Goal: Information Seeking & Learning: Learn about a topic

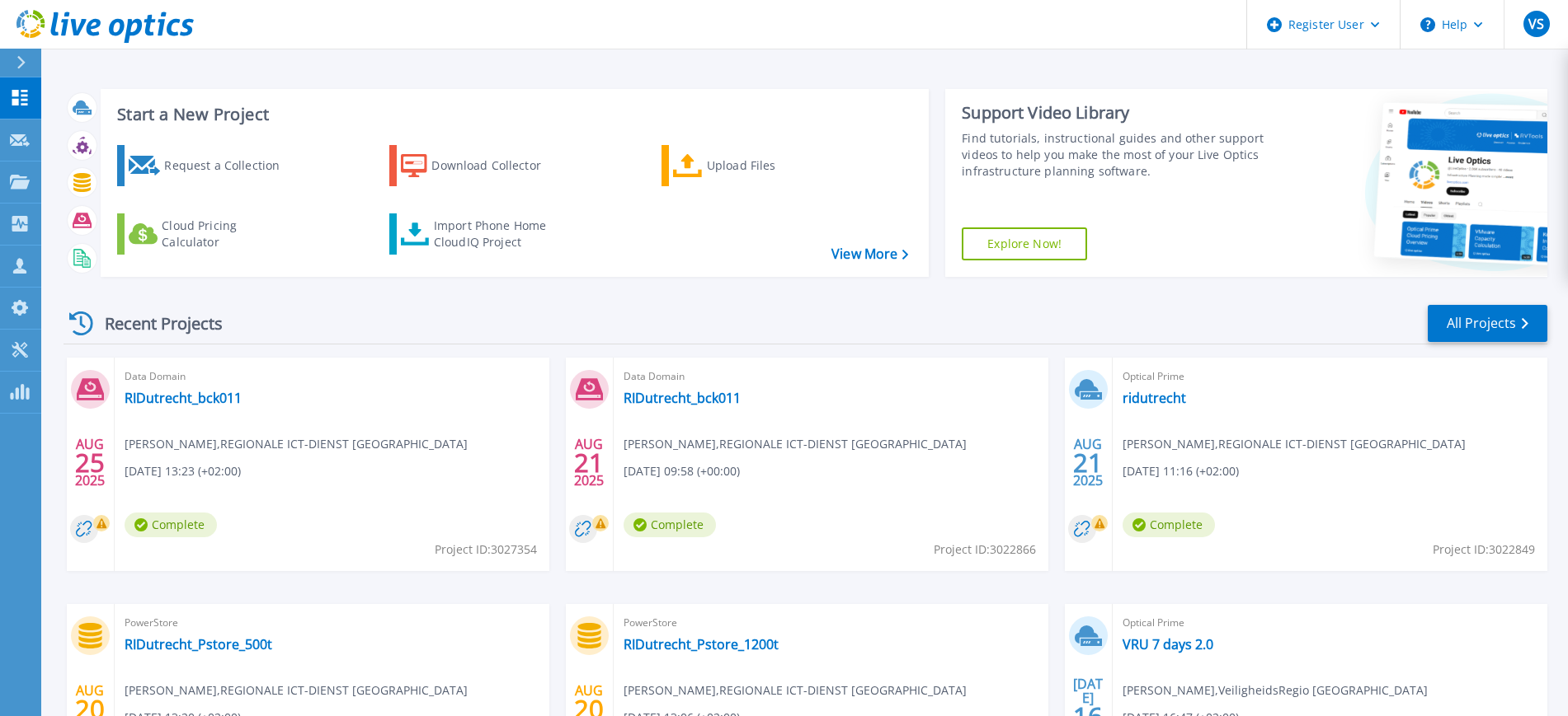
click at [25, 51] on div at bounding box center [28, 63] width 26 height 28
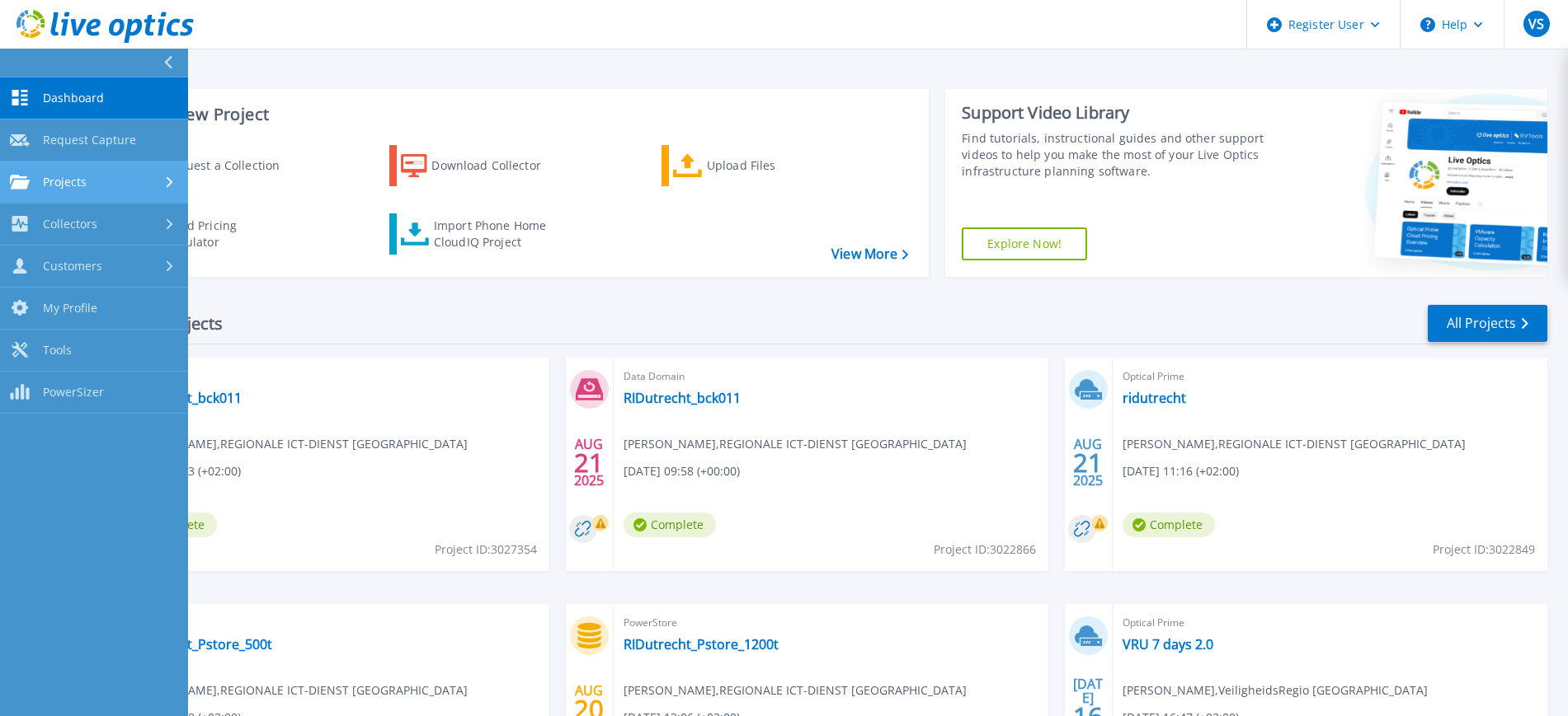
click at [76, 179] on span "Projects" at bounding box center [65, 182] width 43 height 15
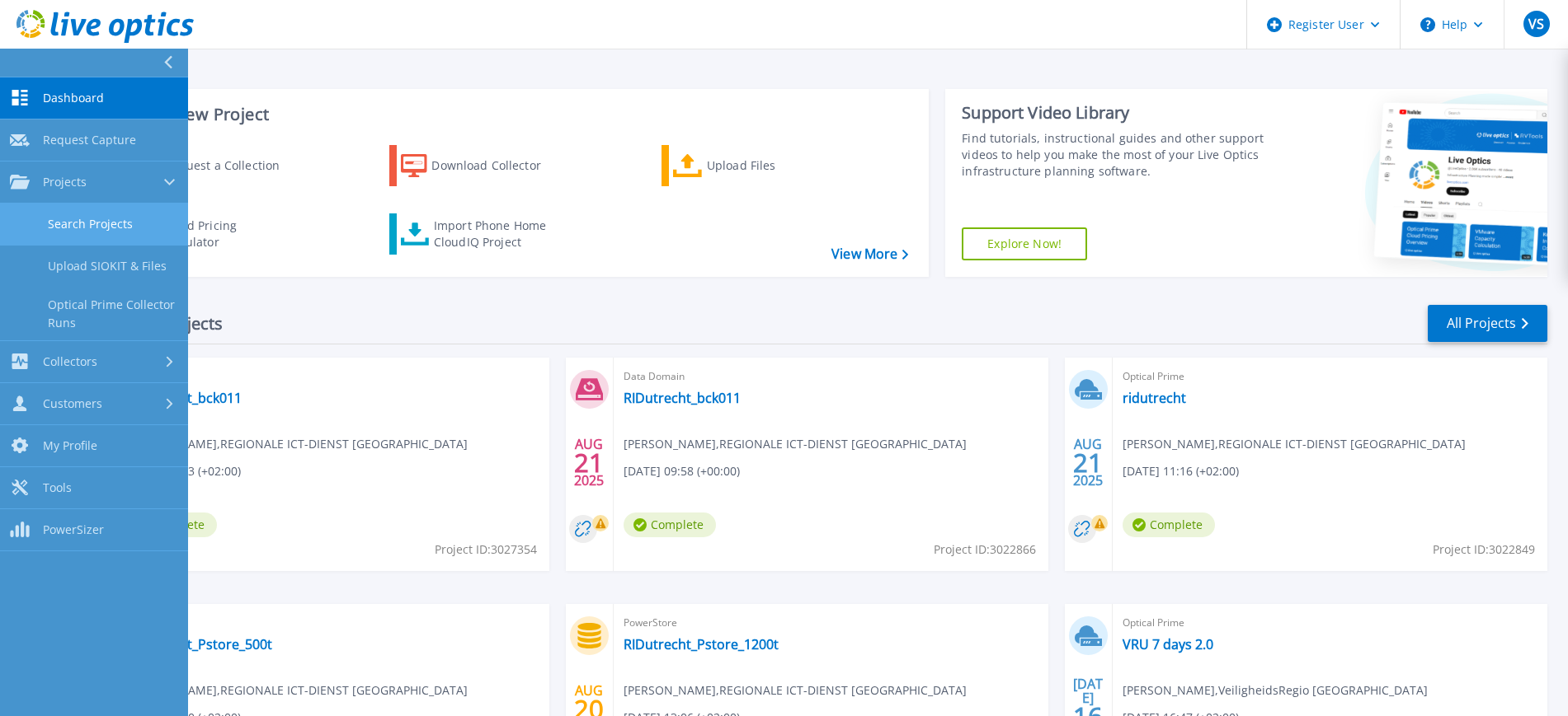
click at [94, 223] on link "Search Projects" at bounding box center [94, 225] width 188 height 42
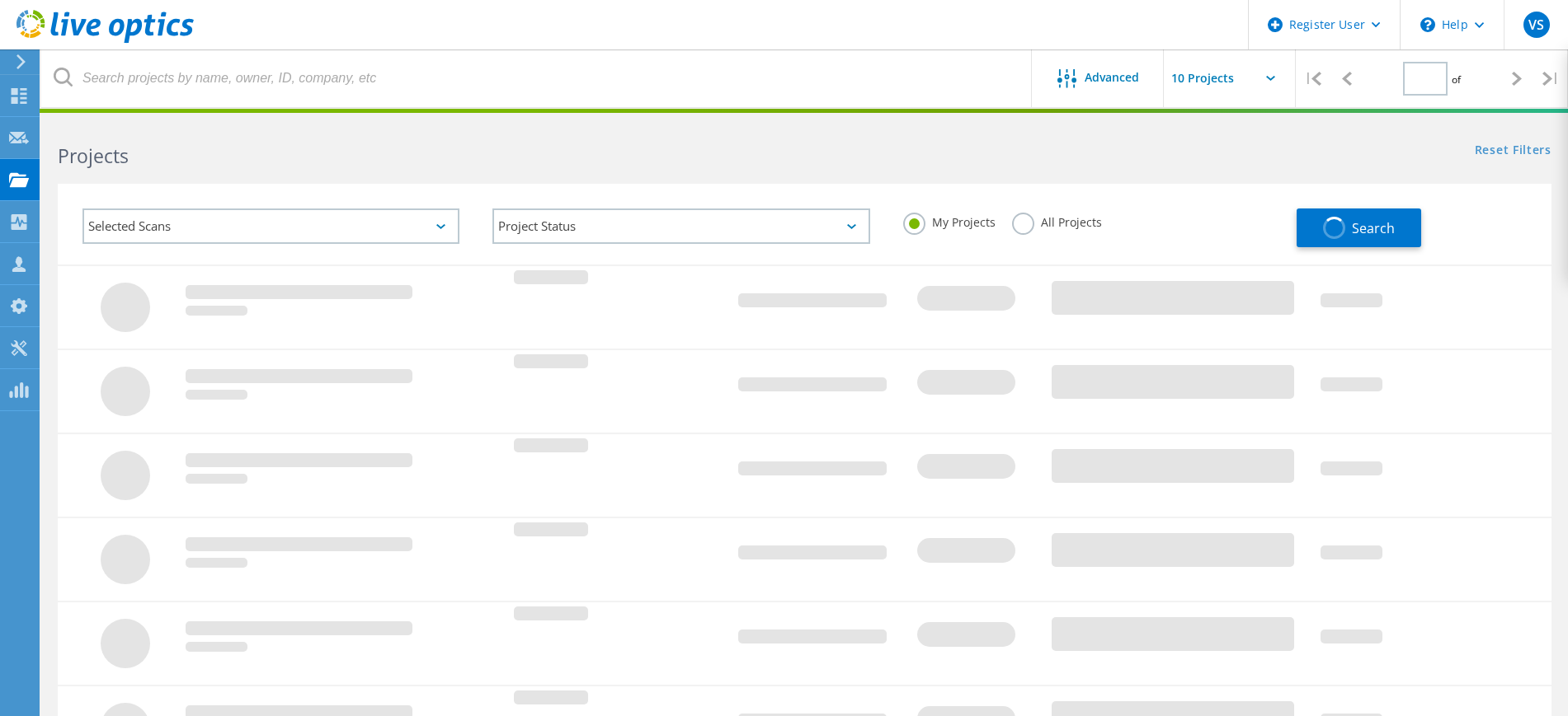
type input "1"
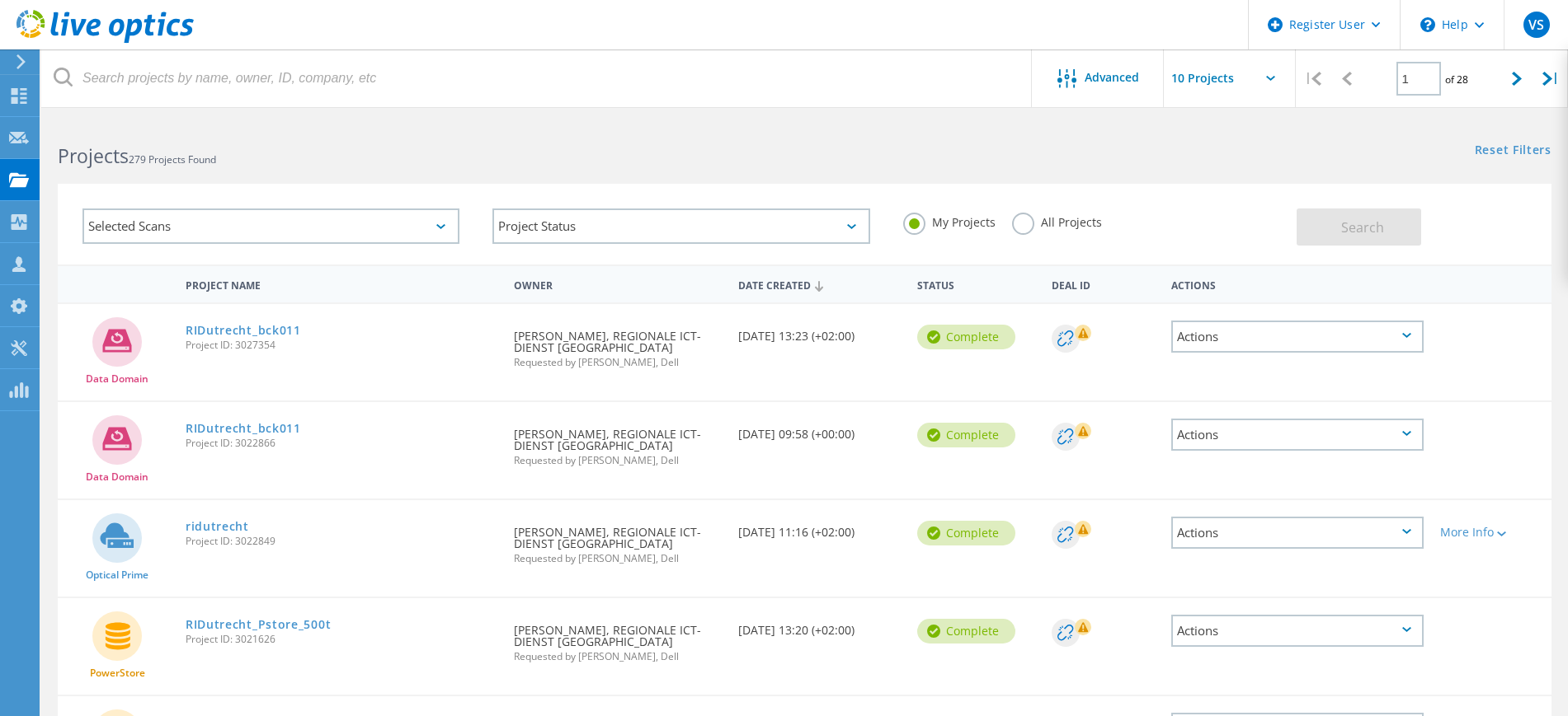
click at [1024, 226] on label "All Projects" at bounding box center [1057, 220] width 90 height 16
click at [0, 0] on input "All Projects" at bounding box center [0, 0] width 0 height 0
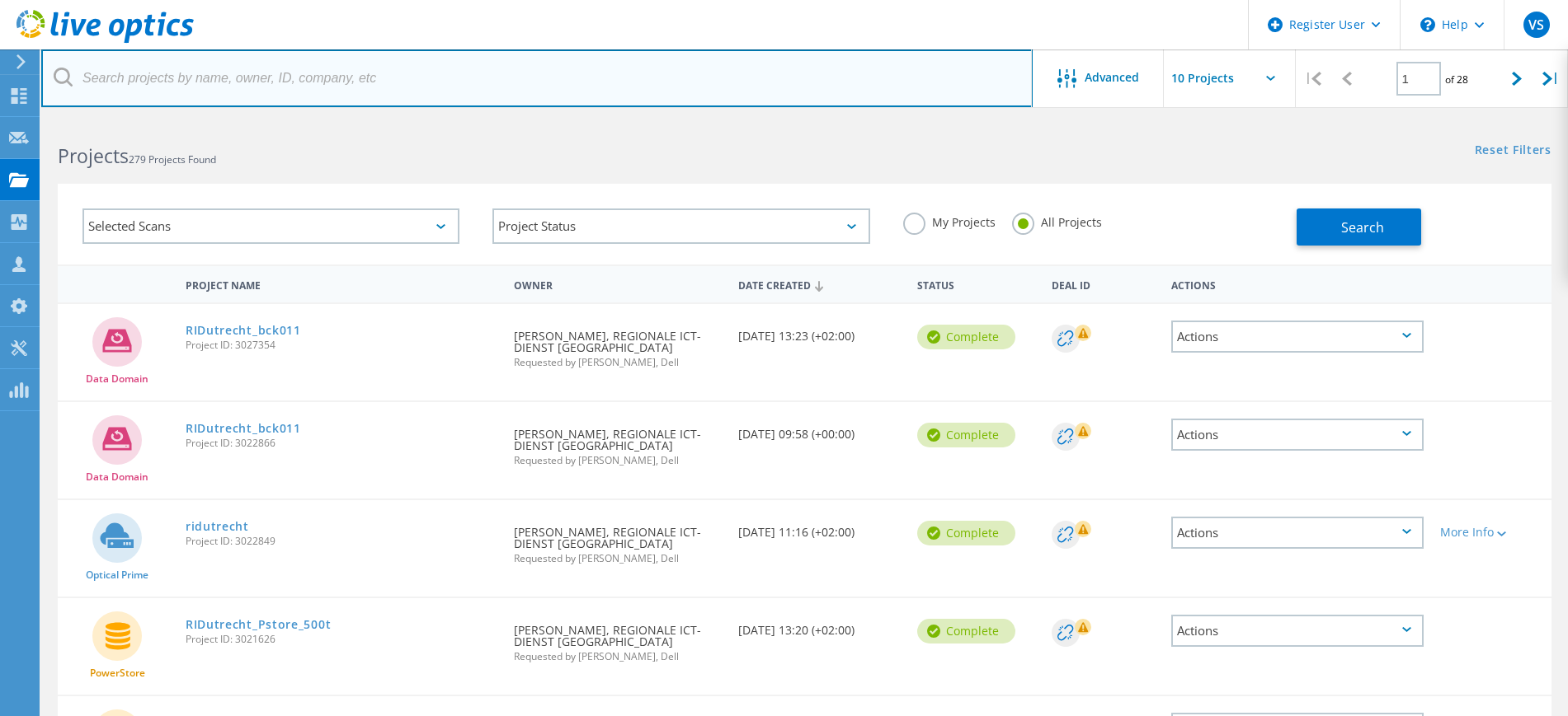
click at [514, 93] on input "text" at bounding box center [537, 78] width 992 height 57
type input "J.van.der.Laak@vru.nl"
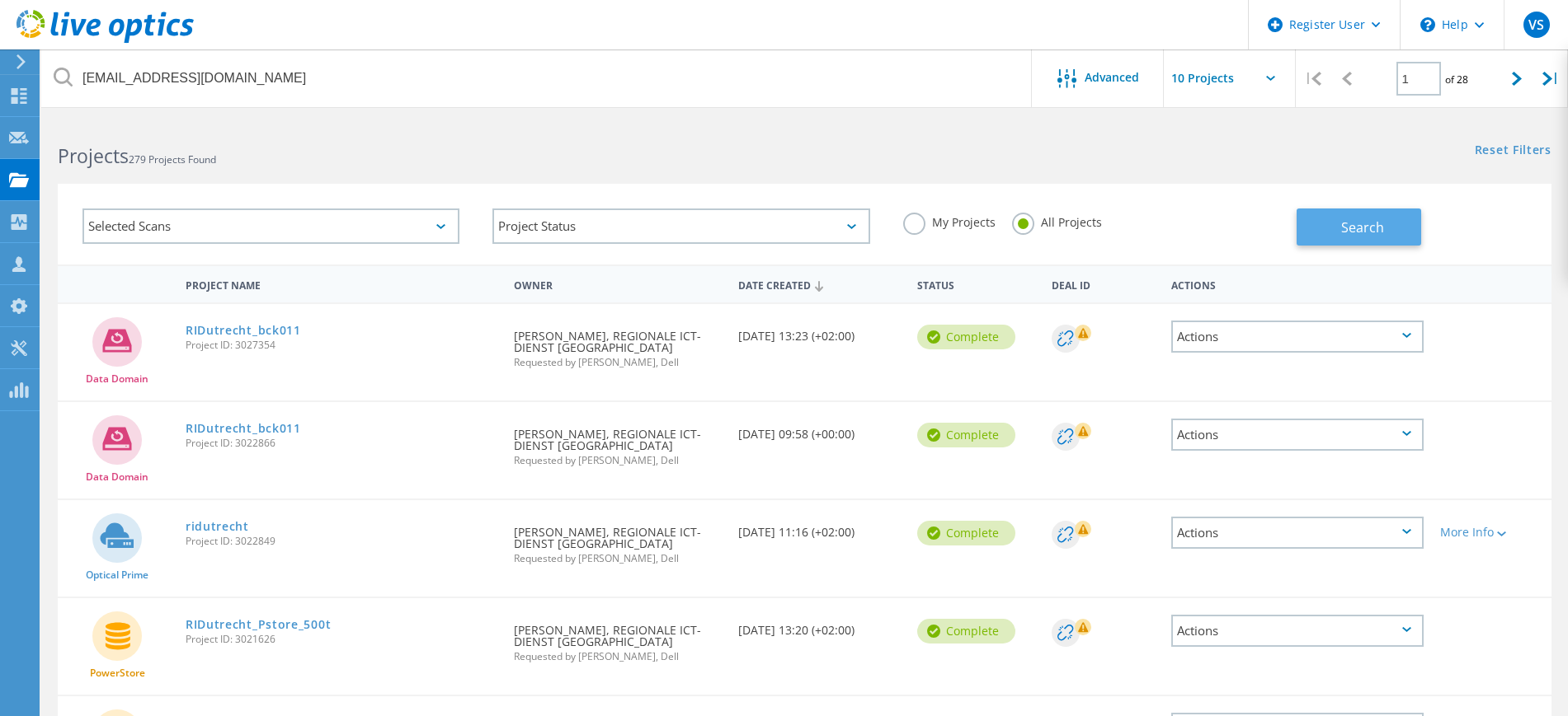
click at [1340, 217] on button "Search" at bounding box center [1358, 226] width 124 height 37
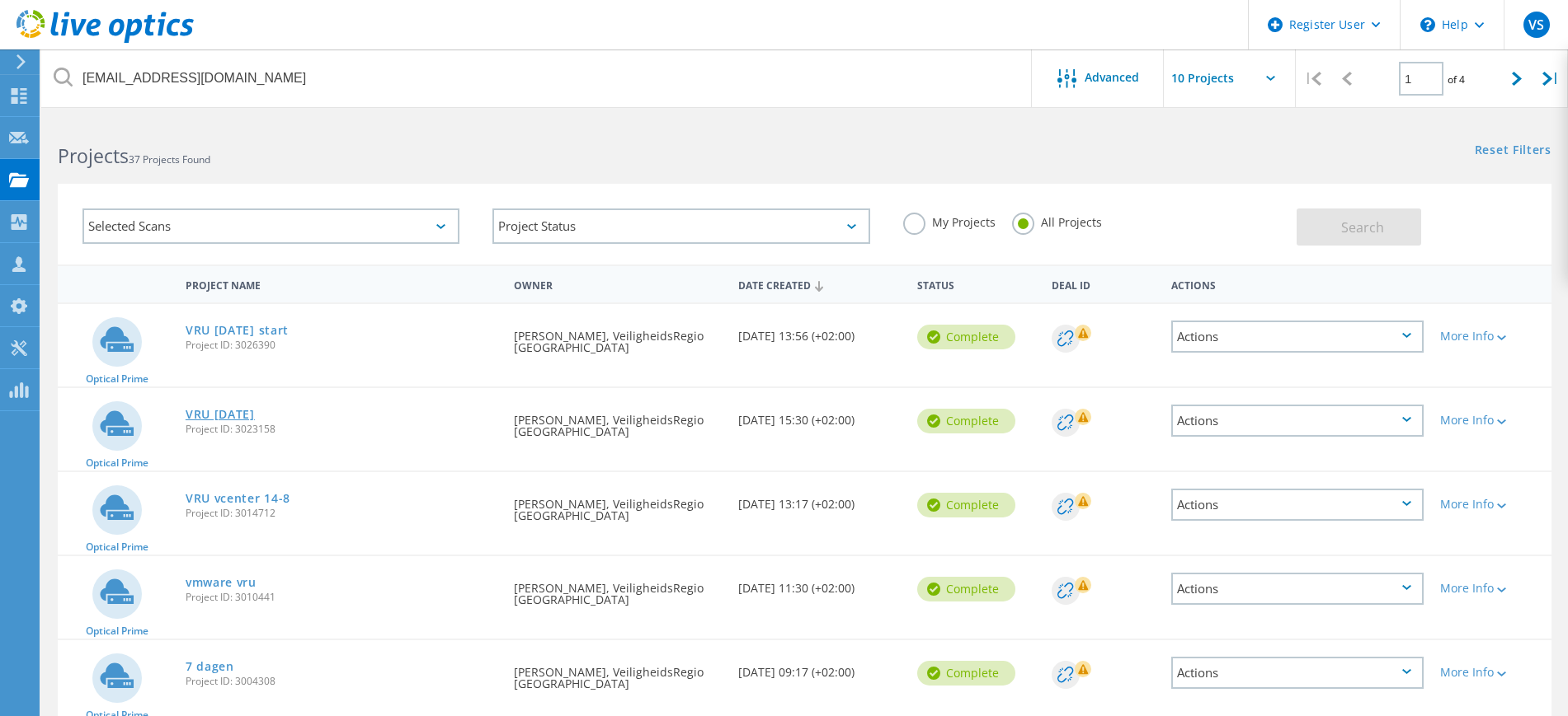
click at [216, 411] on link "VRU 21-8-25" at bounding box center [220, 414] width 70 height 11
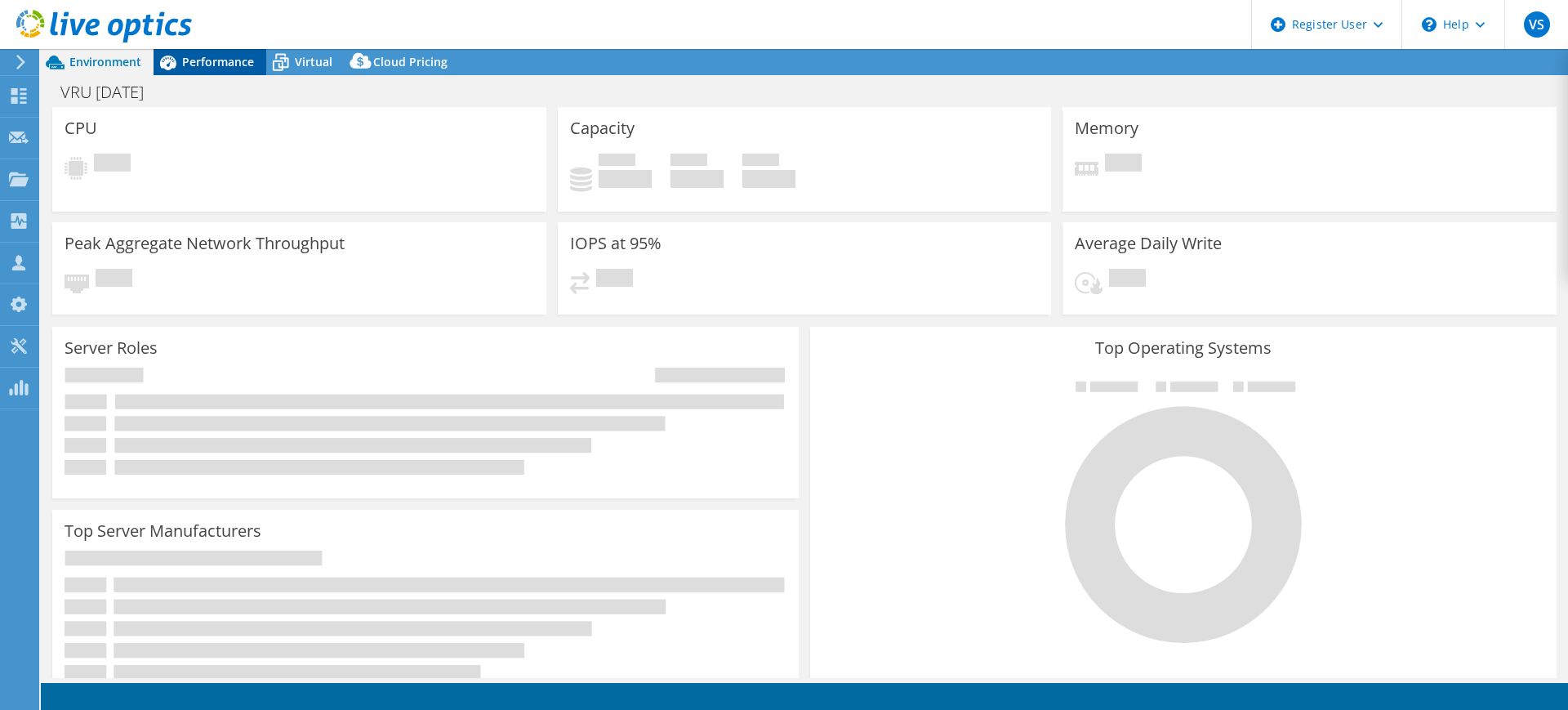
select select "USD"
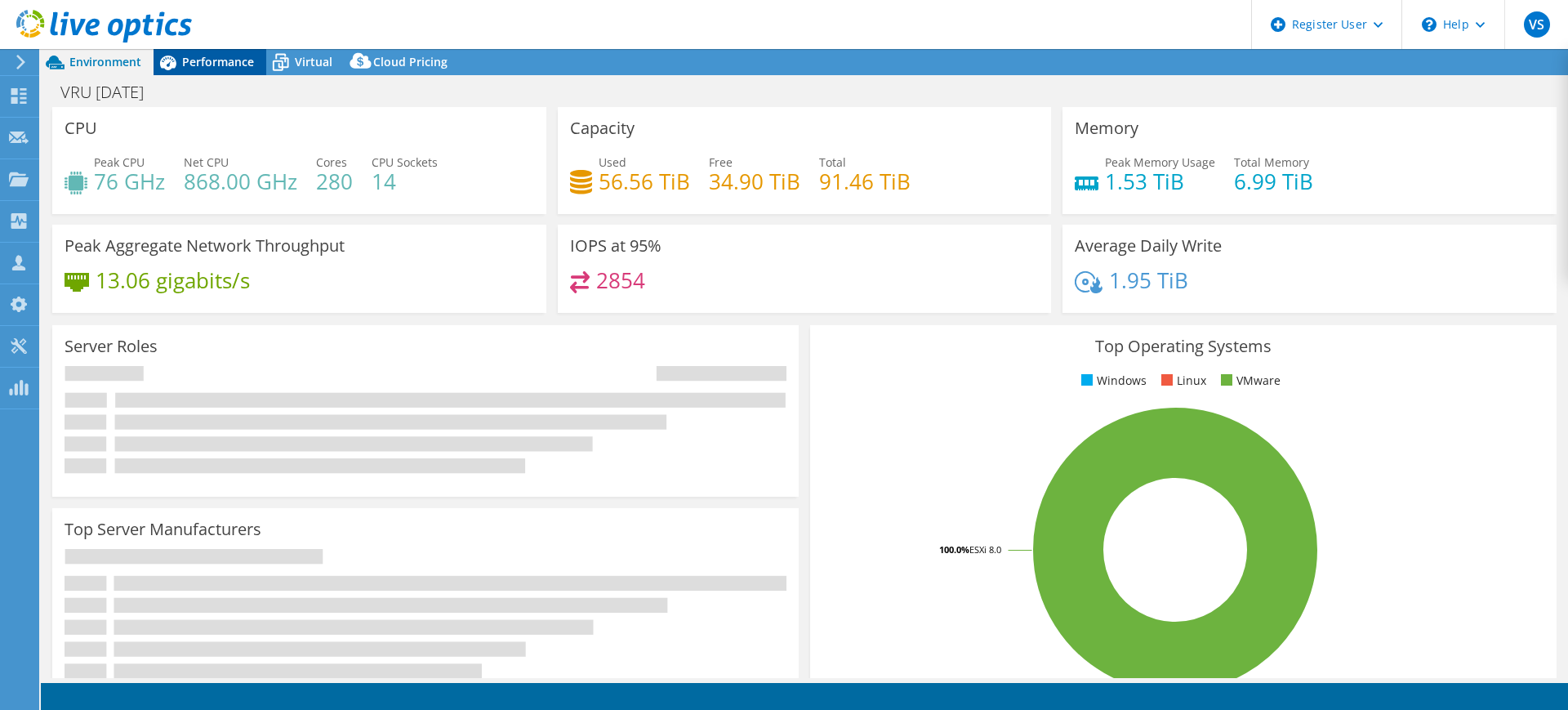
click at [241, 66] on span "Performance" at bounding box center [218, 61] width 72 height 16
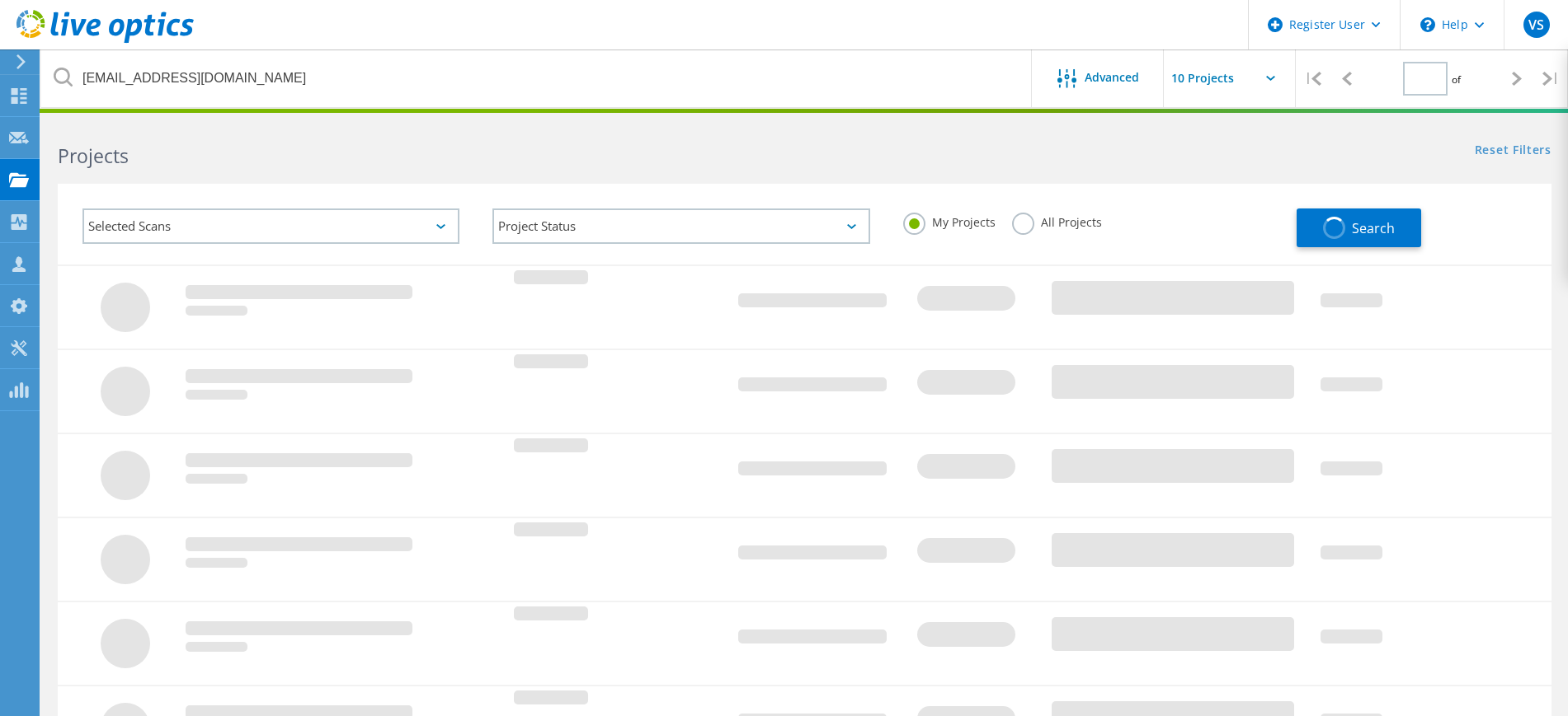
type input "1"
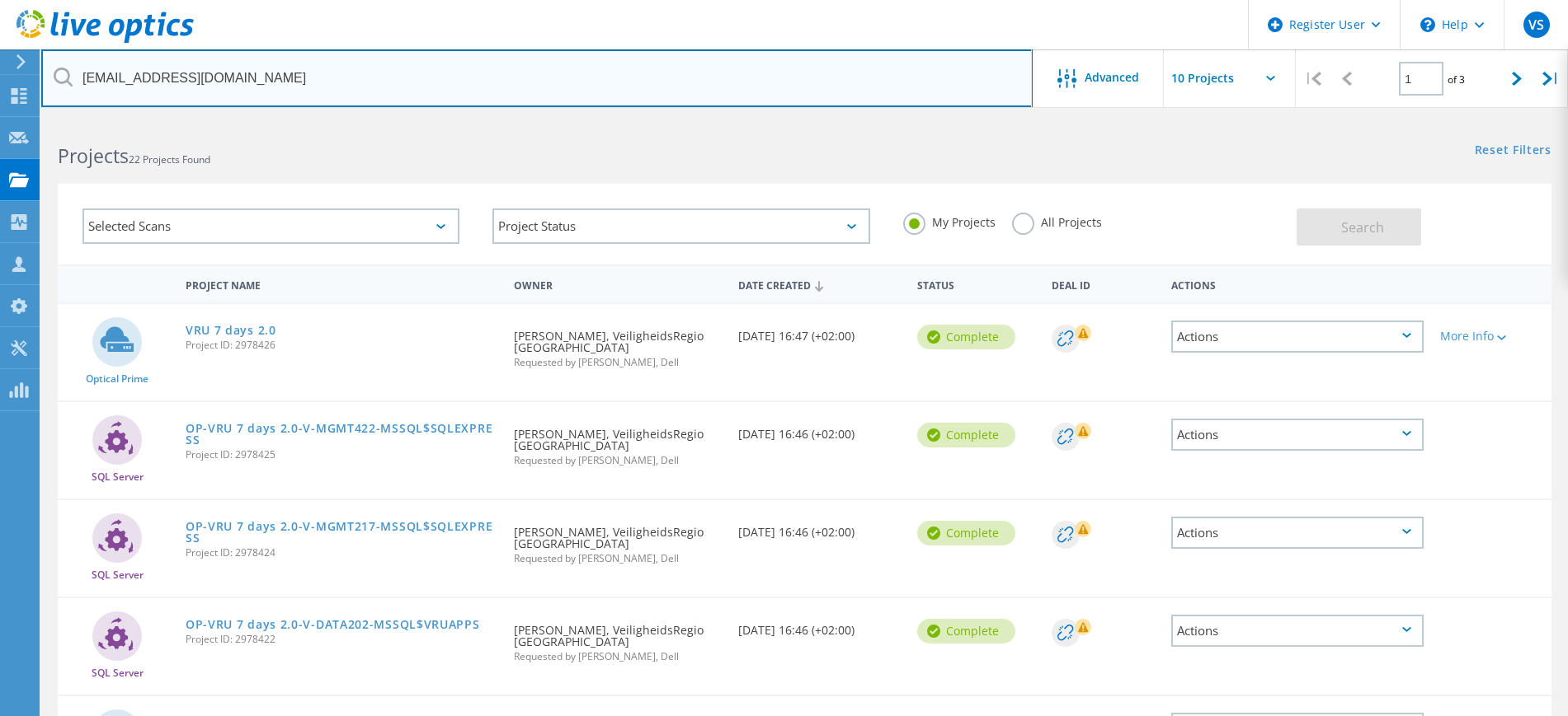
click at [467, 73] on input "J.van.der.Laak@vru.nl" at bounding box center [537, 78] width 992 height 57
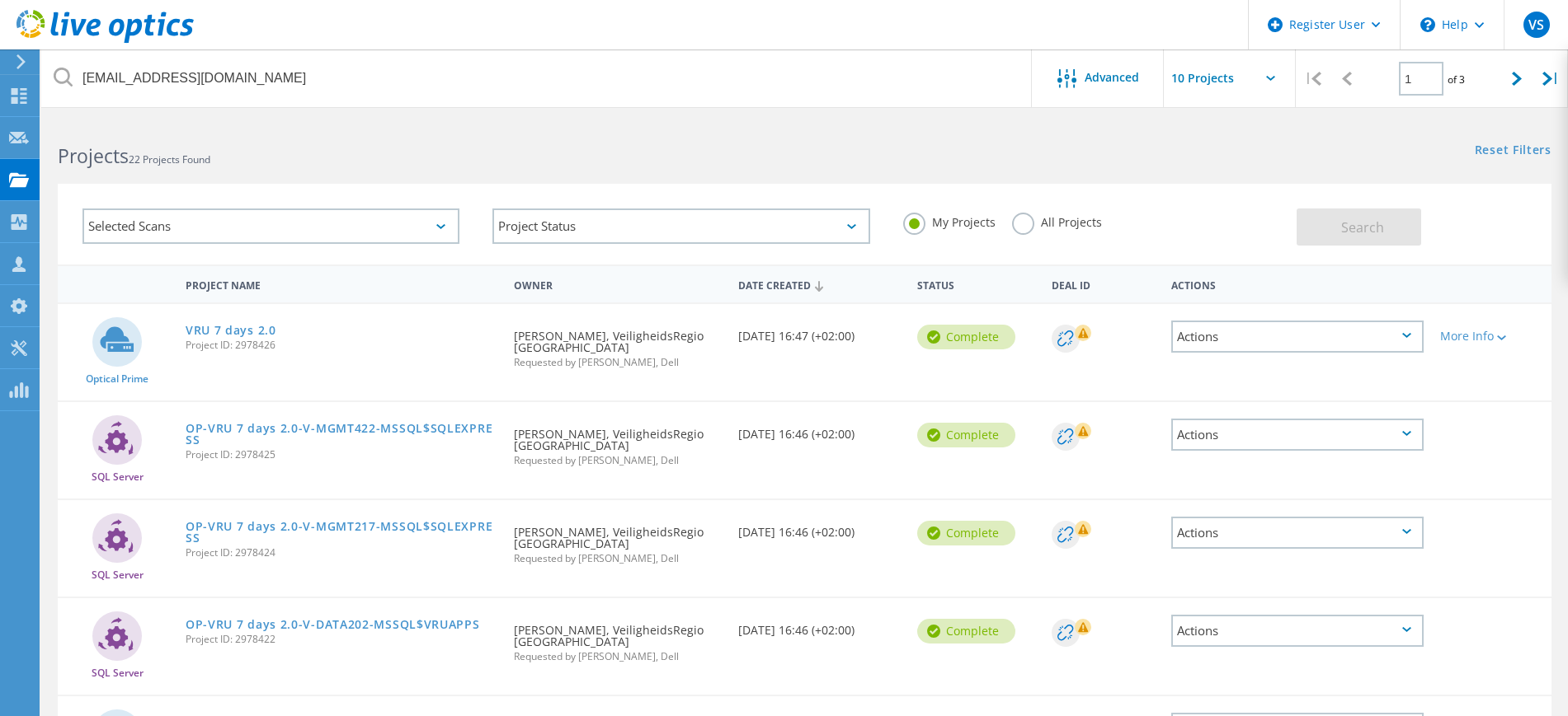
click at [18, 59] on icon at bounding box center [21, 62] width 12 height 15
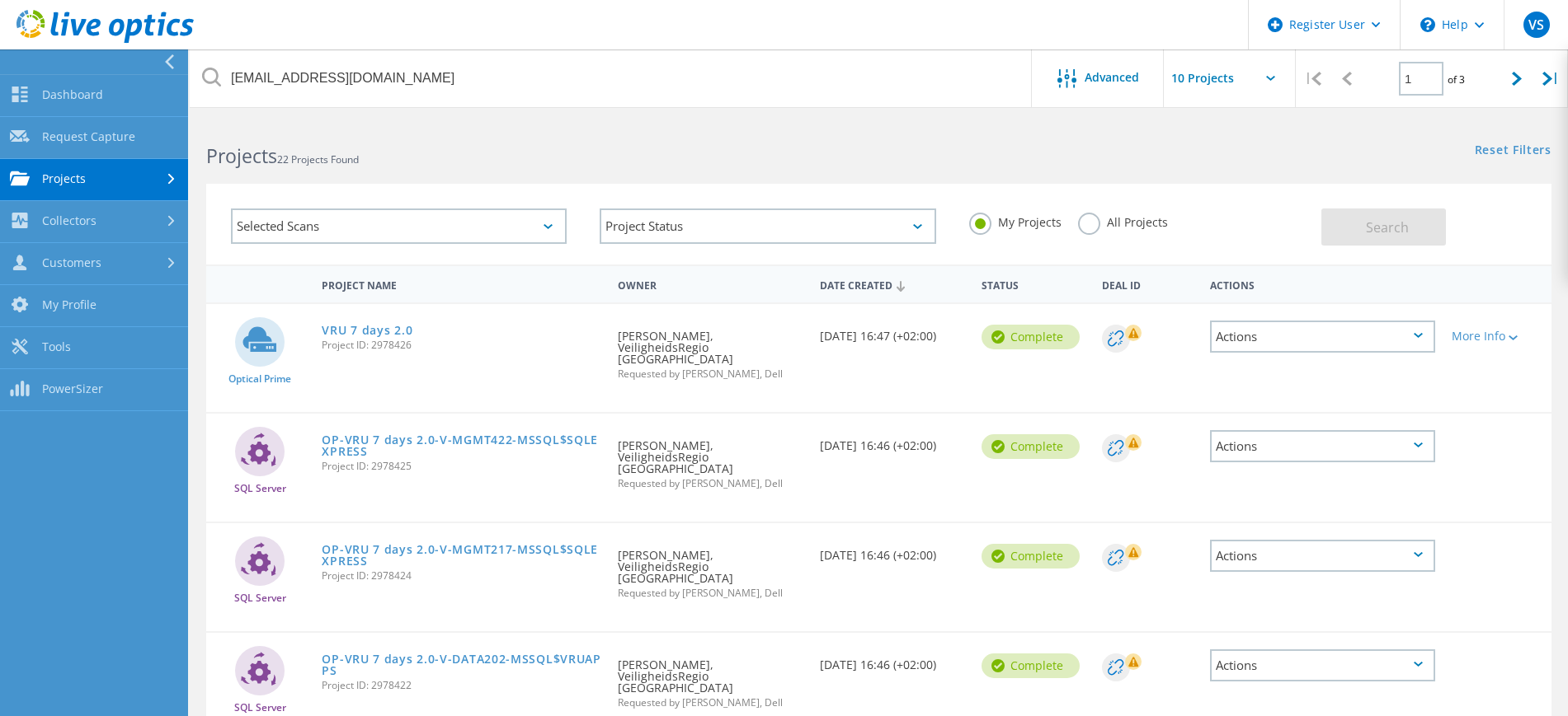
click at [52, 176] on link "Projects" at bounding box center [94, 179] width 188 height 42
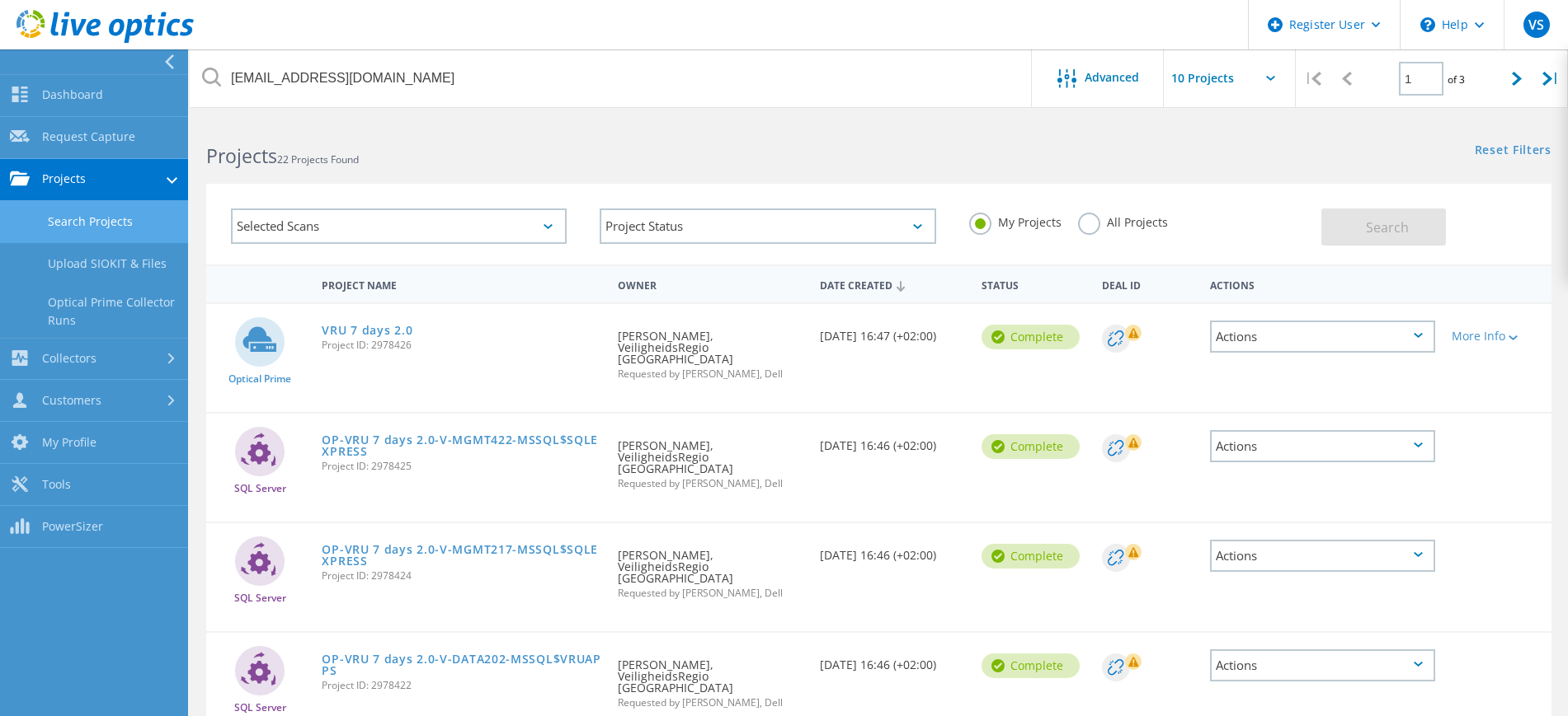
click at [77, 212] on link "Search Projects" at bounding box center [94, 222] width 188 height 42
click at [85, 268] on link "Upload SIOKIT & Files" at bounding box center [94, 264] width 188 height 42
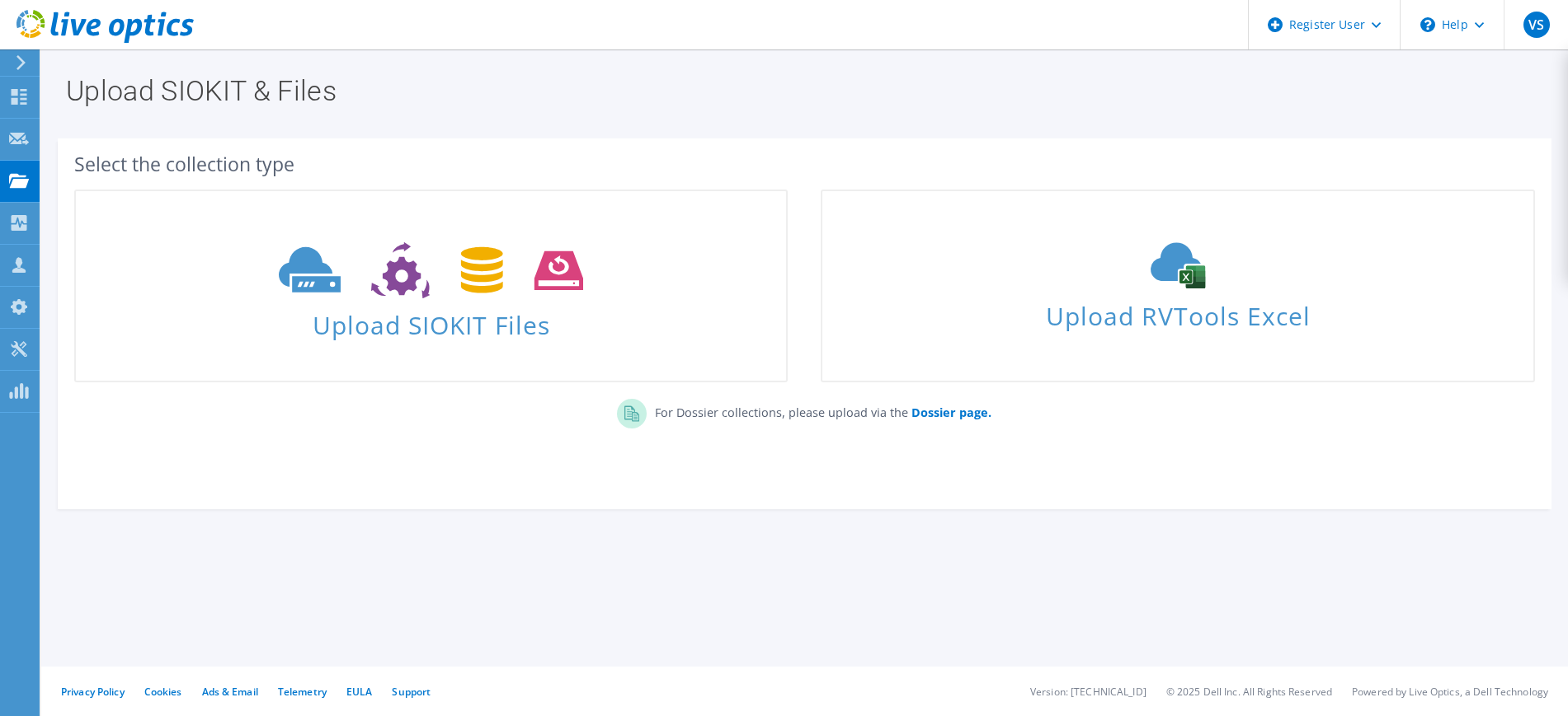
click at [19, 59] on icon at bounding box center [21, 63] width 12 height 15
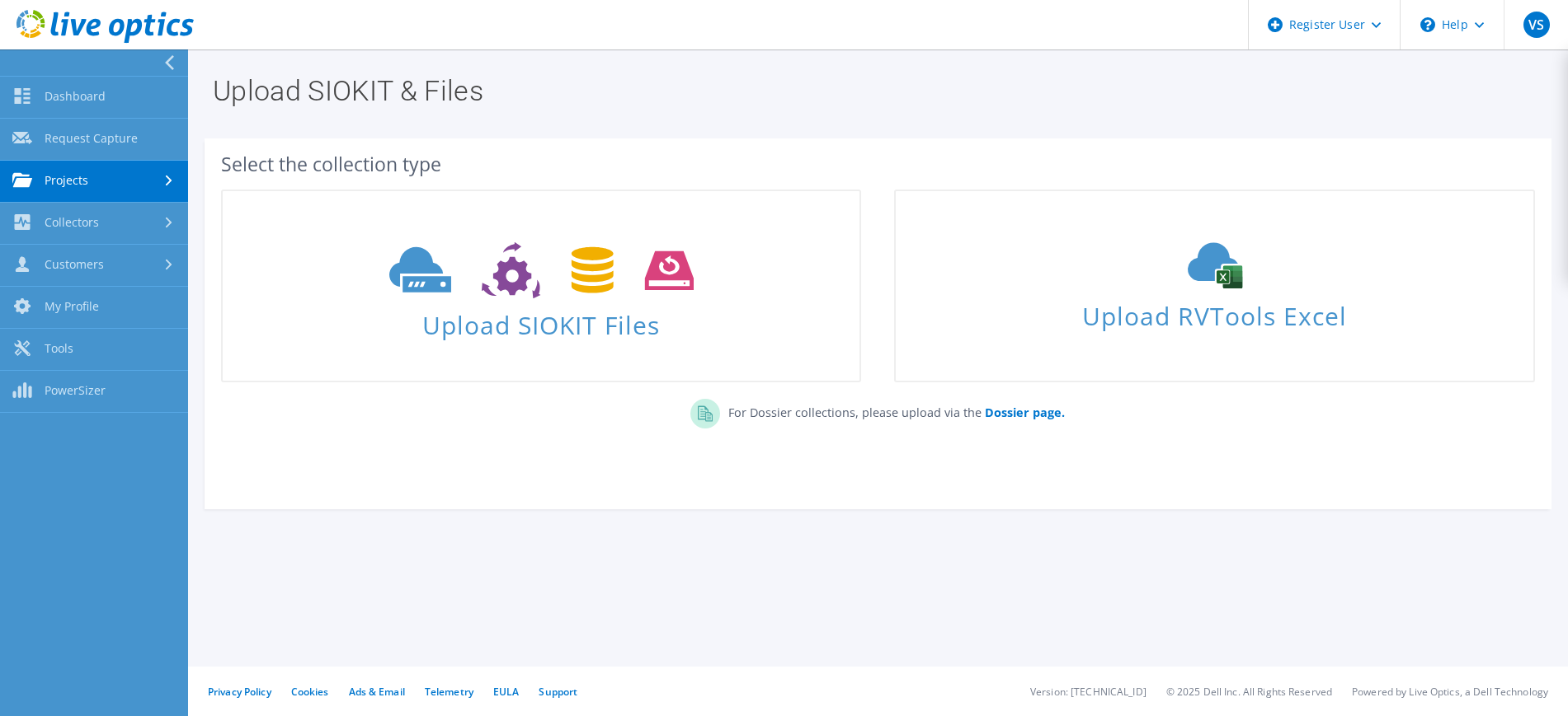
click at [73, 179] on link "Projects" at bounding box center [94, 181] width 188 height 42
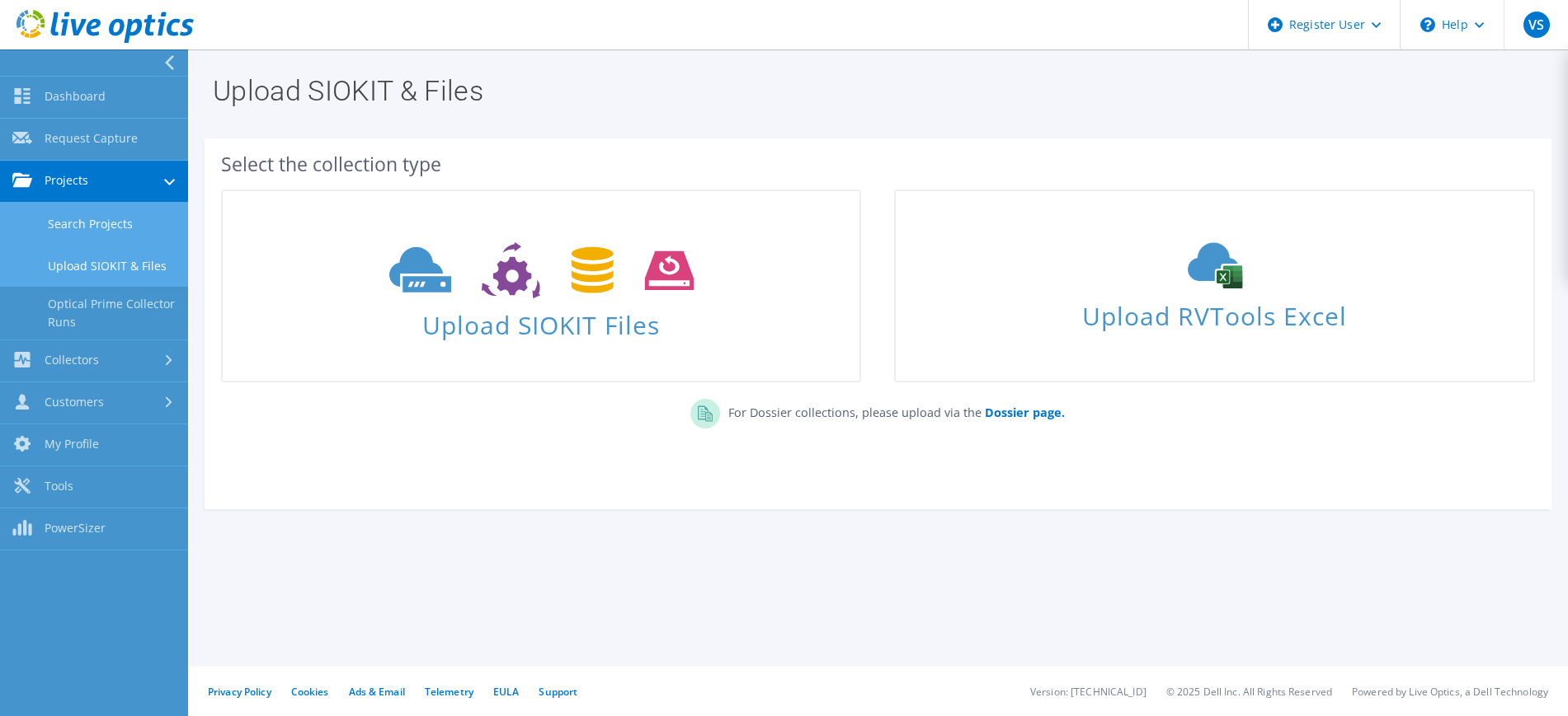
click at [82, 226] on link "Search Projects" at bounding box center [94, 224] width 188 height 42
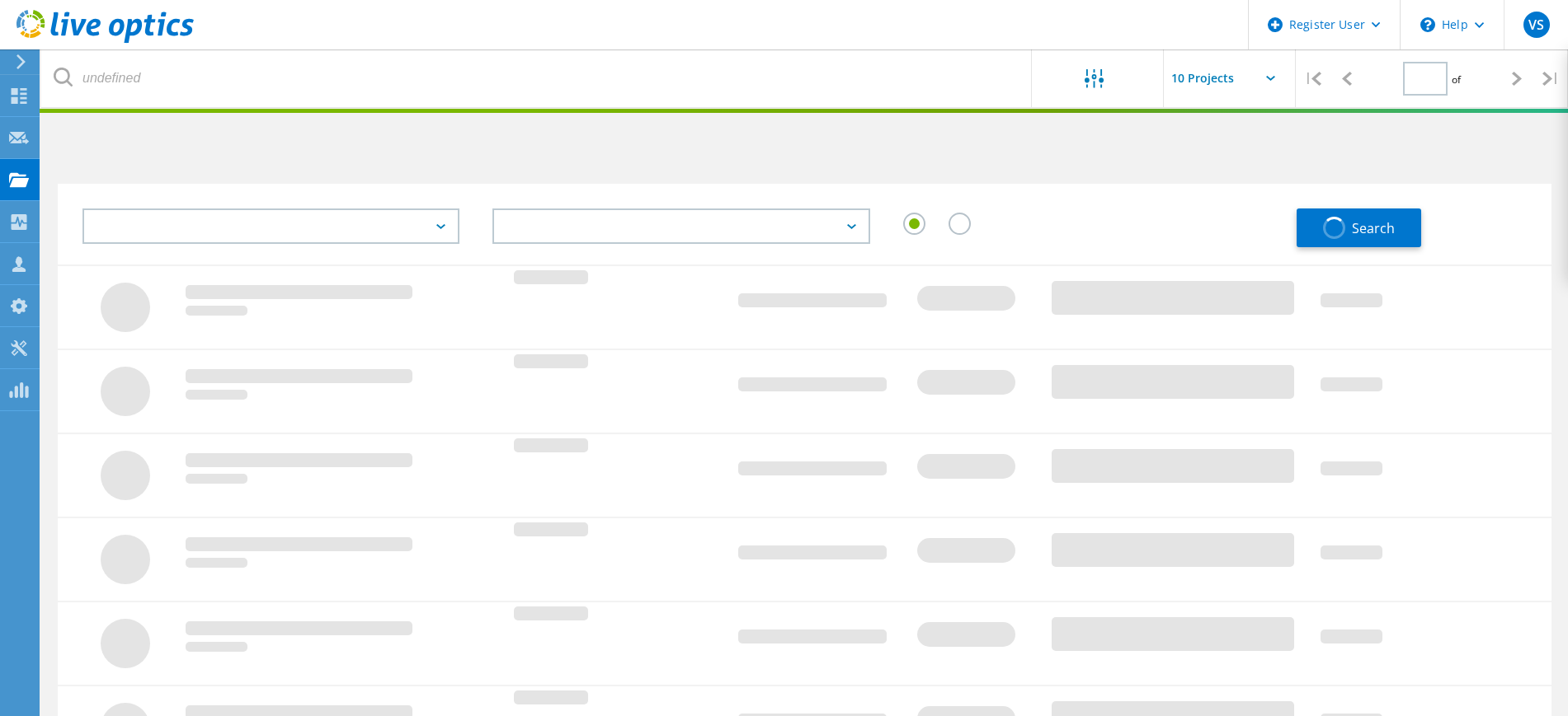
type input "1"
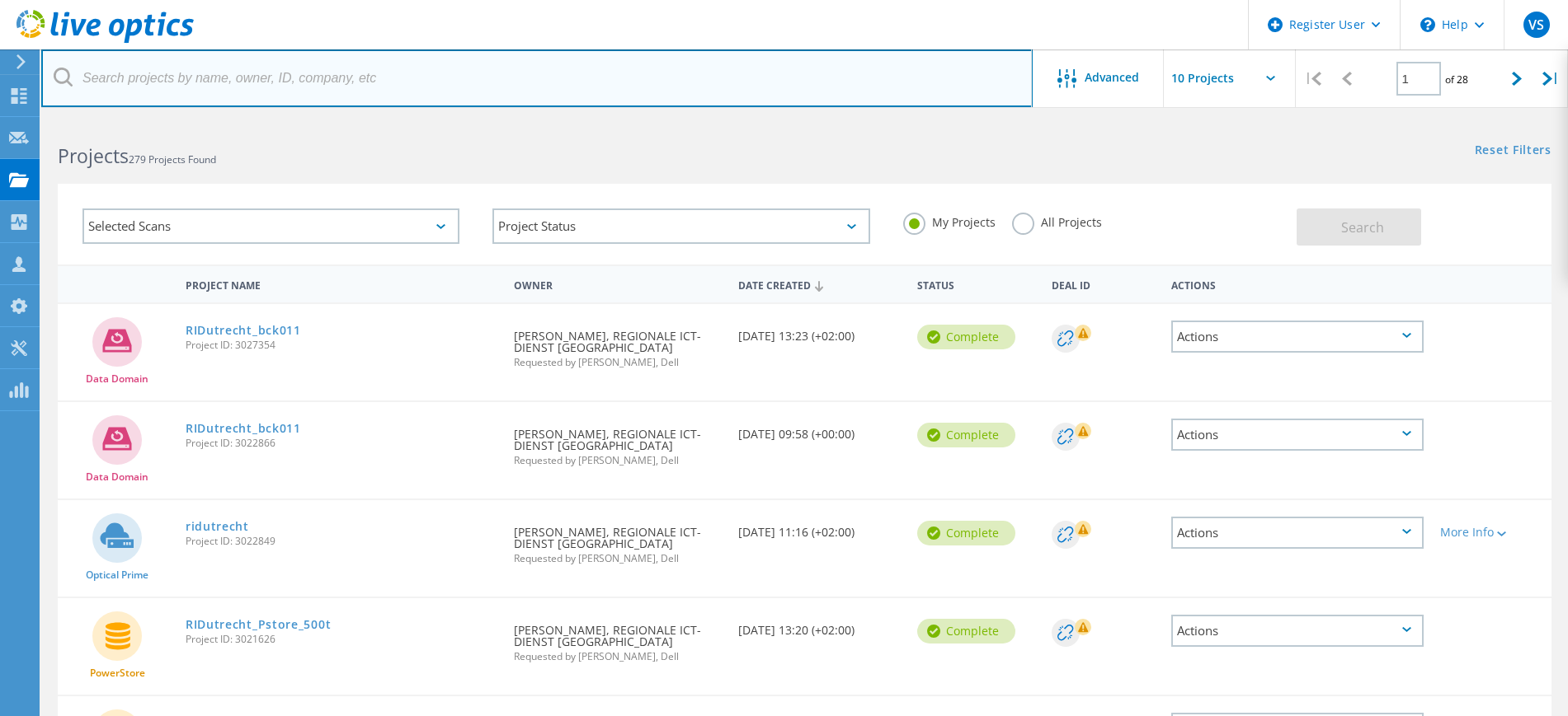
click at [297, 78] on input "text" at bounding box center [537, 78] width 992 height 57
type input "[EMAIL_ADDRESS][DOMAIN_NAME]"
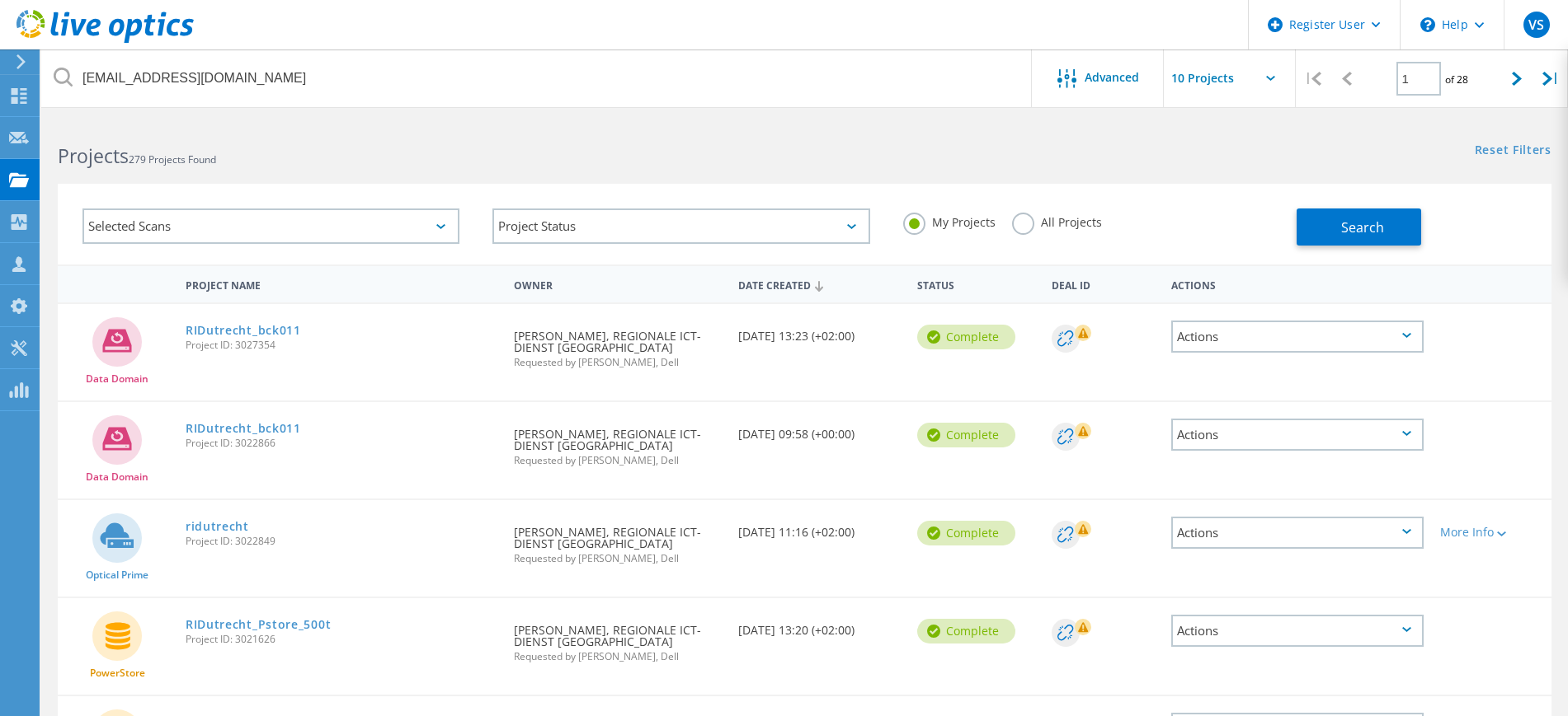
click at [1026, 228] on label "All Projects" at bounding box center [1057, 220] width 90 height 16
click at [0, 0] on input "All Projects" at bounding box center [0, 0] width 0 height 0
click at [1336, 227] on button "Search" at bounding box center [1358, 226] width 124 height 37
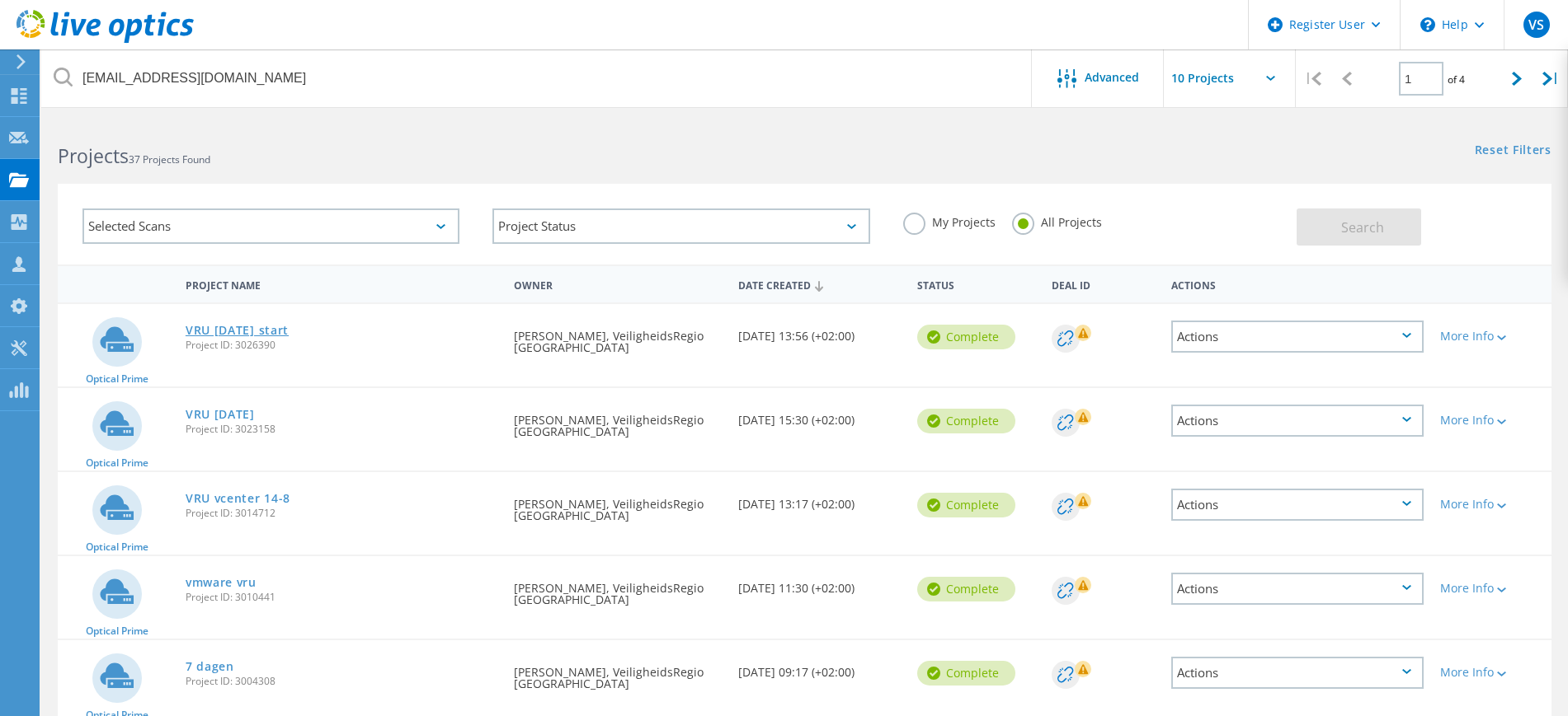
click at [256, 327] on link "VRU SUNDAY start" at bounding box center [237, 331] width 103 height 11
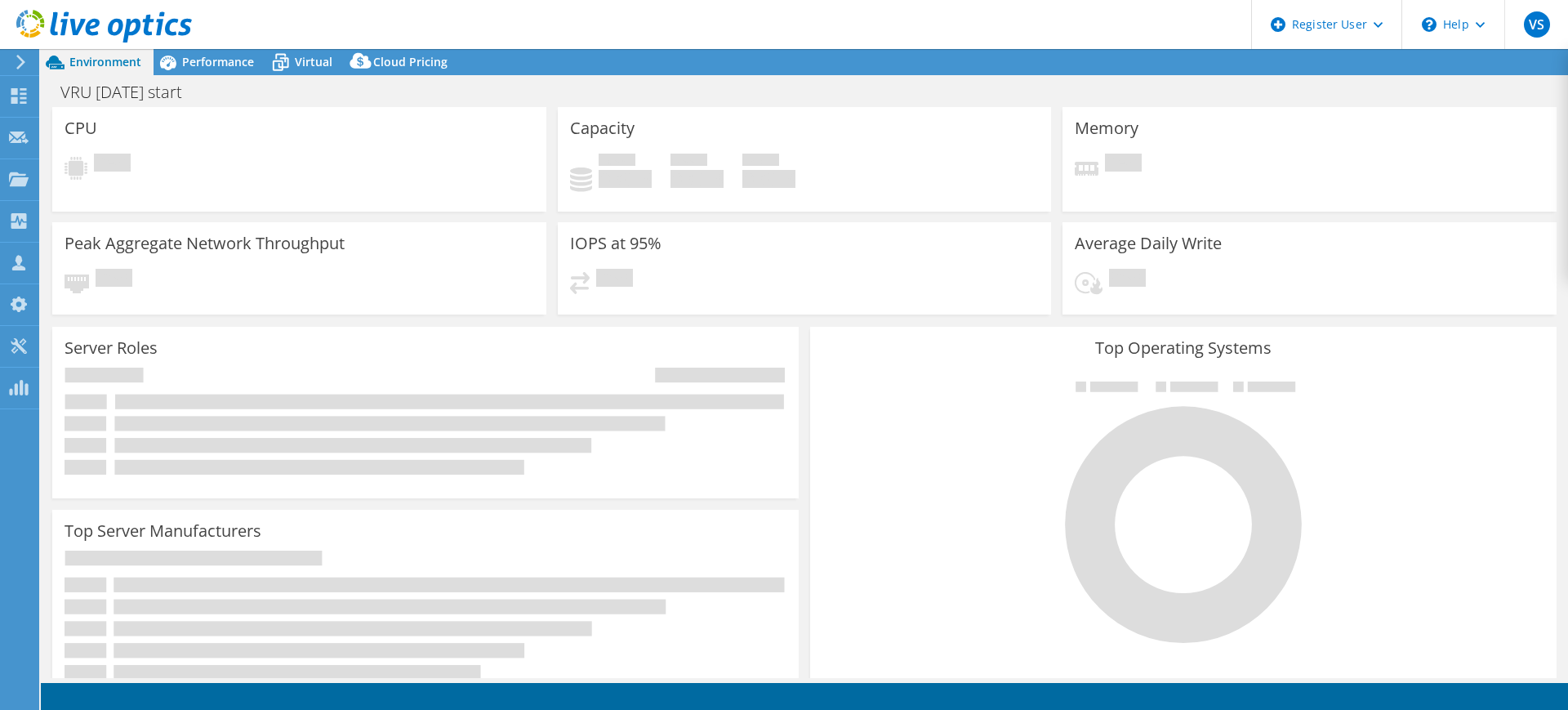
select select "USD"
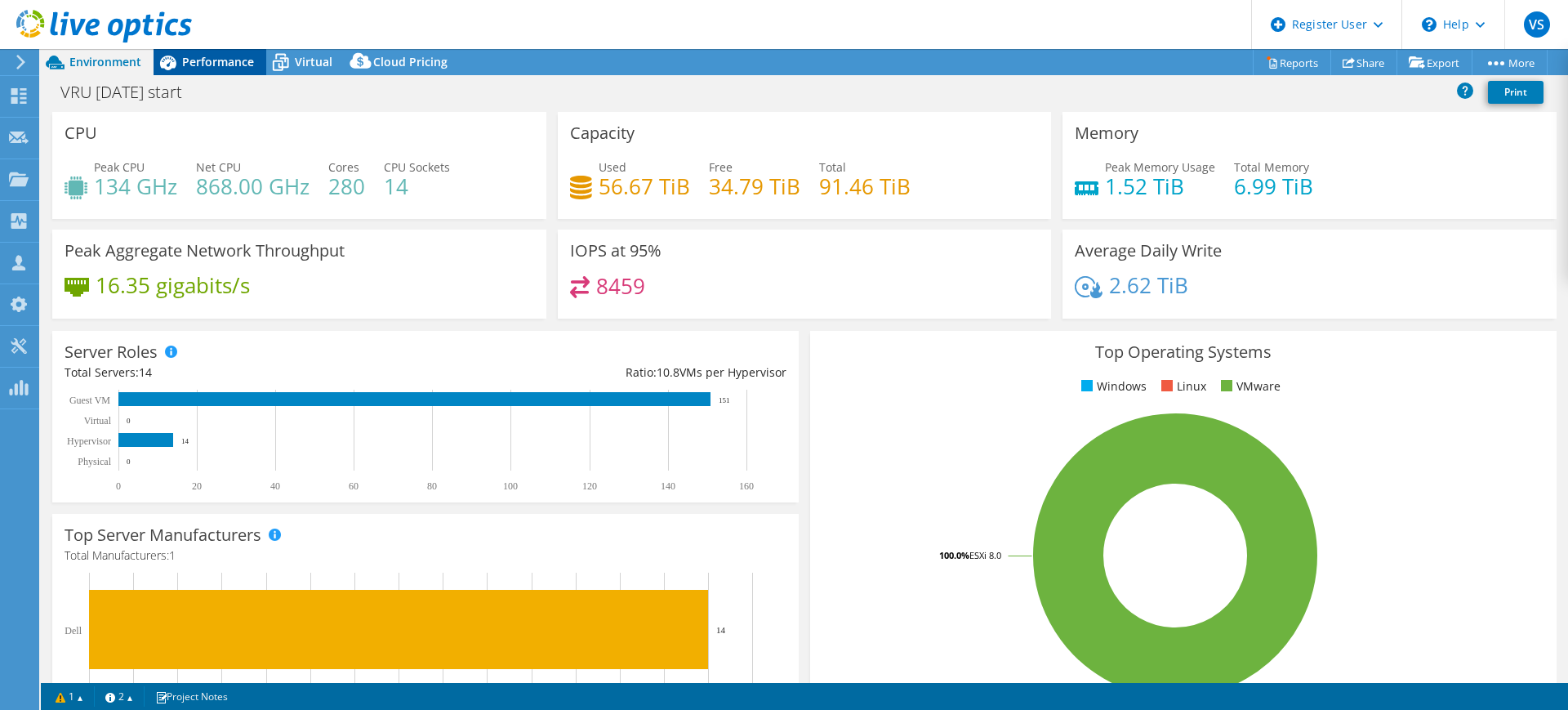
click at [226, 52] on div "Performance" at bounding box center [210, 62] width 113 height 26
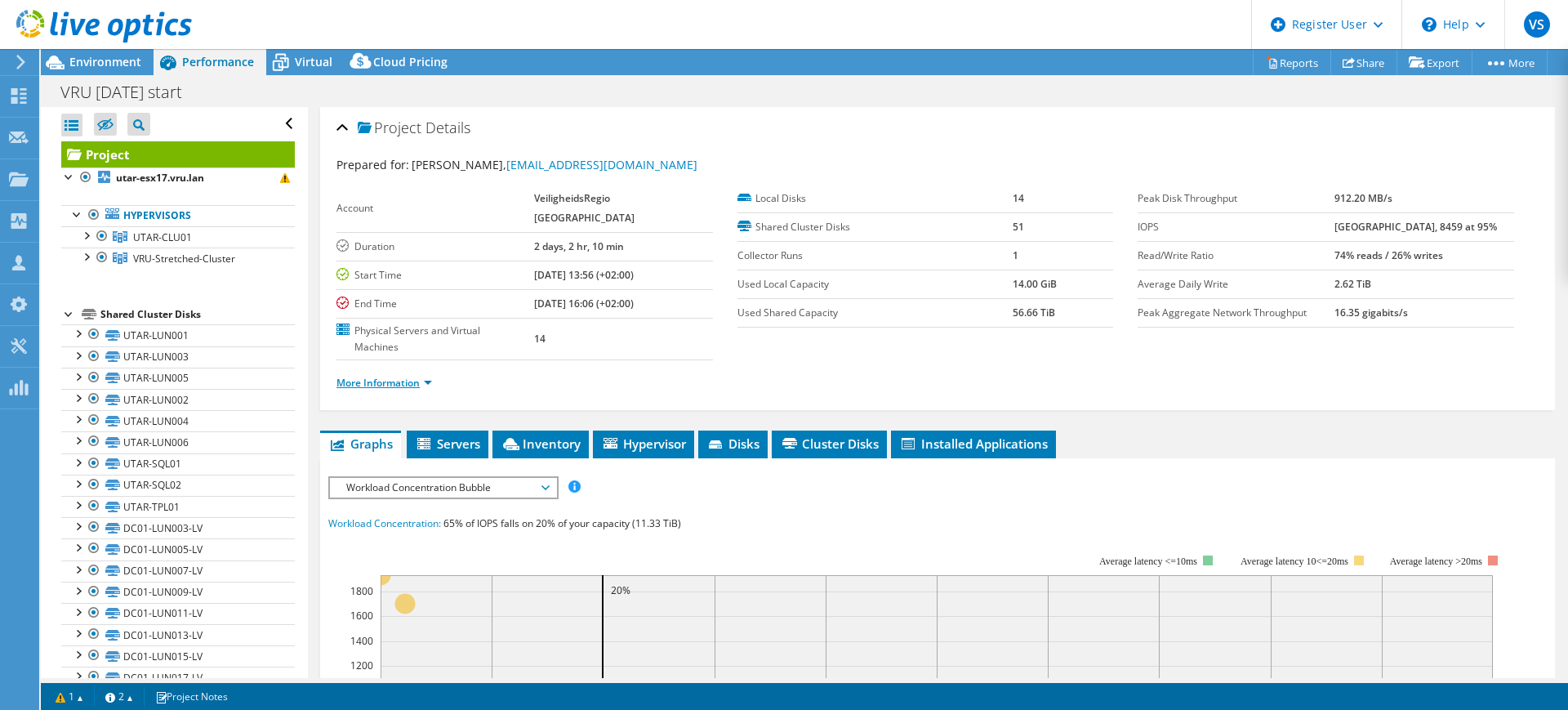
click at [423, 376] on link "More Information" at bounding box center [384, 383] width 96 height 14
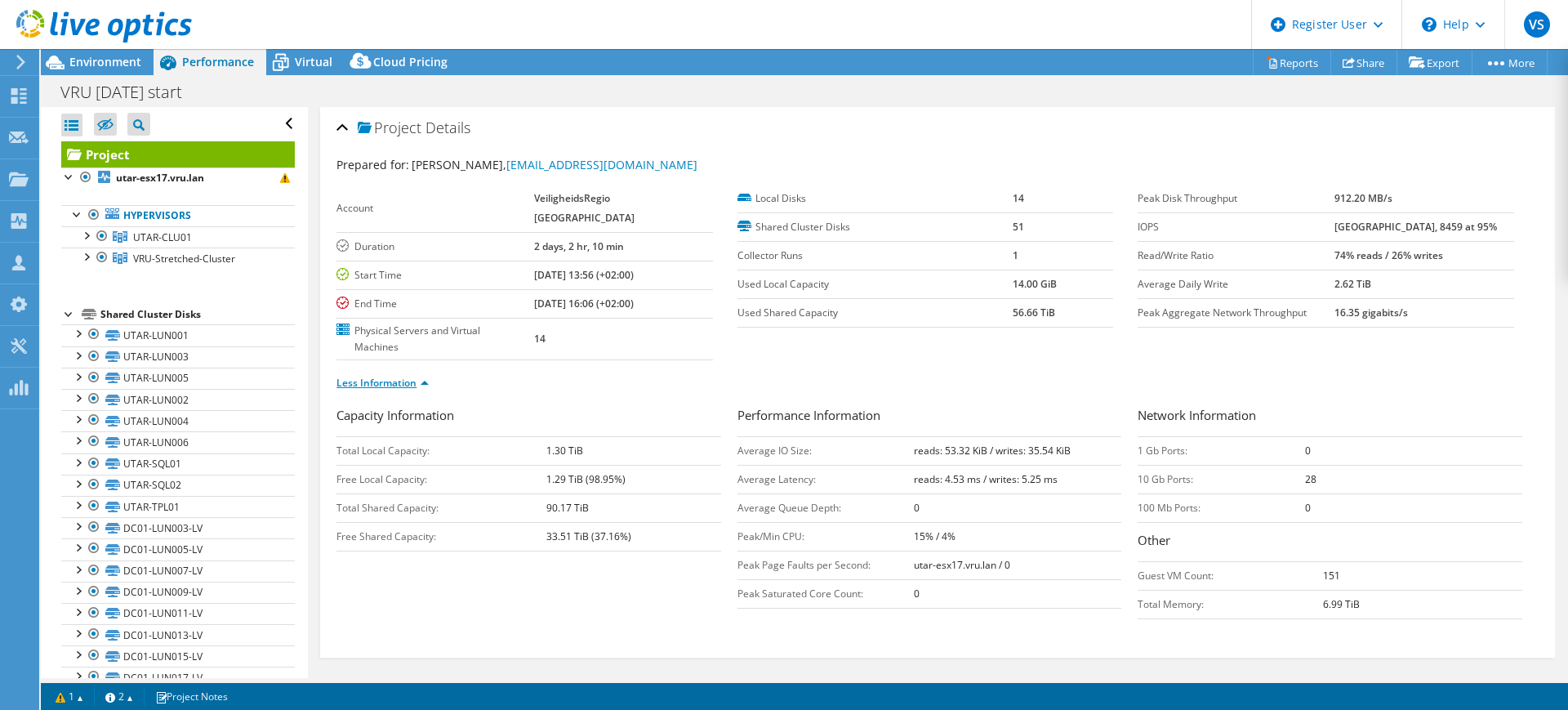
click at [423, 376] on link "Less Information" at bounding box center [382, 383] width 92 height 14
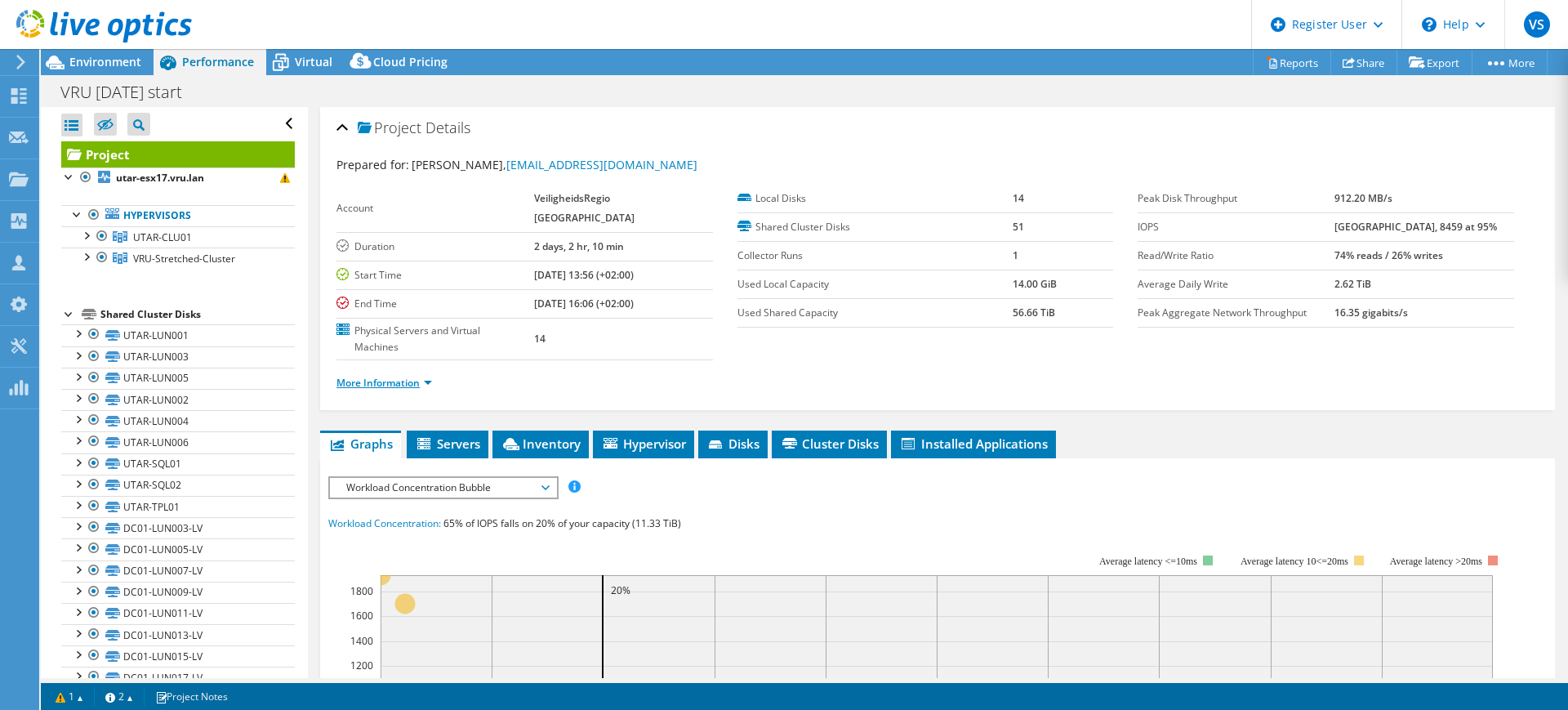
click at [423, 376] on link "More Information" at bounding box center [384, 383] width 96 height 14
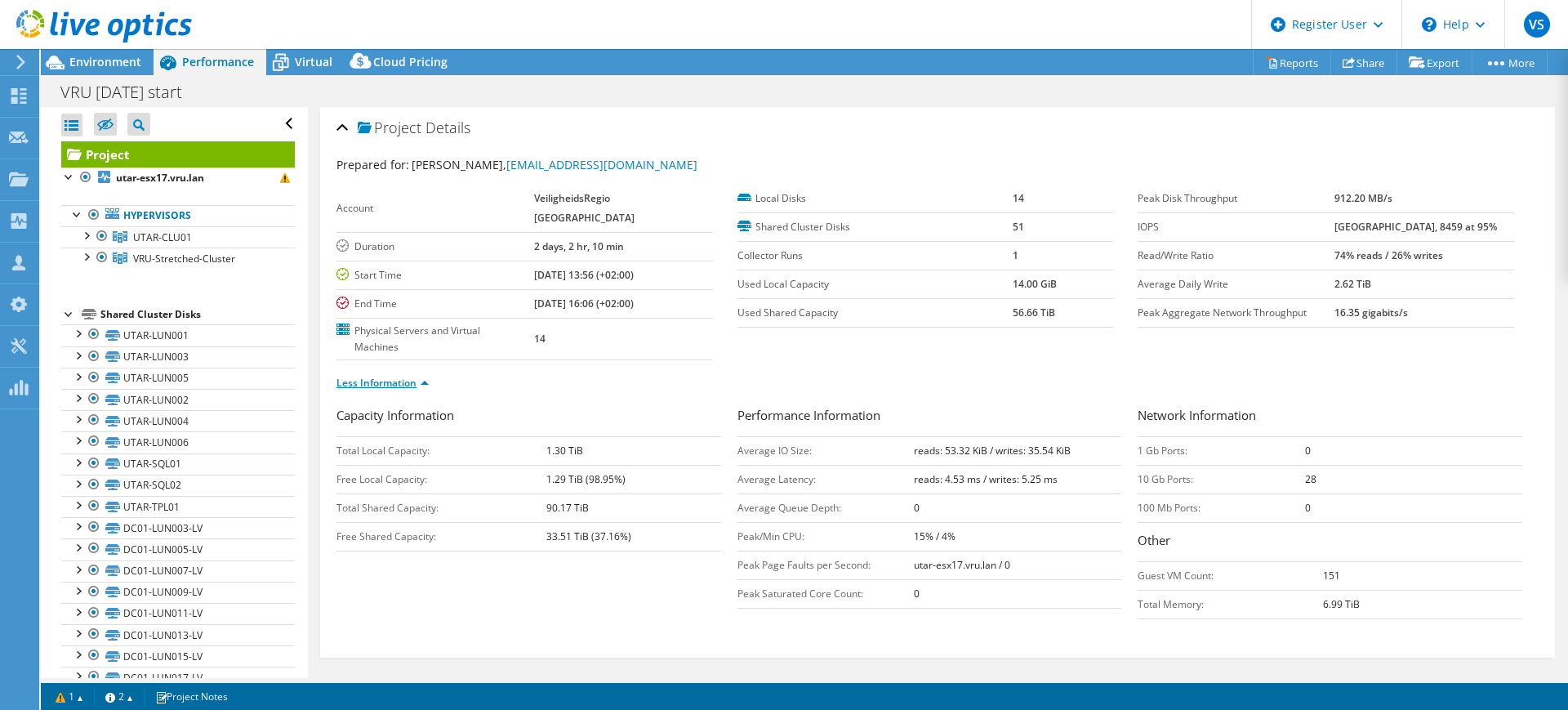
click at [416, 376] on link "Less Information" at bounding box center [382, 383] width 92 height 14
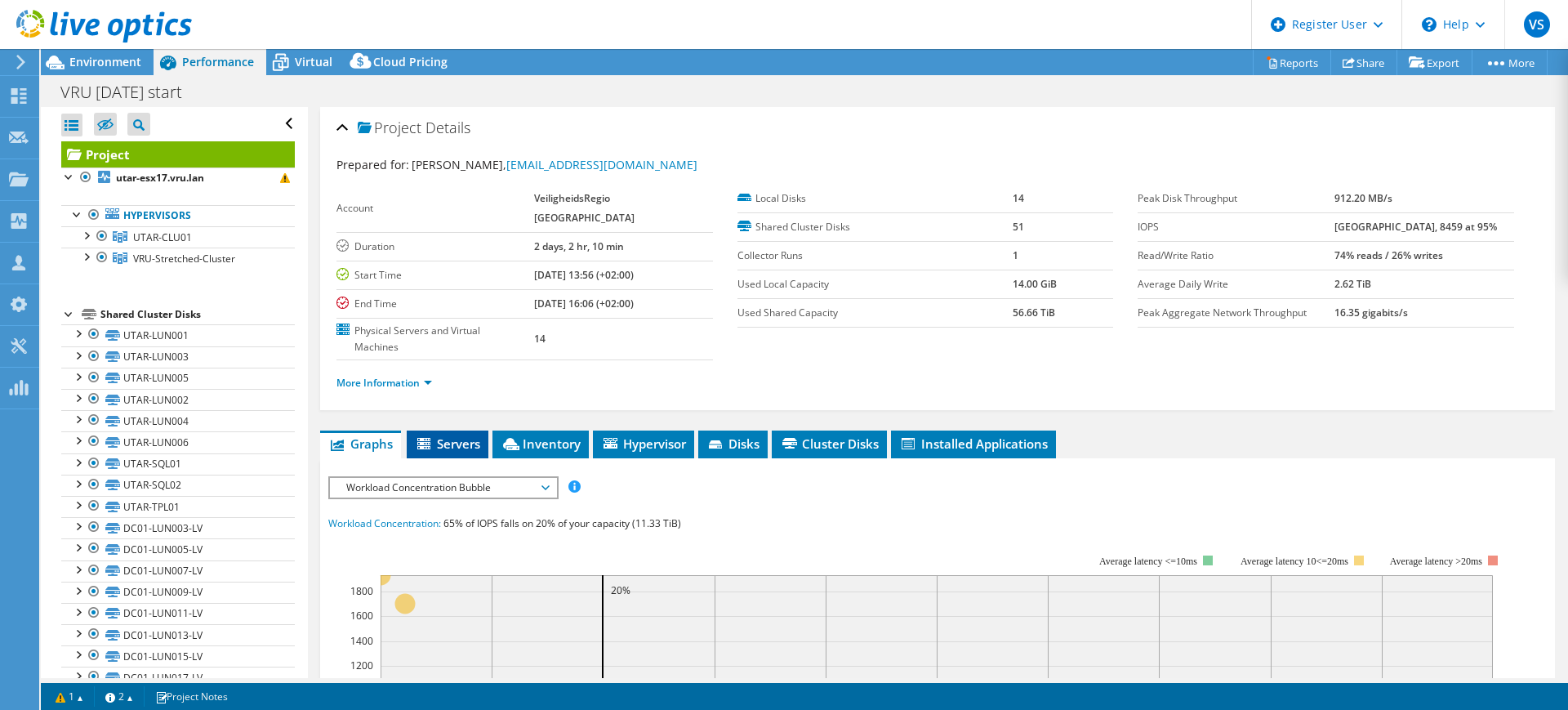
click at [446, 436] on span "Servers" at bounding box center [448, 444] width 65 height 17
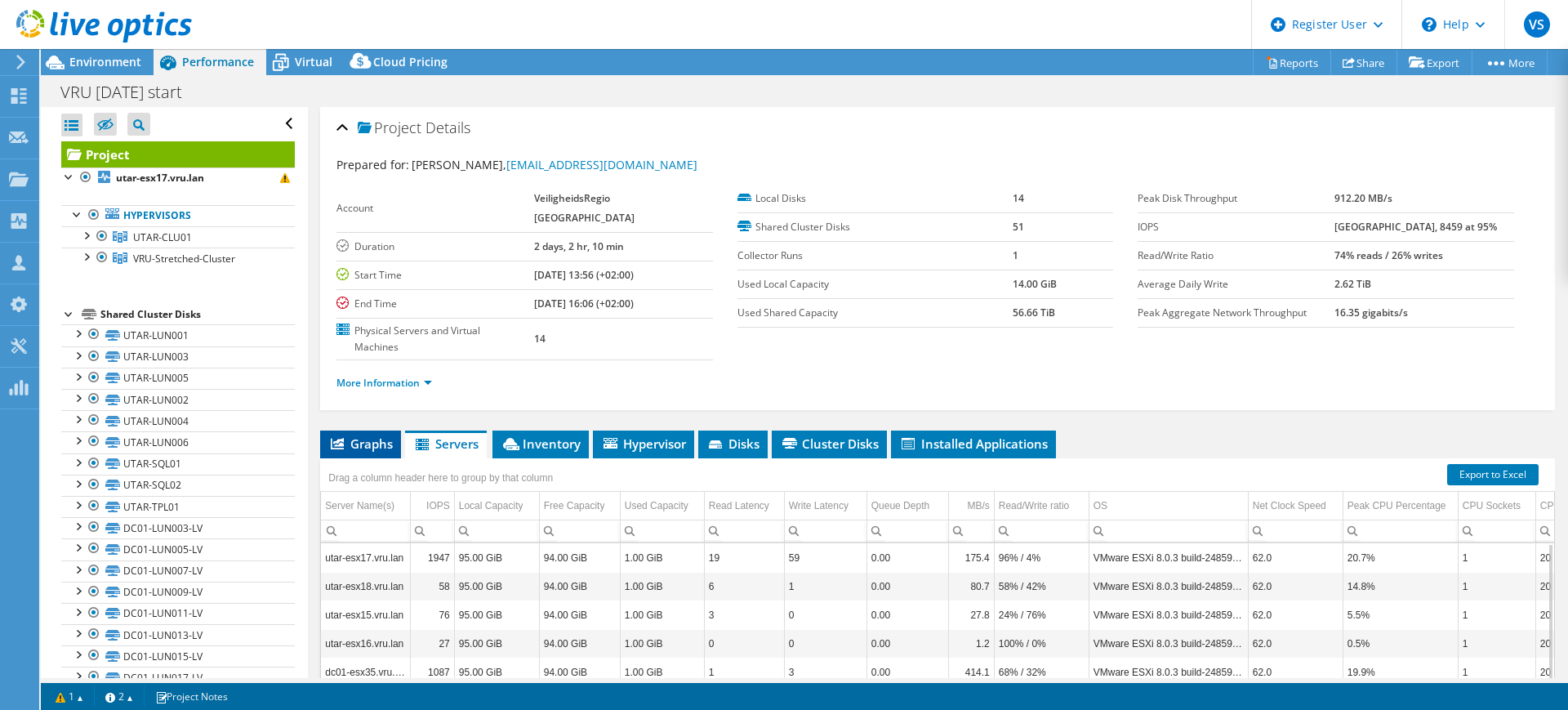
click at [364, 436] on span "Graphs" at bounding box center [360, 444] width 64 height 17
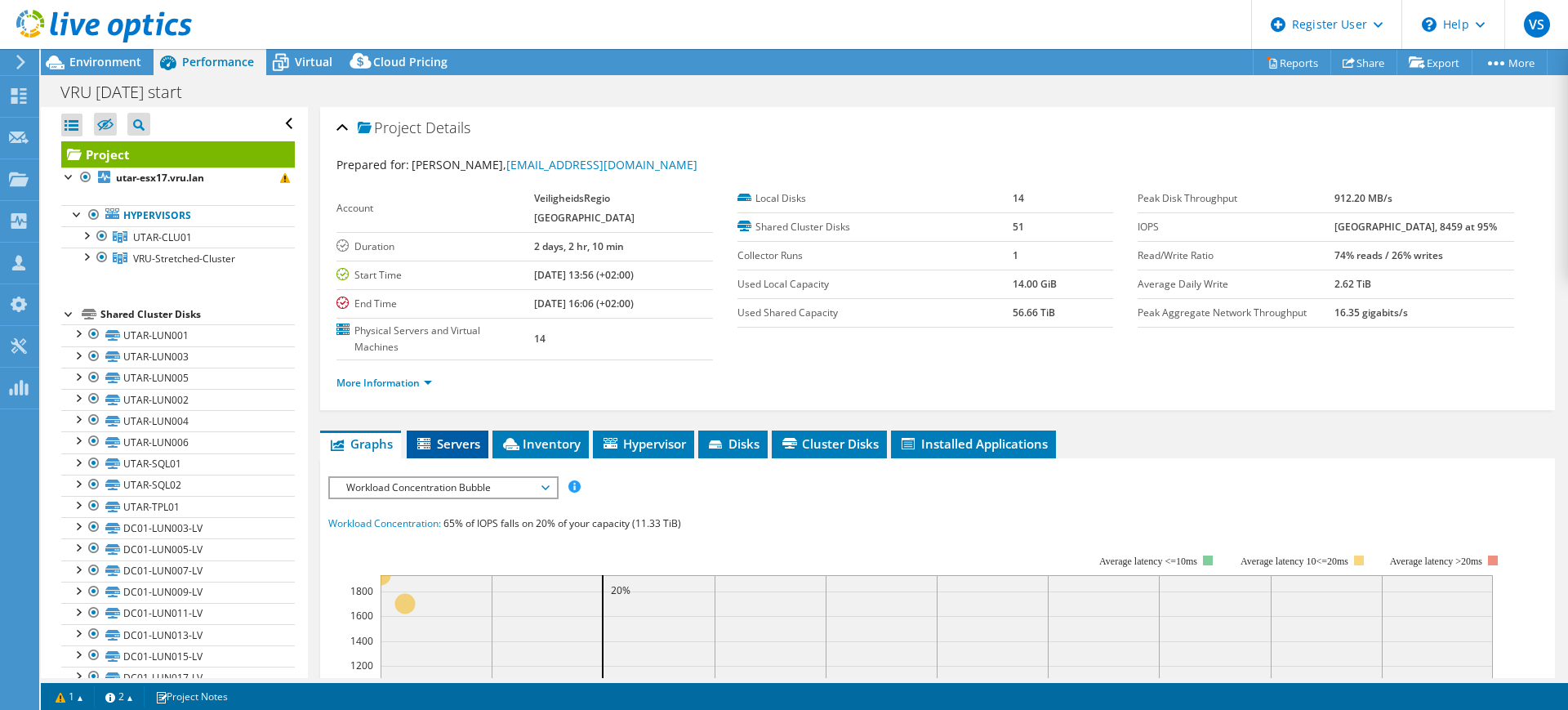
scroll to position [102, 0]
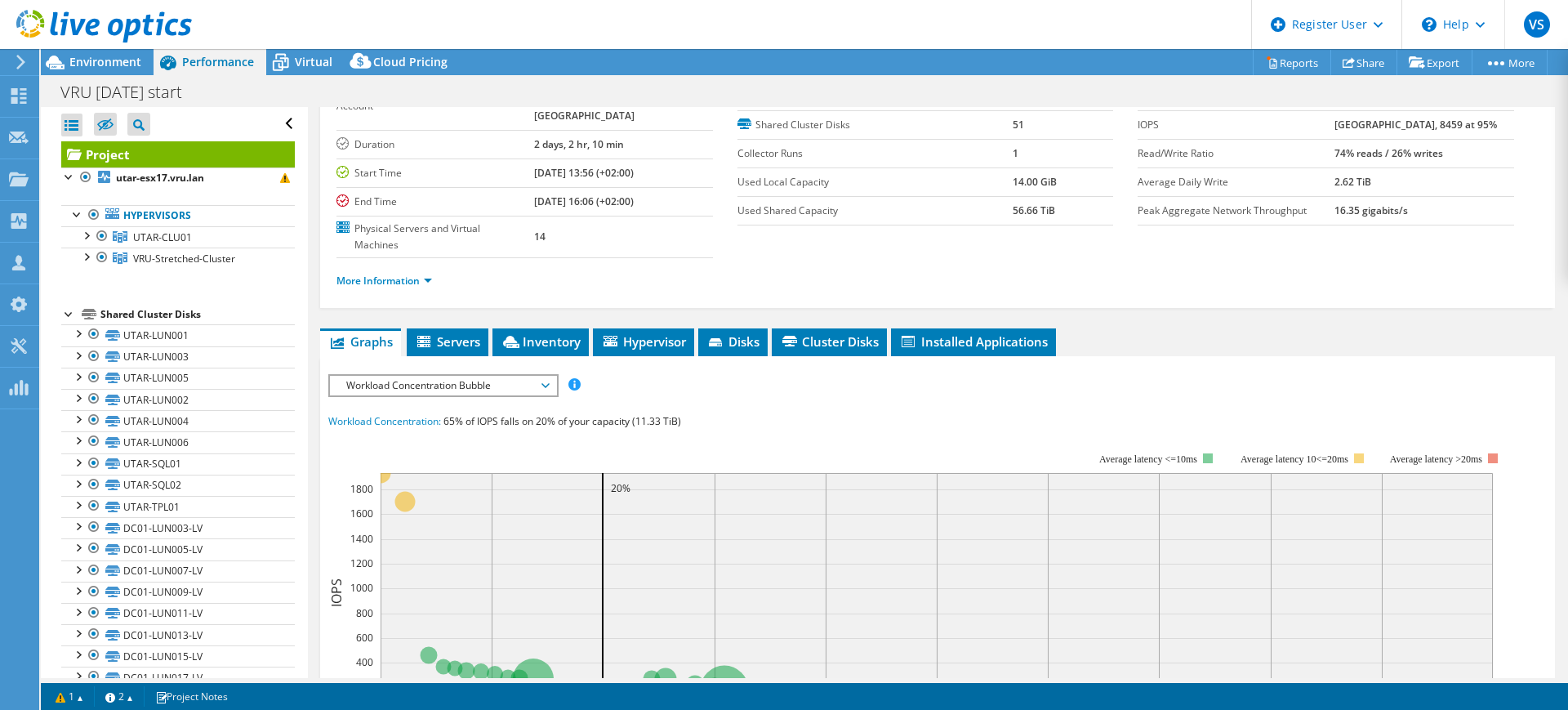
click at [522, 376] on span "Workload Concentration Bubble" at bounding box center [442, 386] width 210 height 20
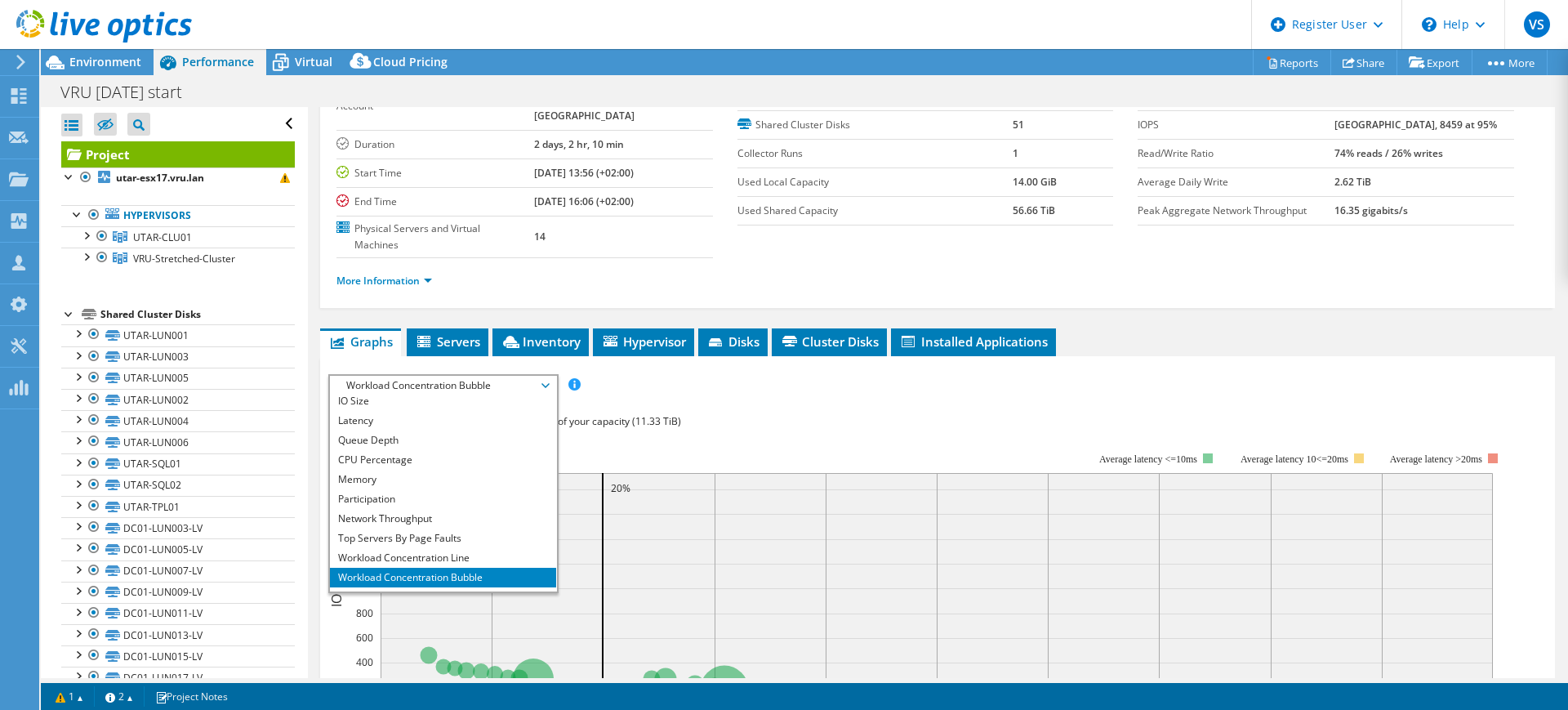
scroll to position [59, 0]
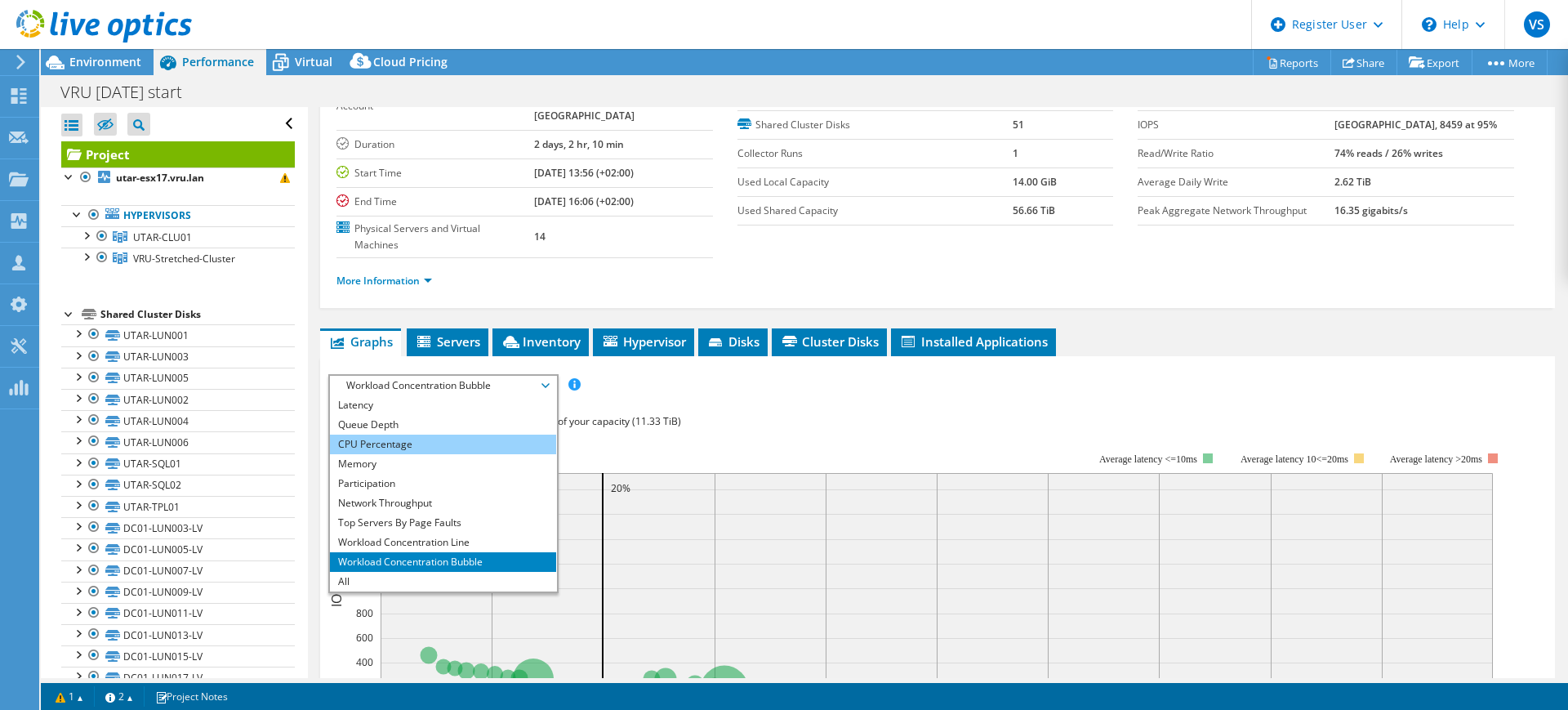
click at [403, 435] on li "CPU Percentage" at bounding box center [442, 444] width 226 height 20
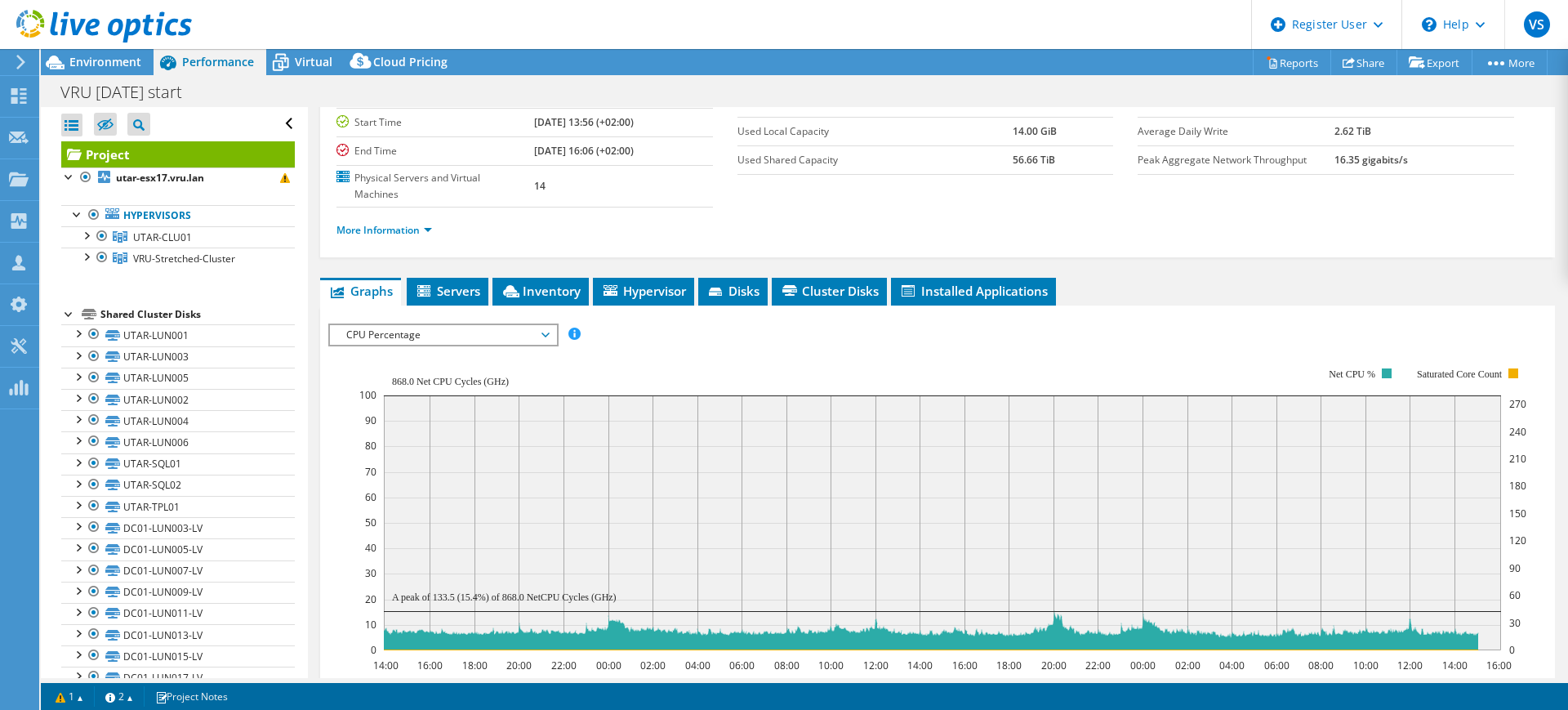
scroll to position [40, 0]
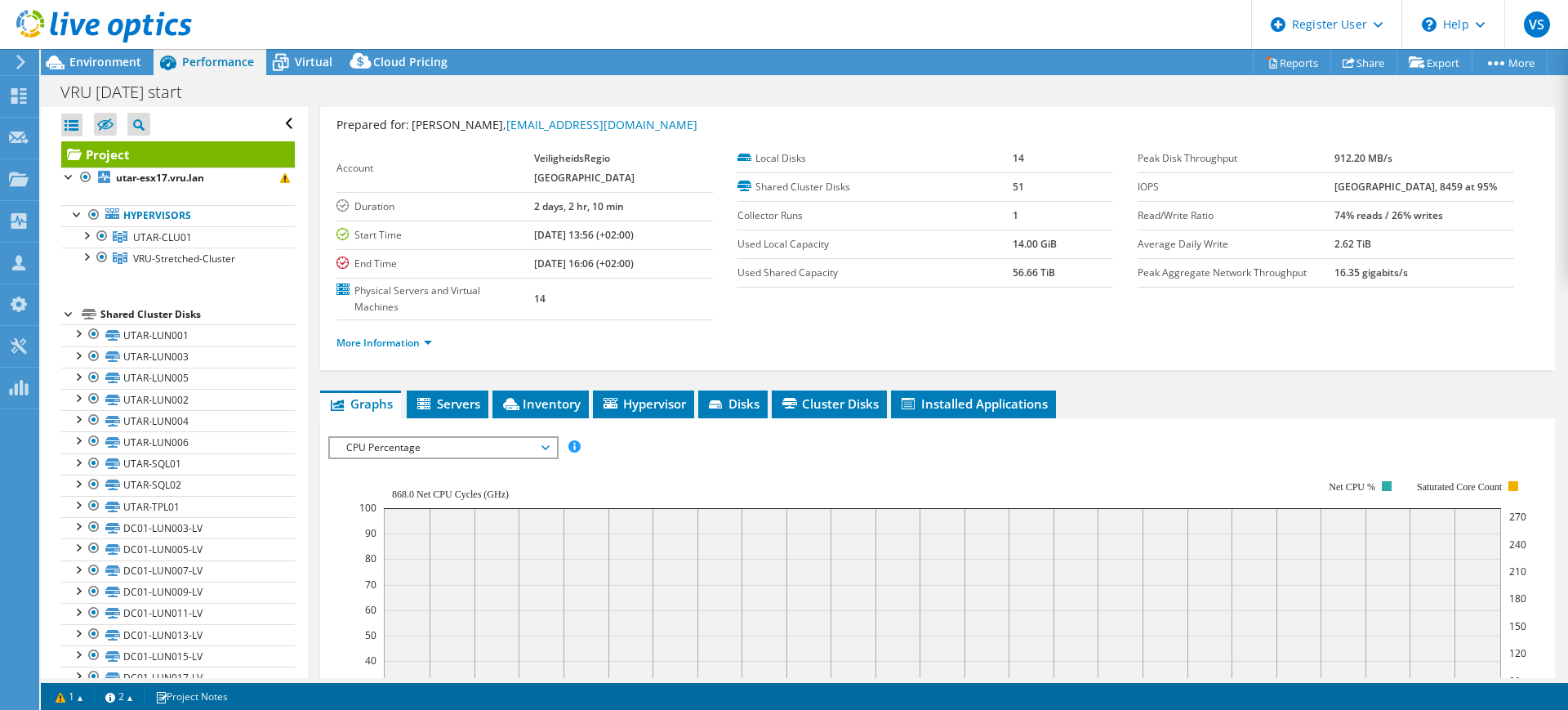
click at [480, 438] on span "CPU Percentage" at bounding box center [442, 447] width 210 height 20
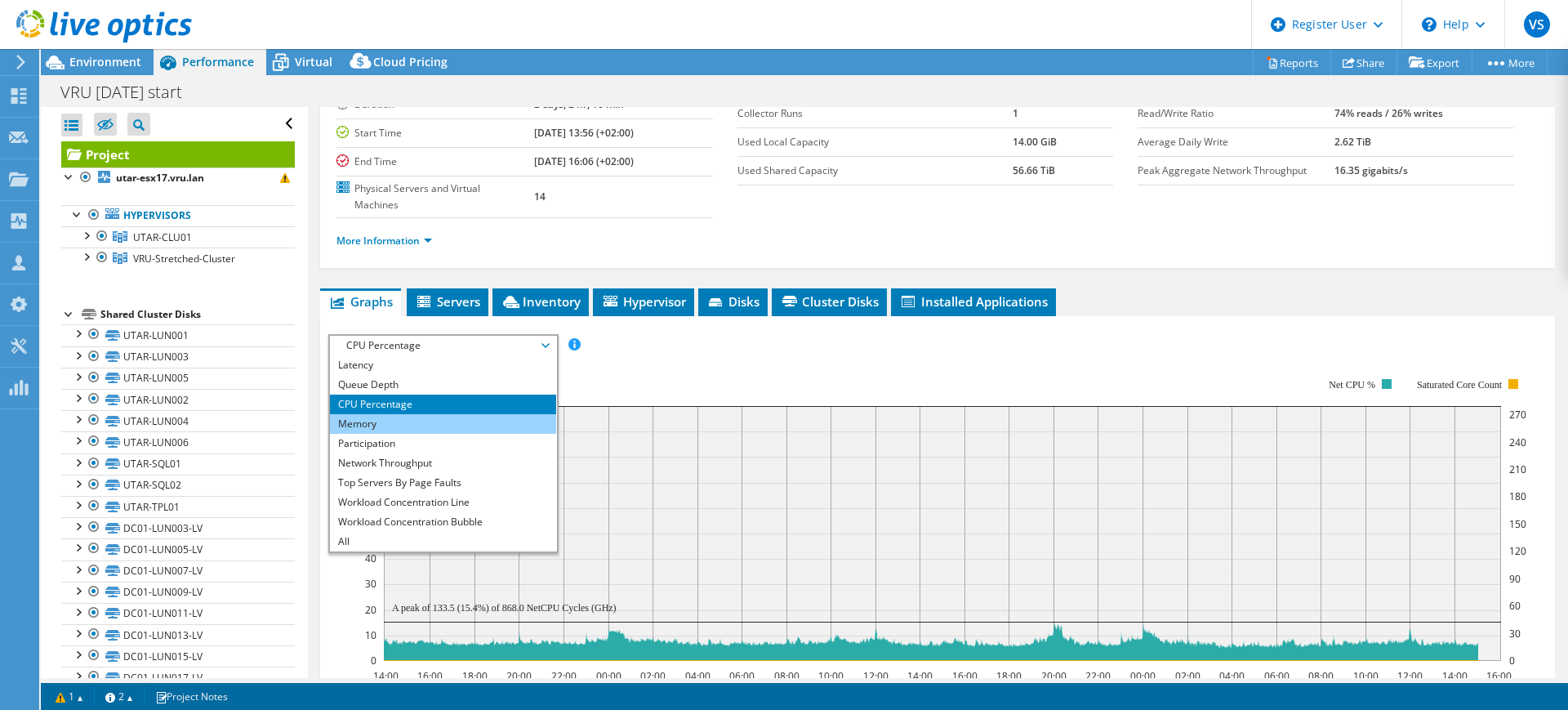
scroll to position [0, 0]
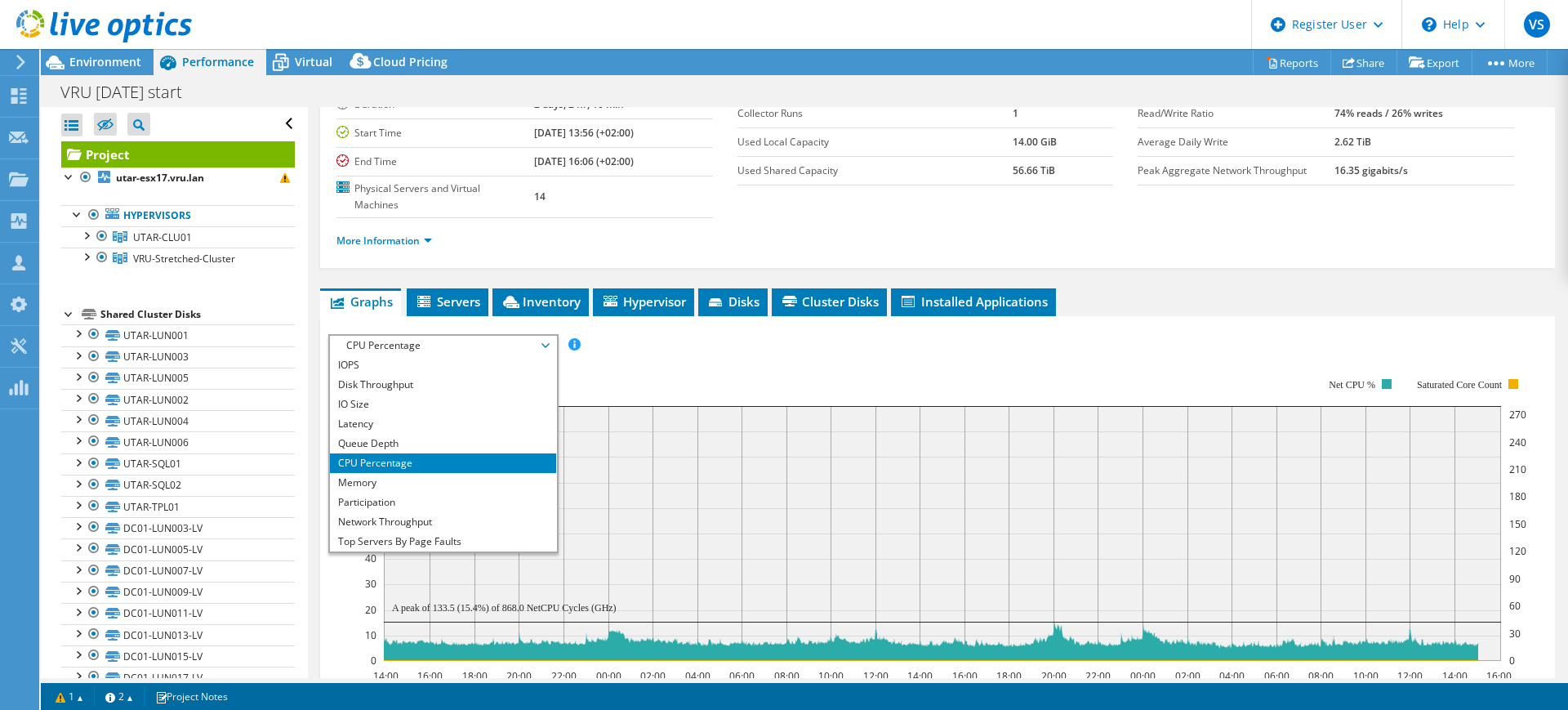
click at [683, 335] on div "IOPS Disk Throughput IO Size Latency Queue Depth CPU Percentage Memory Page Fau…" at bounding box center [938, 346] width 1219 height 22
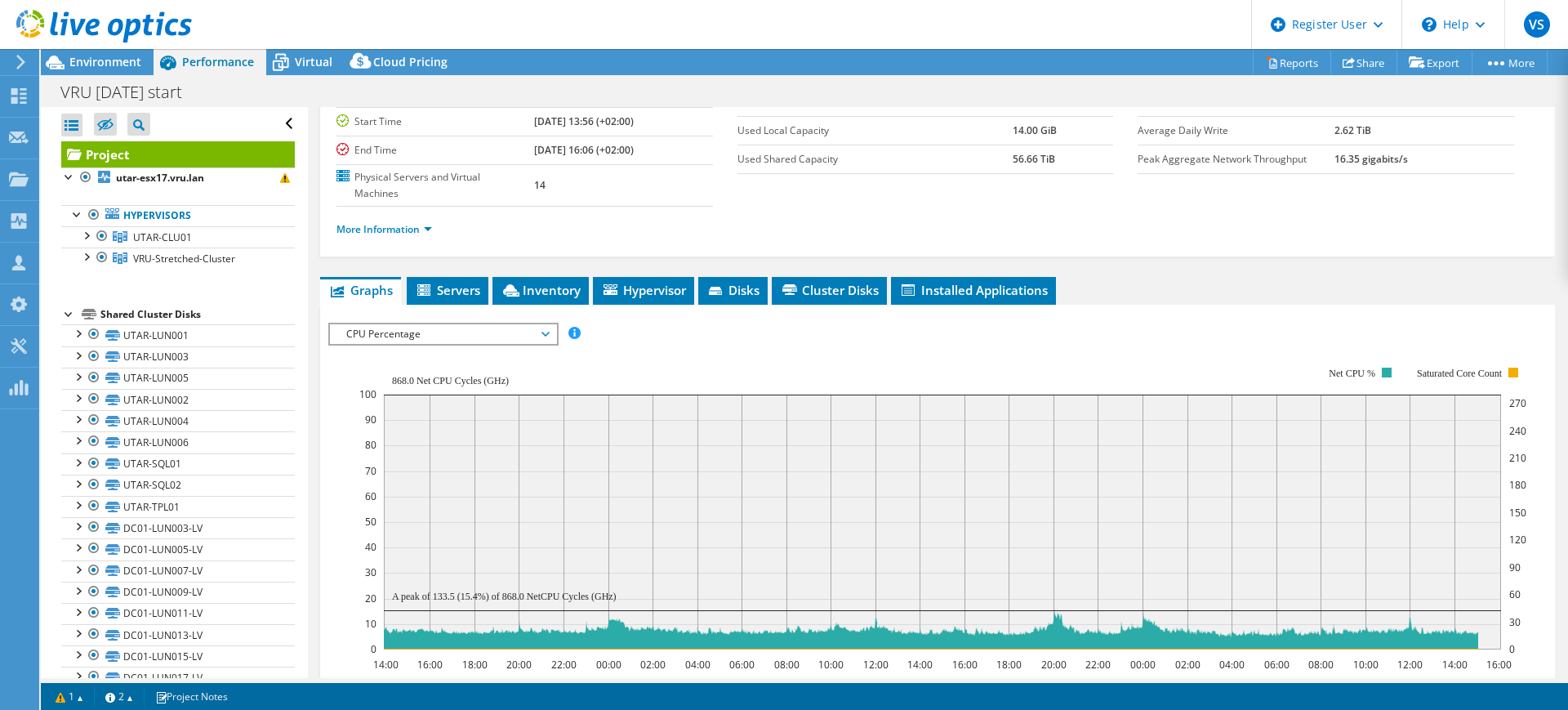
scroll to position [108, 0]
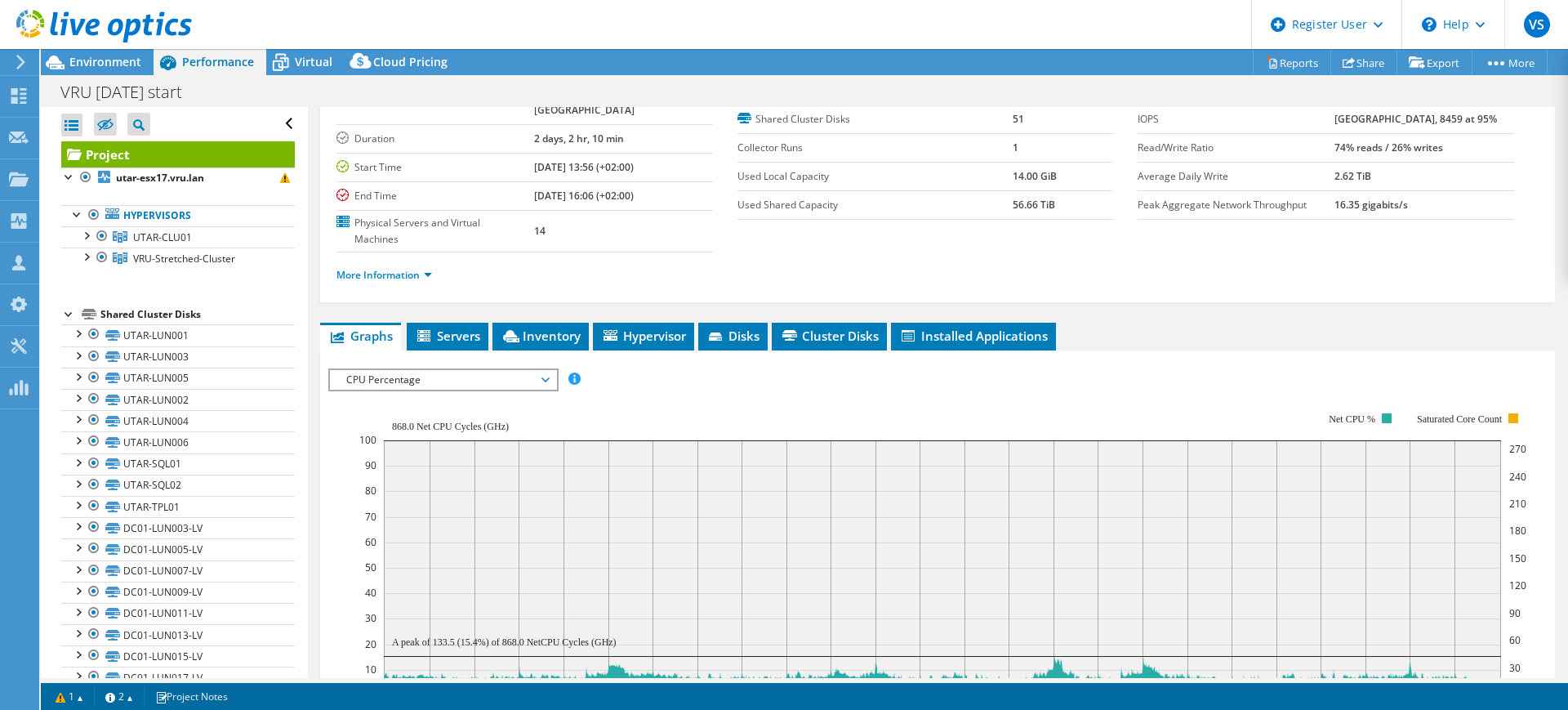
click at [540, 369] on div "CPU Percentage IOPS Disk Throughput IO Size Latency Queue Depth CPU Percentage …" at bounding box center [443, 380] width 230 height 23
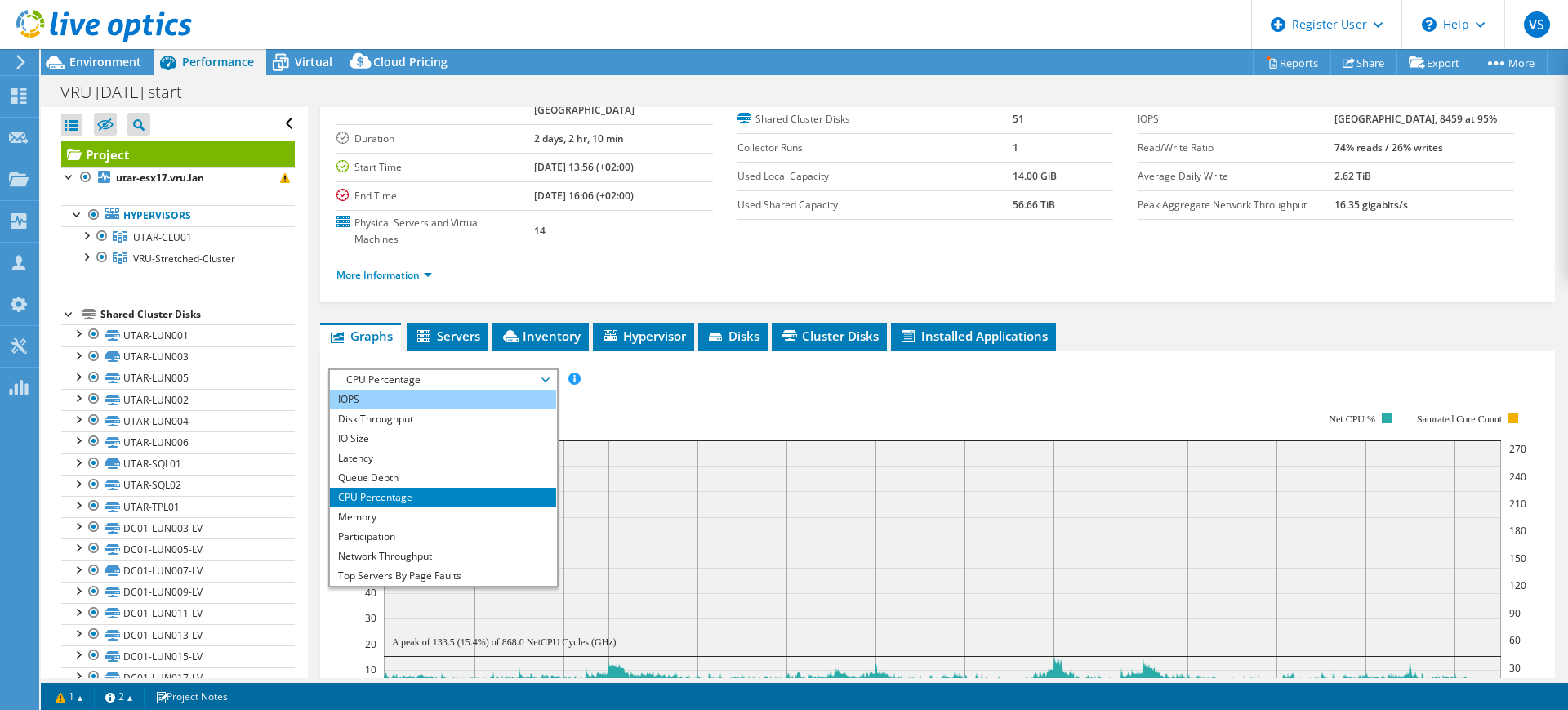
click at [347, 389] on li "IOPS" at bounding box center [442, 399] width 226 height 20
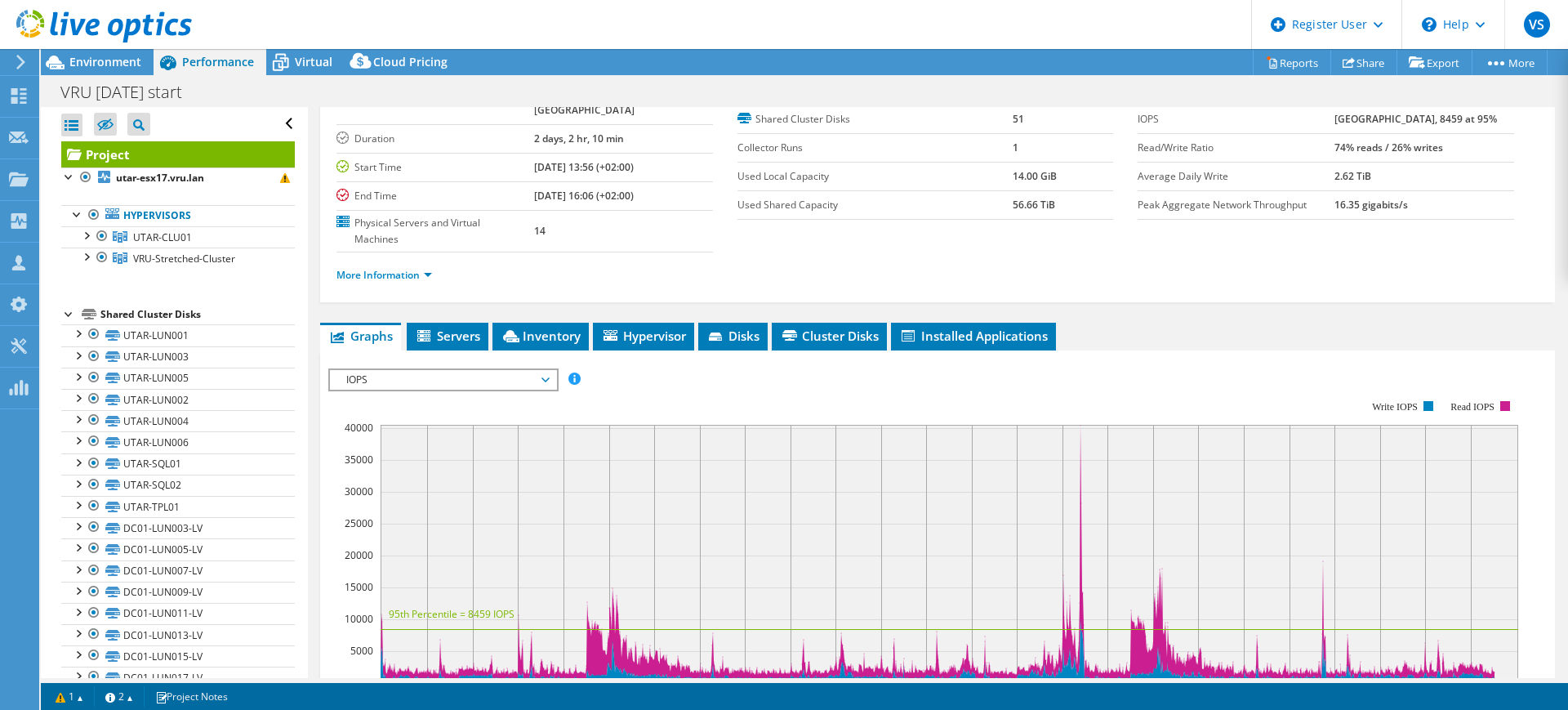
click at [489, 370] on span "IOPS" at bounding box center [442, 379] width 210 height 20
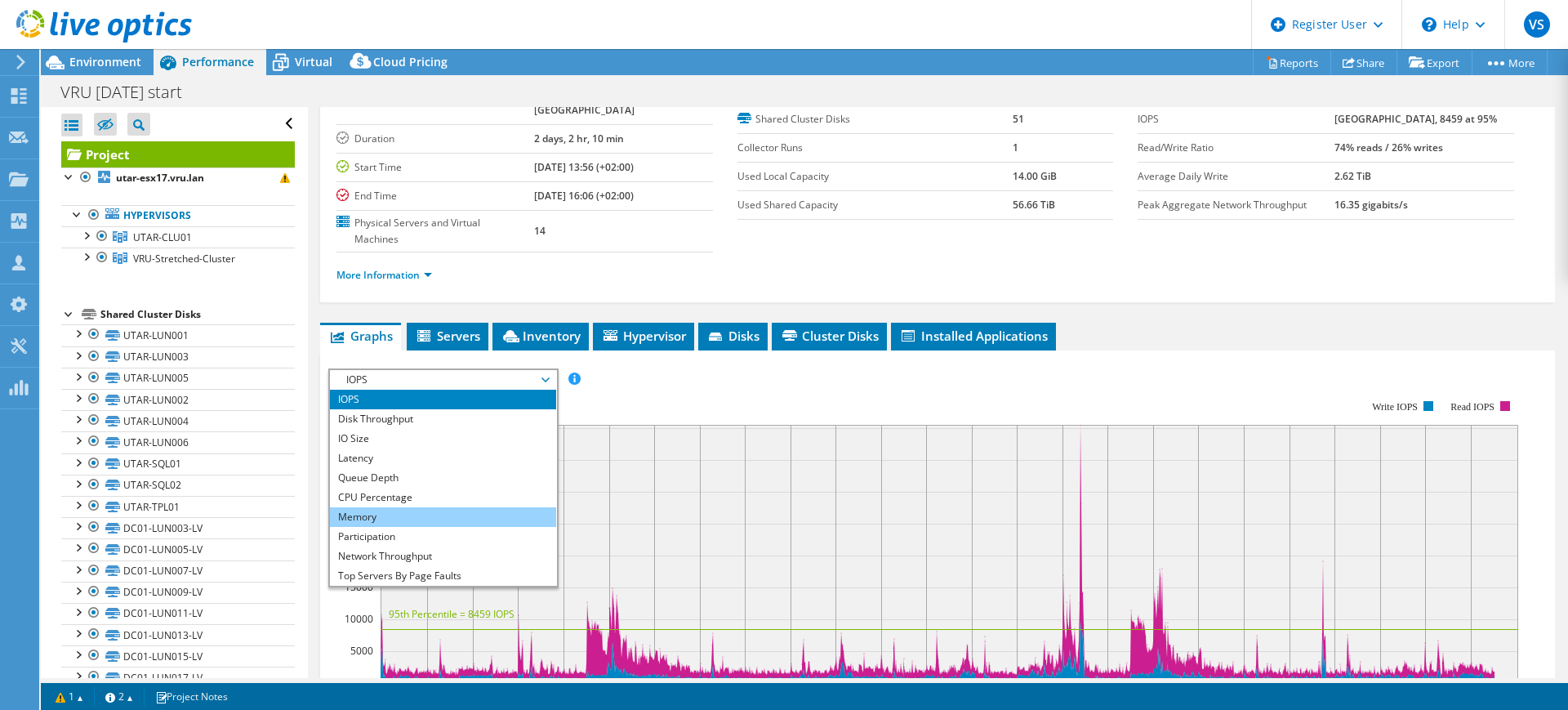
click at [379, 508] on li "Memory" at bounding box center [442, 517] width 226 height 20
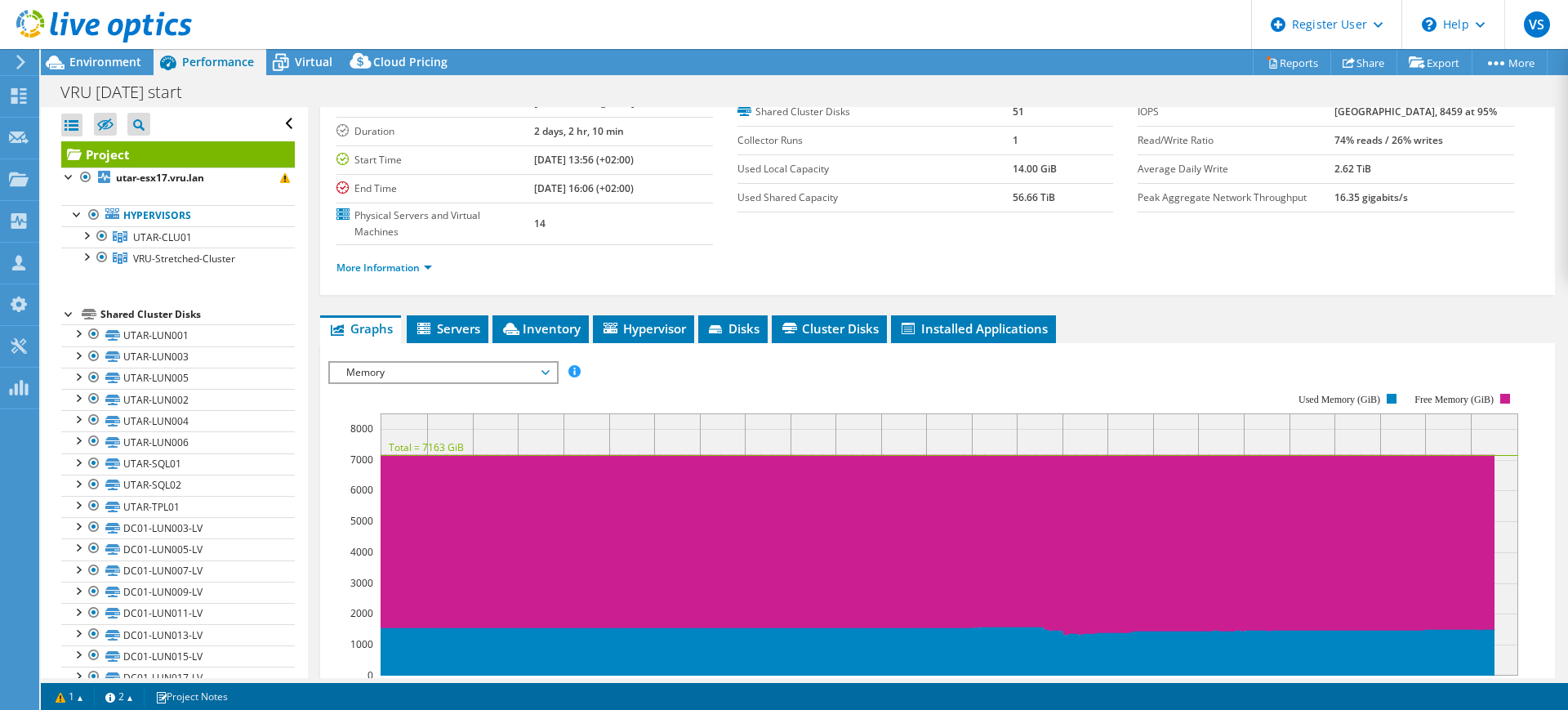
scroll to position [204, 0]
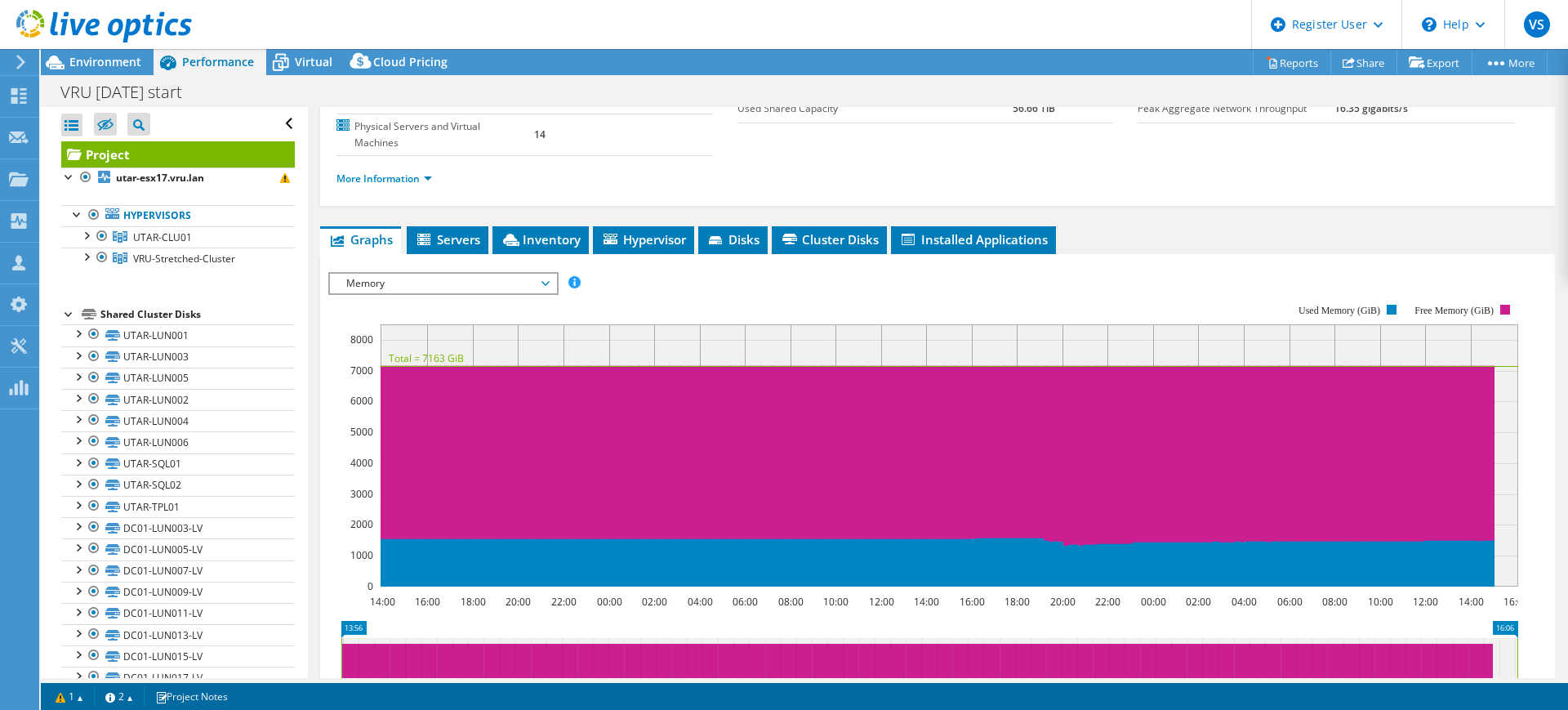
click at [447, 274] on span "Memory" at bounding box center [442, 283] width 210 height 20
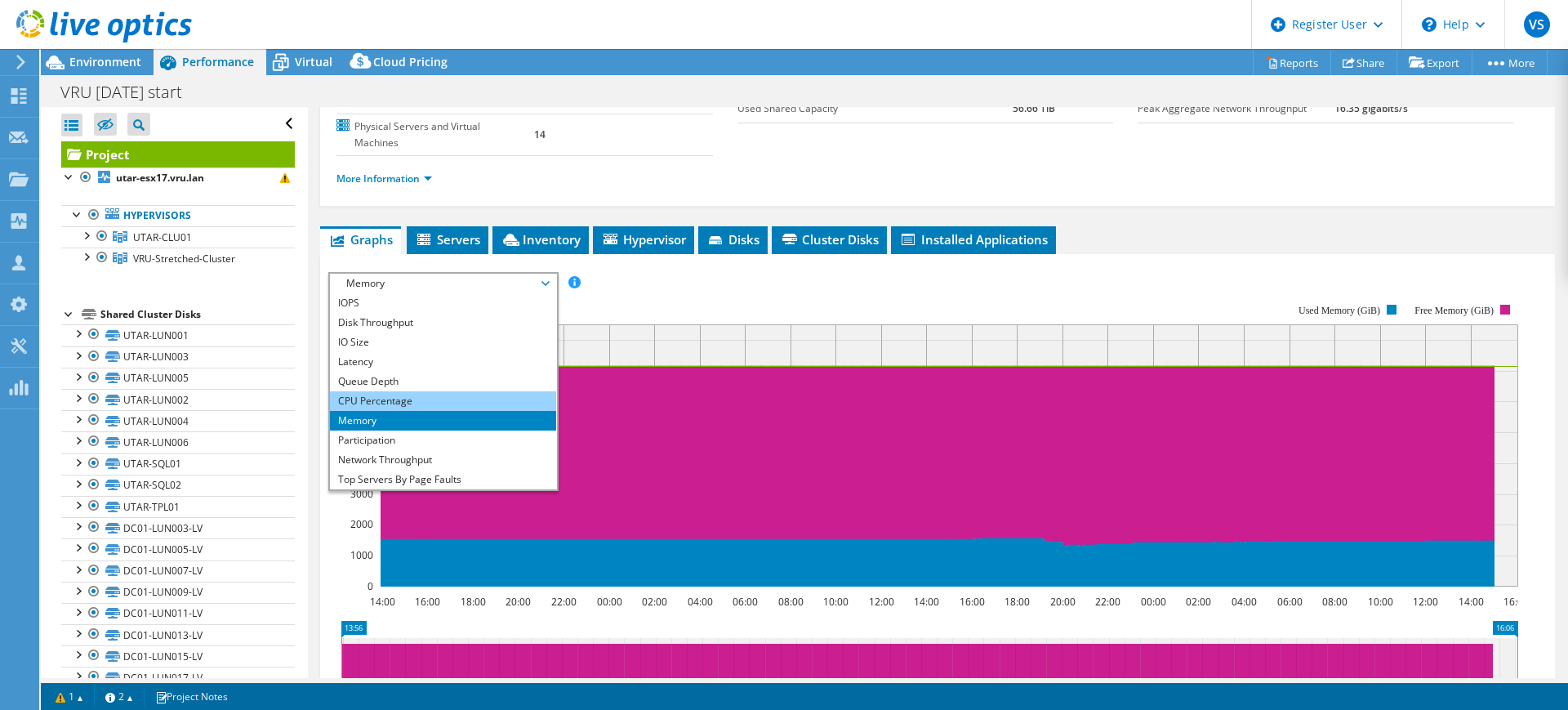
click at [383, 391] on li "CPU Percentage" at bounding box center [442, 401] width 226 height 20
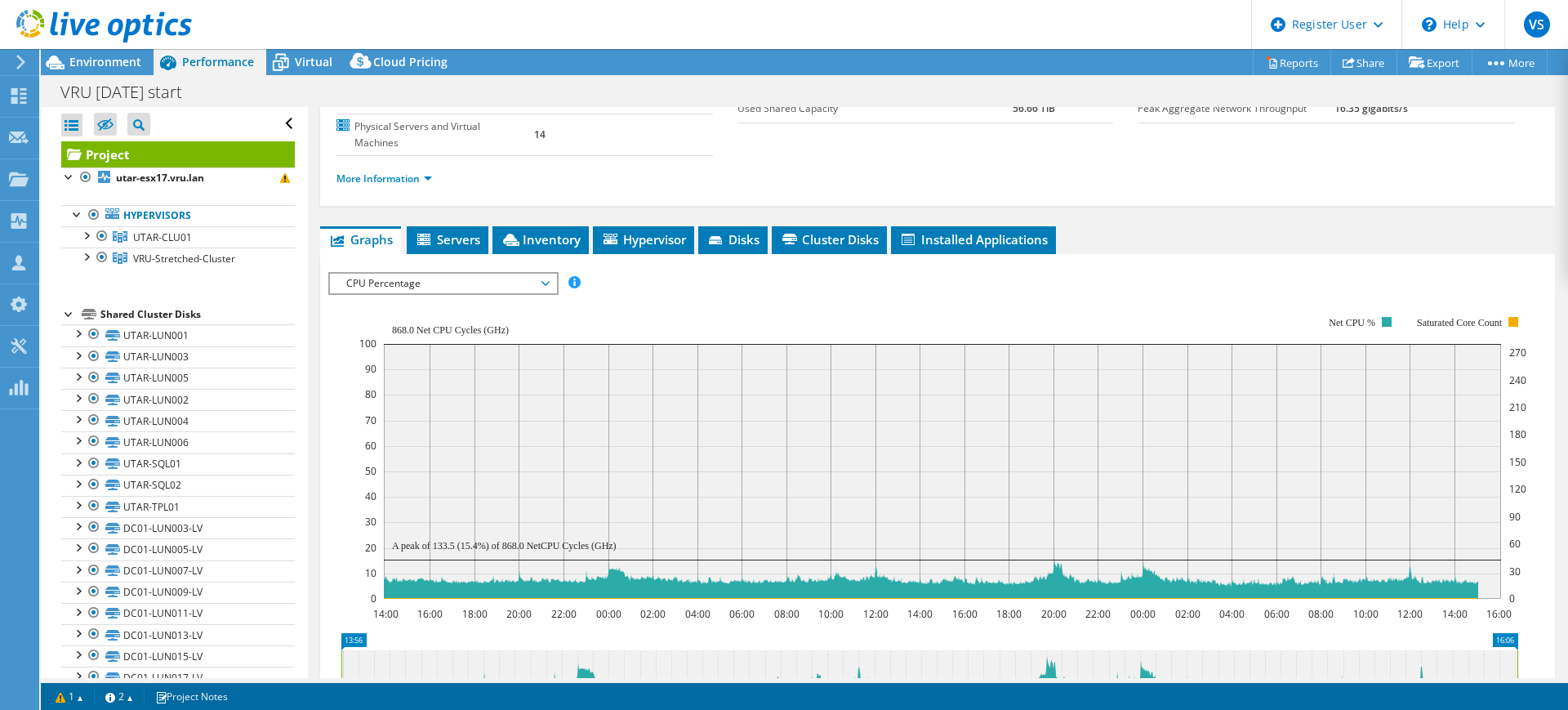
click at [543, 274] on span "CPU Percentage" at bounding box center [442, 283] width 210 height 20
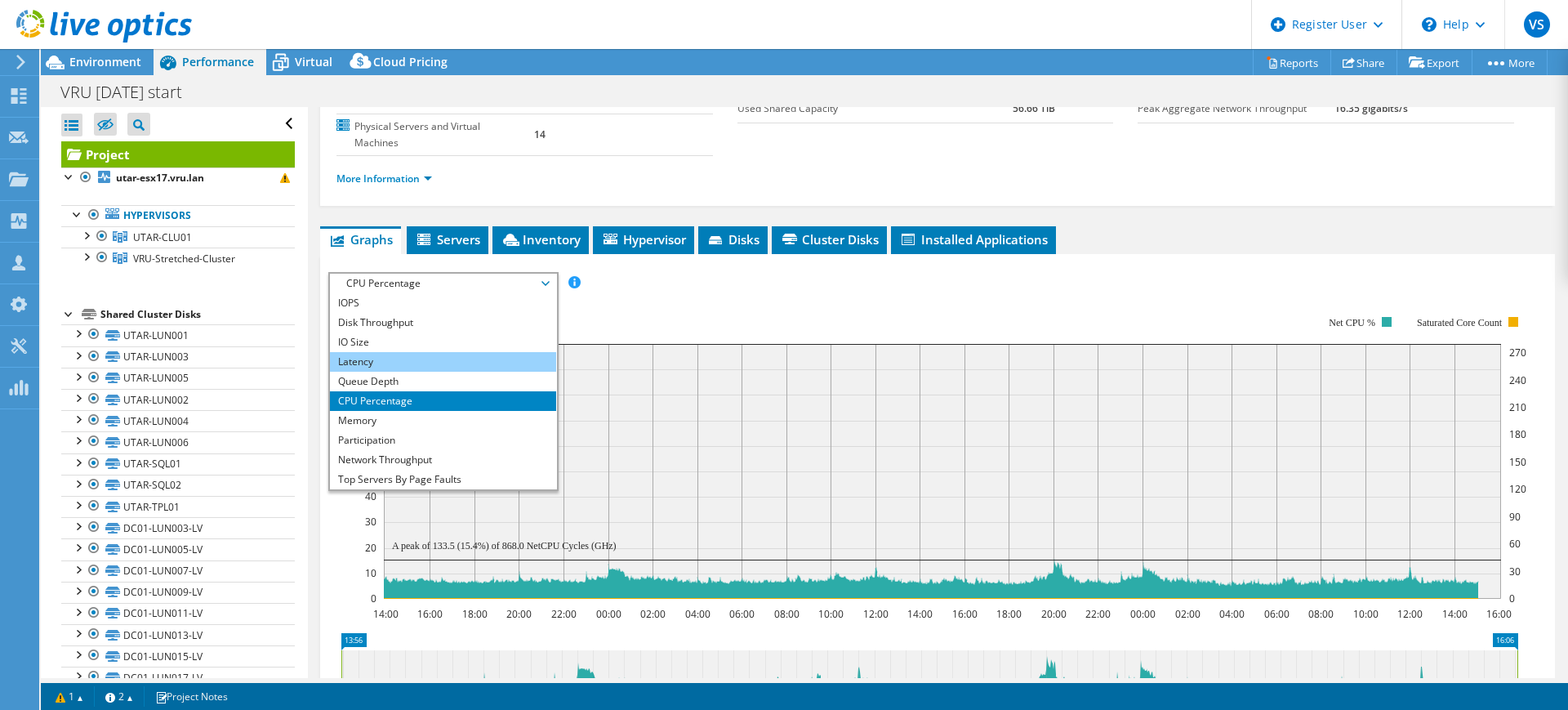
click at [450, 352] on li "Latency" at bounding box center [442, 362] width 226 height 20
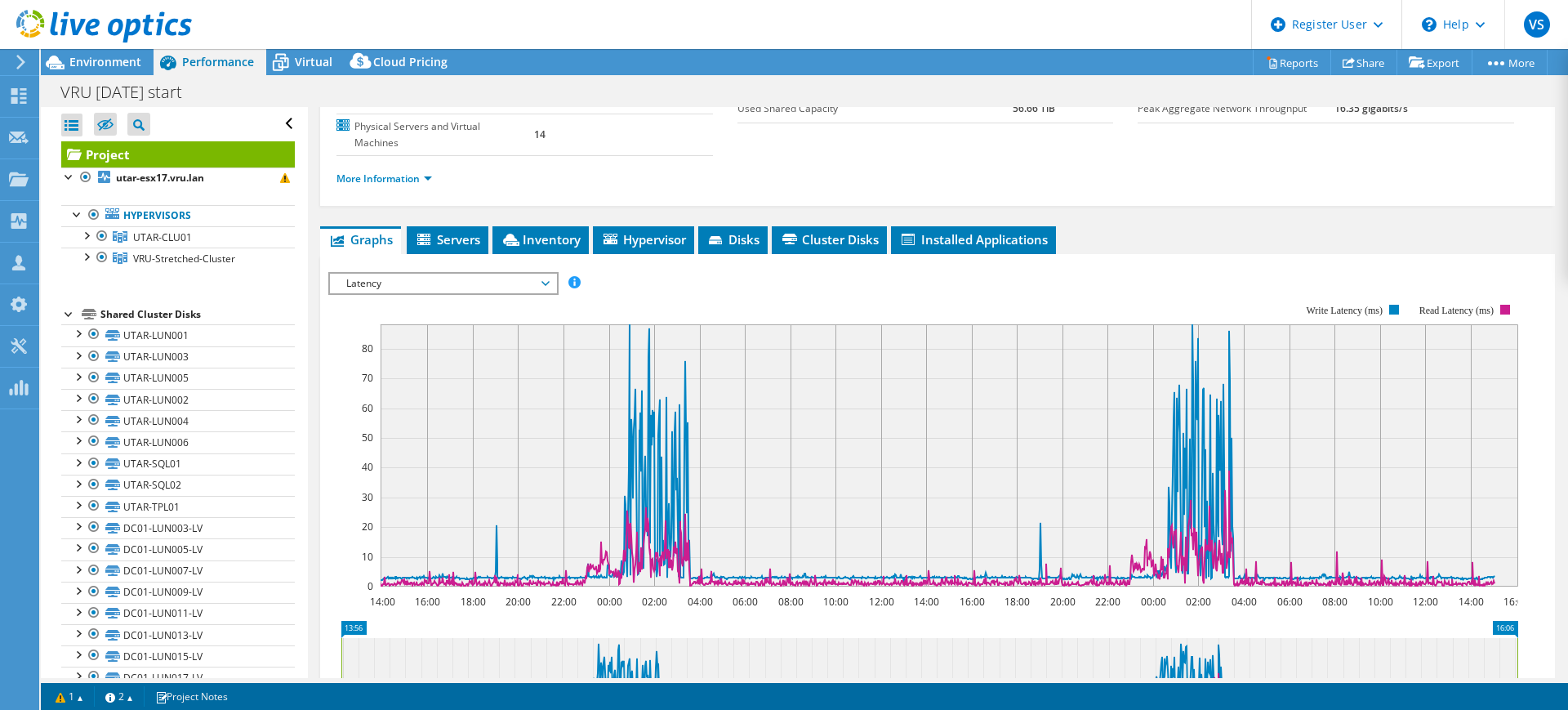
click at [548, 274] on span "Latency" at bounding box center [442, 283] width 210 height 20
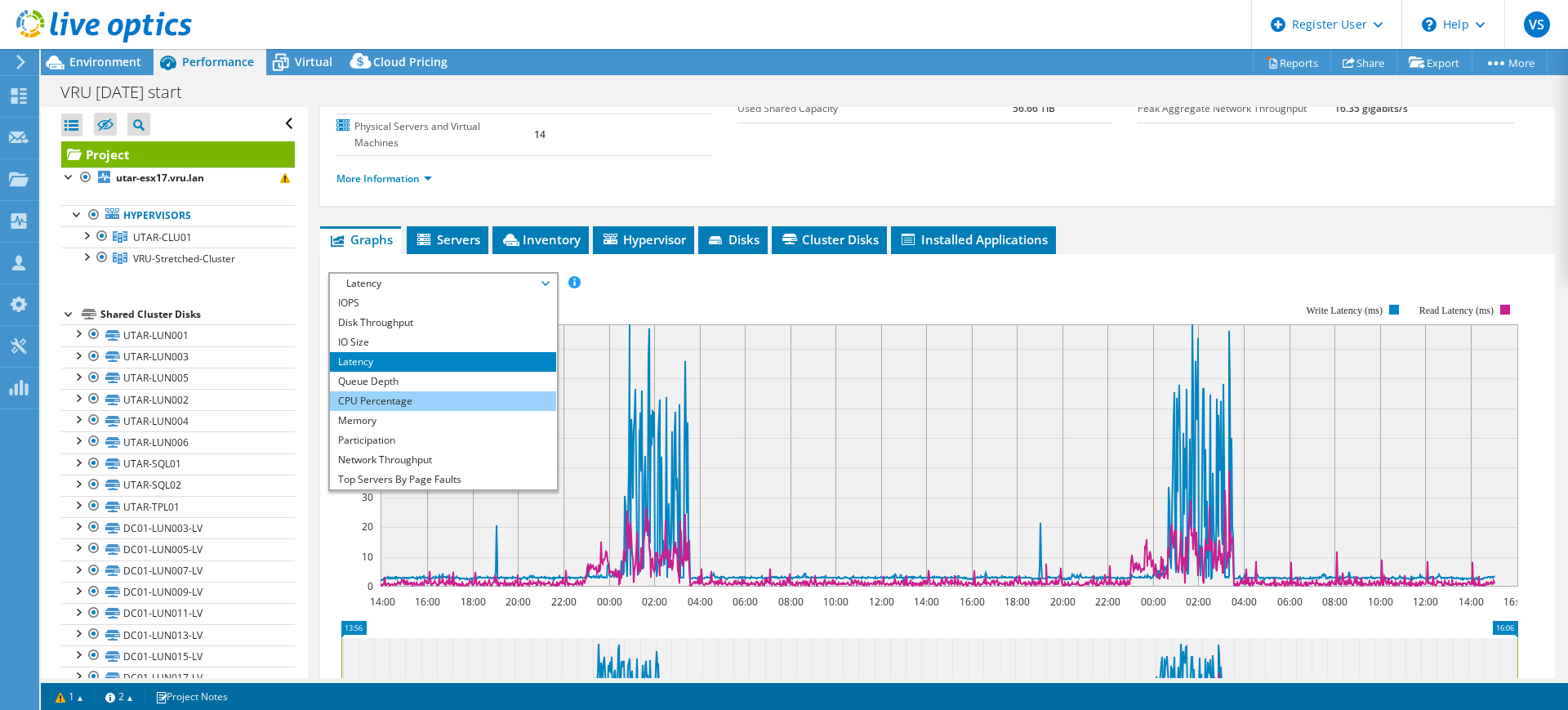
click at [387, 391] on li "CPU Percentage" at bounding box center [442, 401] width 226 height 20
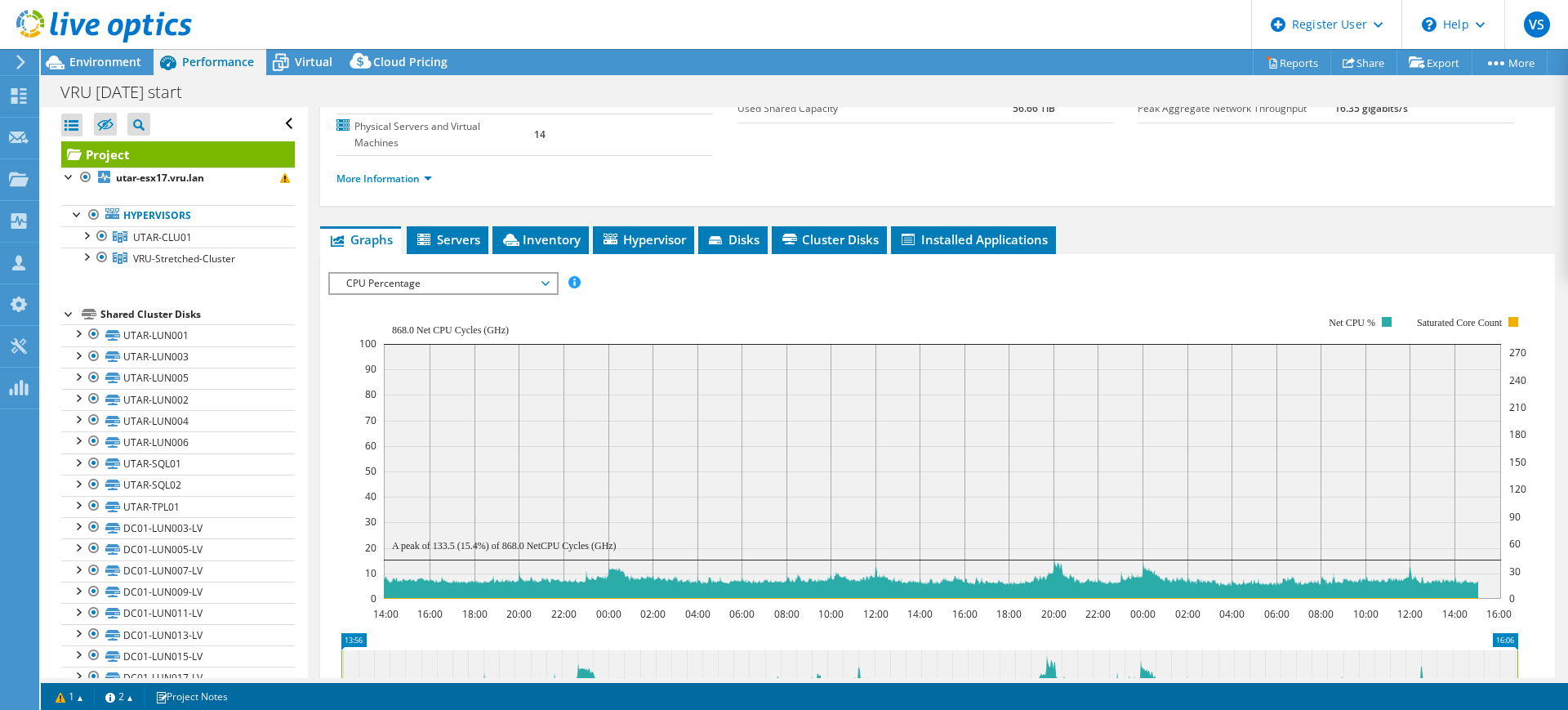
click at [547, 274] on span "CPU Percentage" at bounding box center [442, 283] width 210 height 20
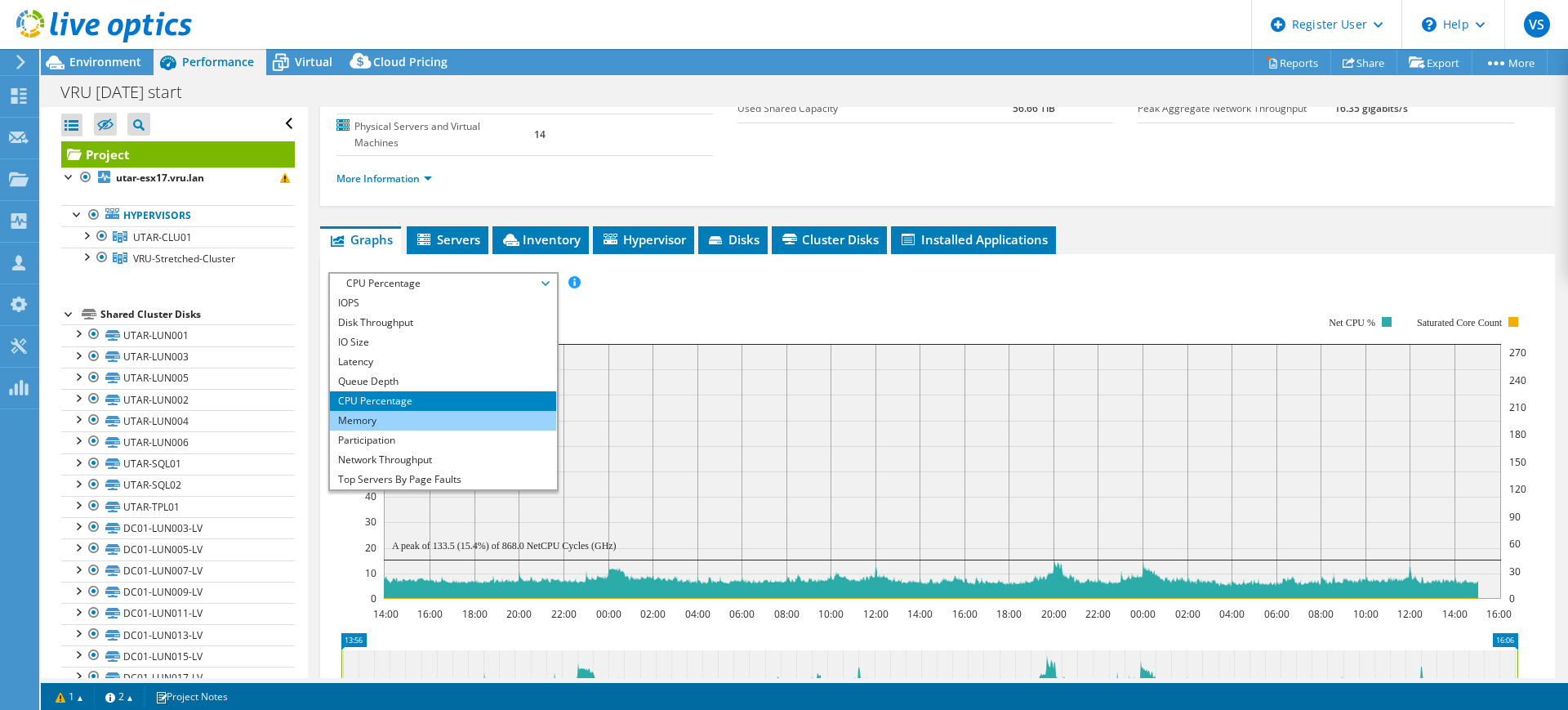
click at [408, 411] on li "Memory" at bounding box center [442, 420] width 226 height 20
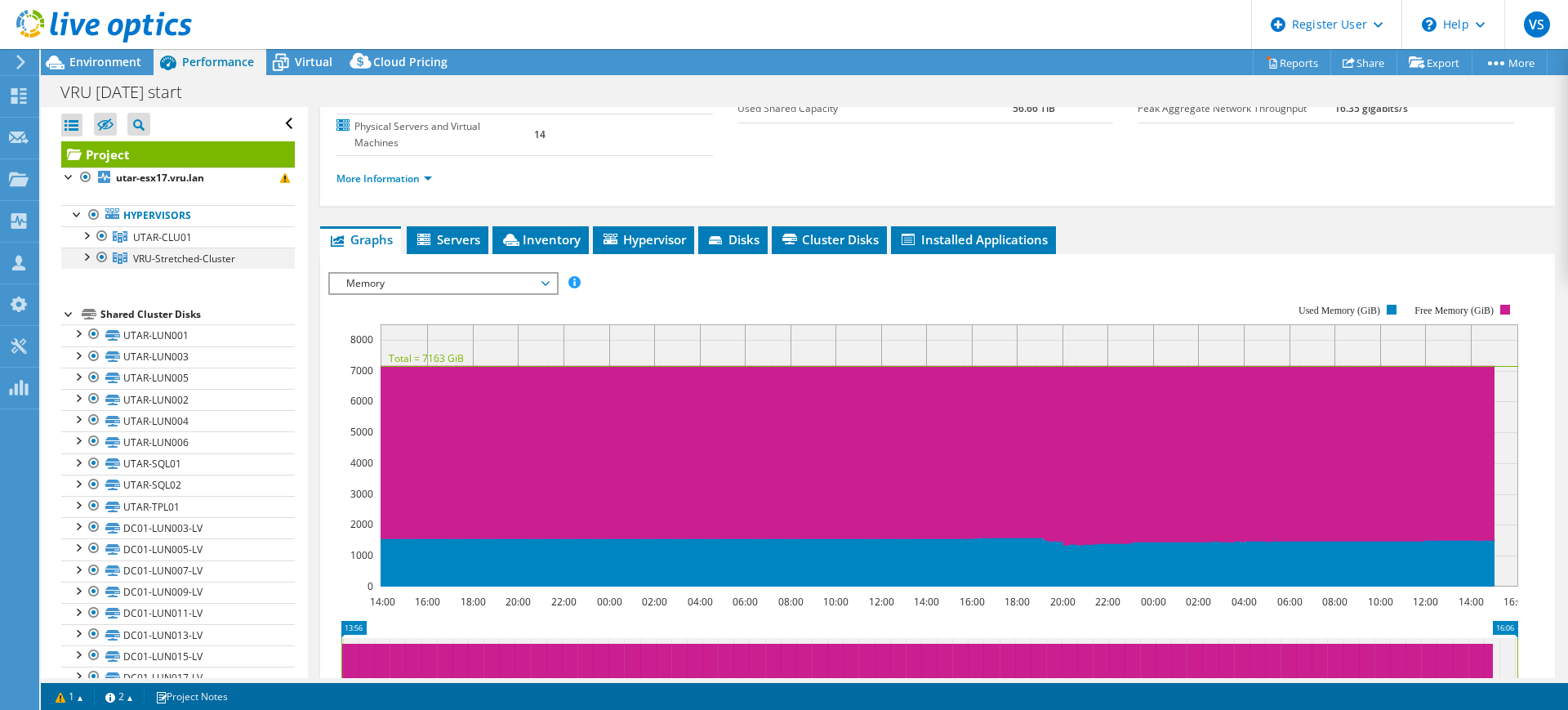
click at [83, 257] on div at bounding box center [86, 256] width 17 height 17
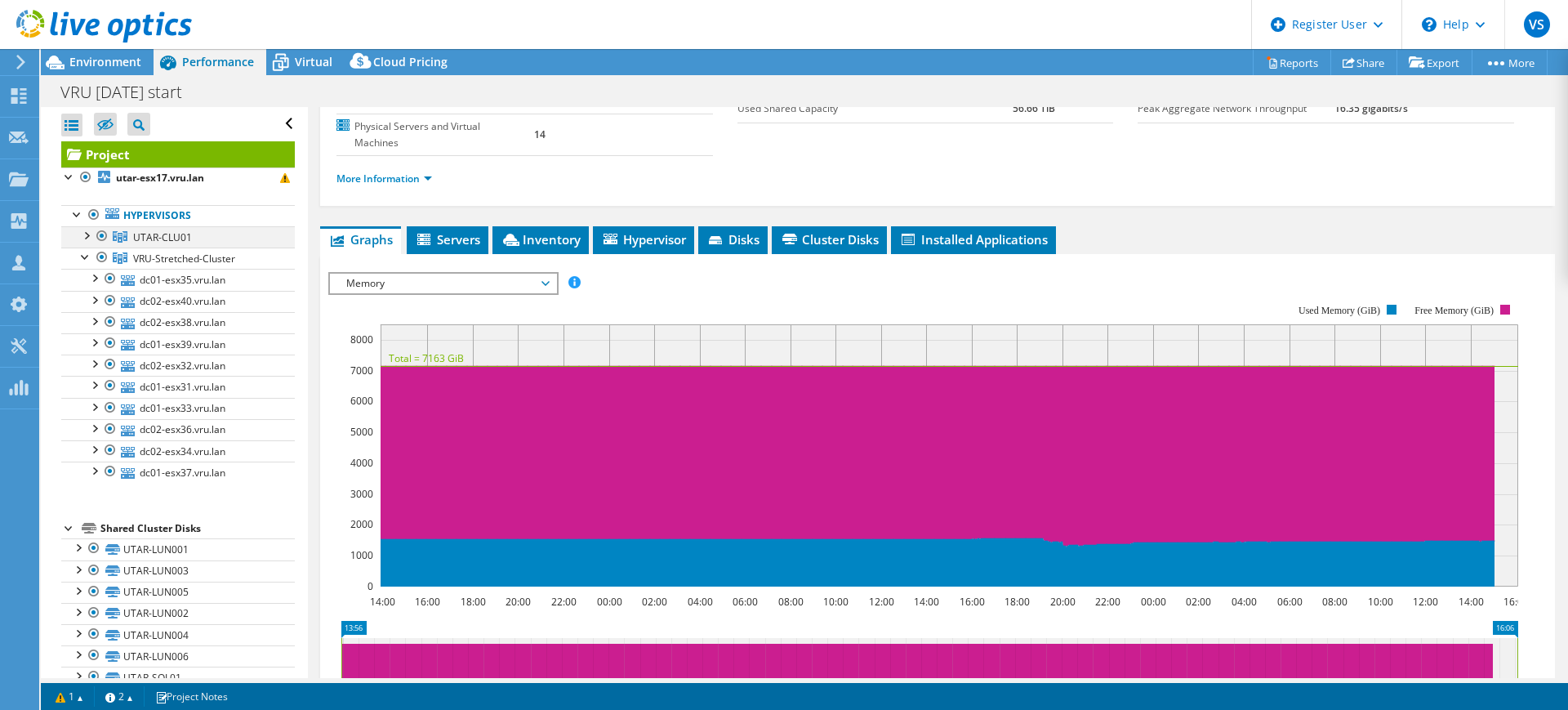
click at [84, 237] on div at bounding box center [86, 235] width 17 height 17
click at [82, 238] on div at bounding box center [86, 235] width 17 height 17
click at [87, 238] on div at bounding box center [86, 235] width 17 height 17
click at [78, 256] on div at bounding box center [86, 256] width 17 height 17
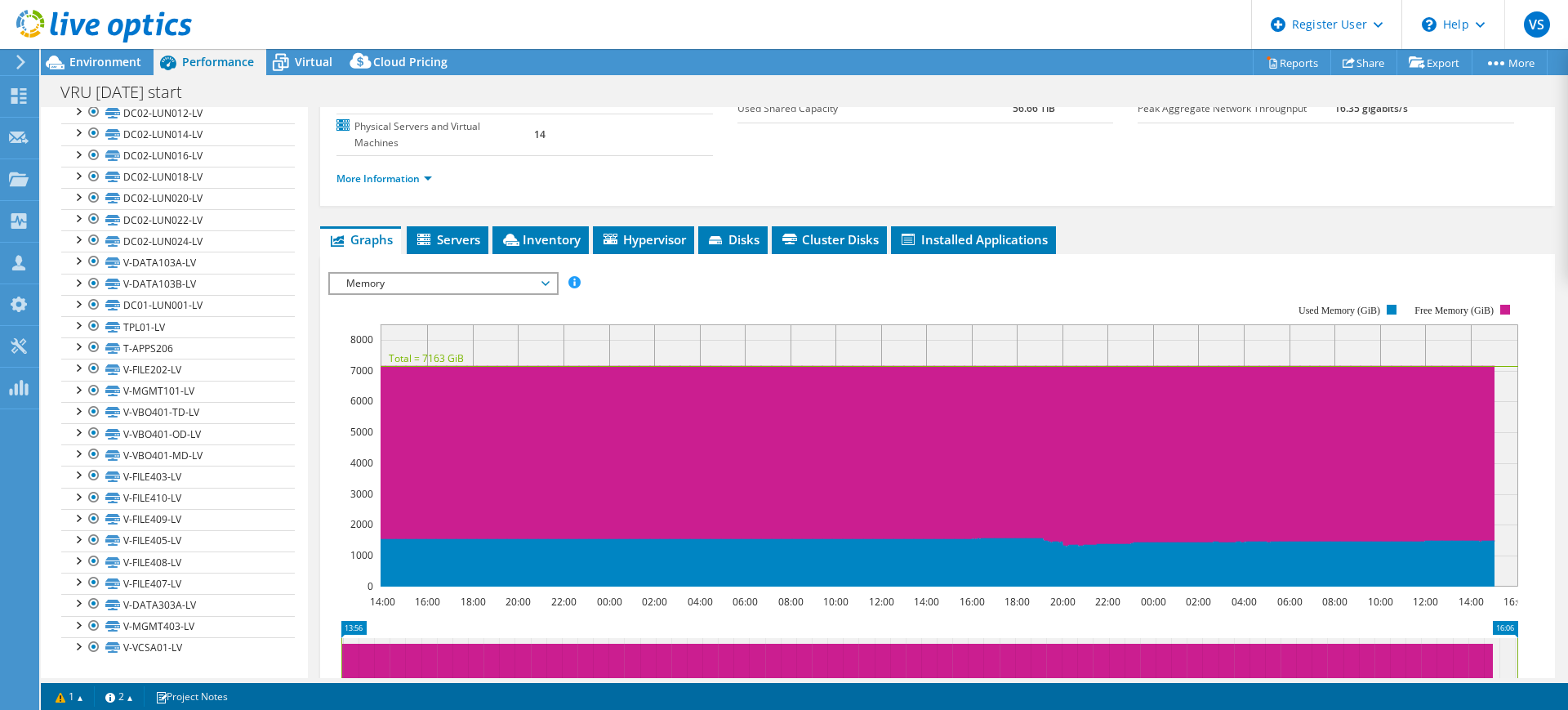
scroll to position [0, 0]
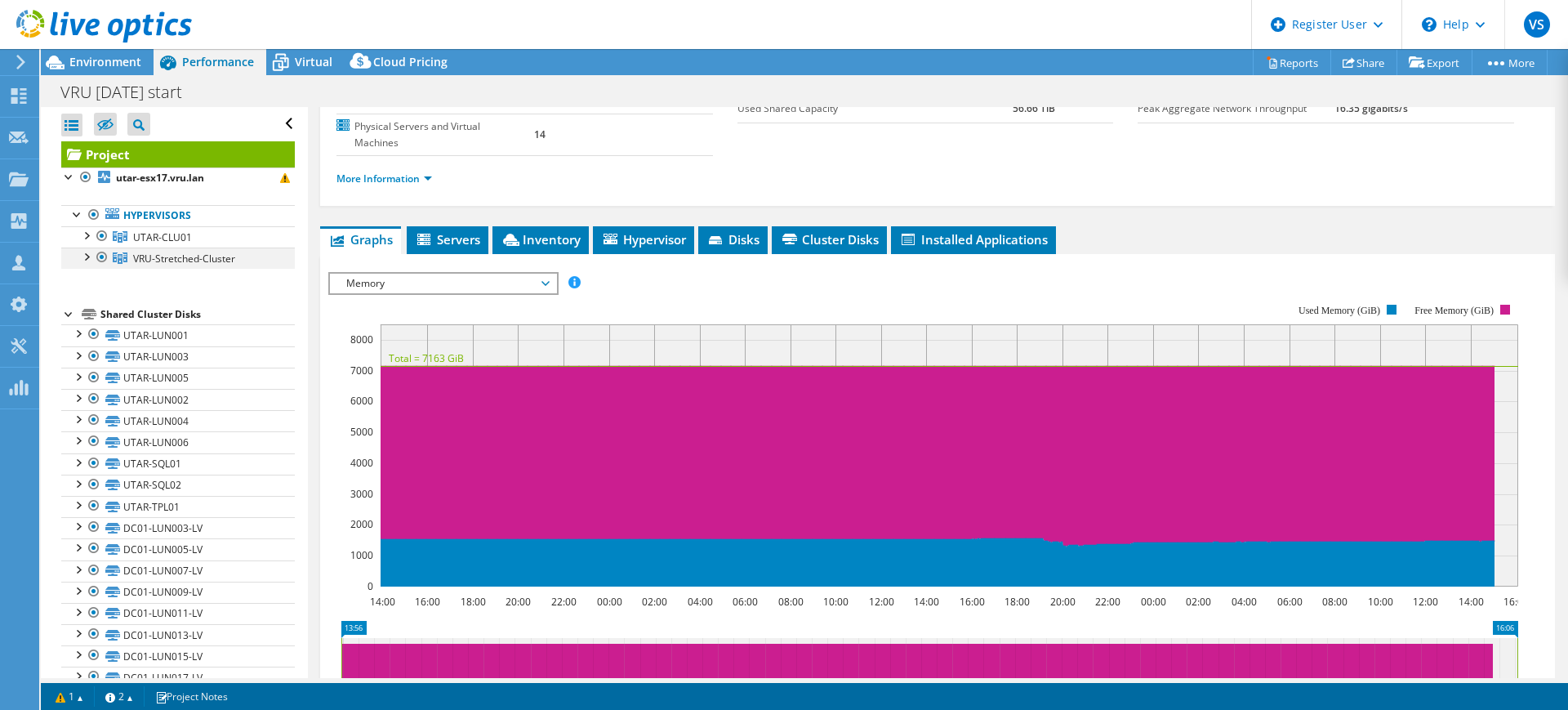
click at [84, 259] on div at bounding box center [86, 256] width 17 height 17
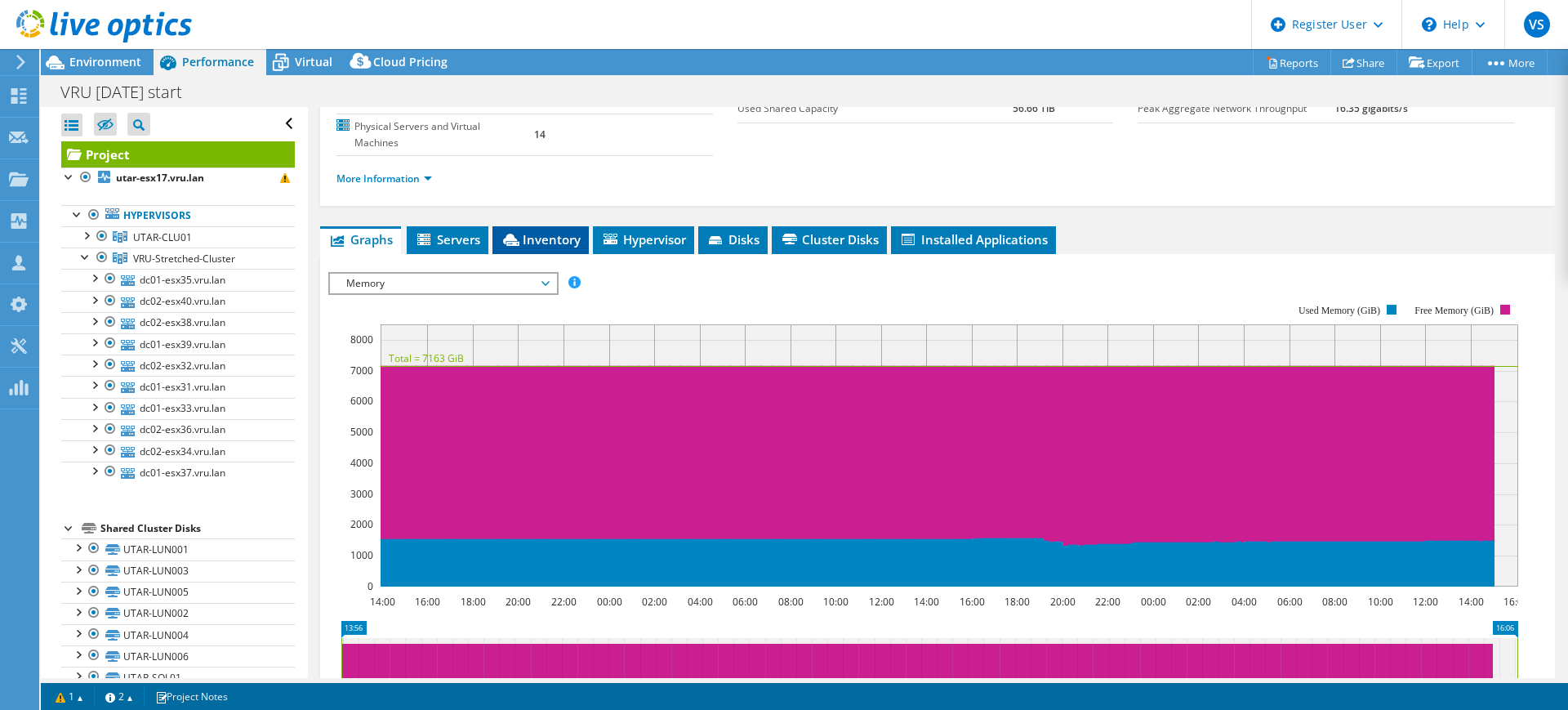
click at [520, 234] on icon at bounding box center [511, 239] width 17 height 12
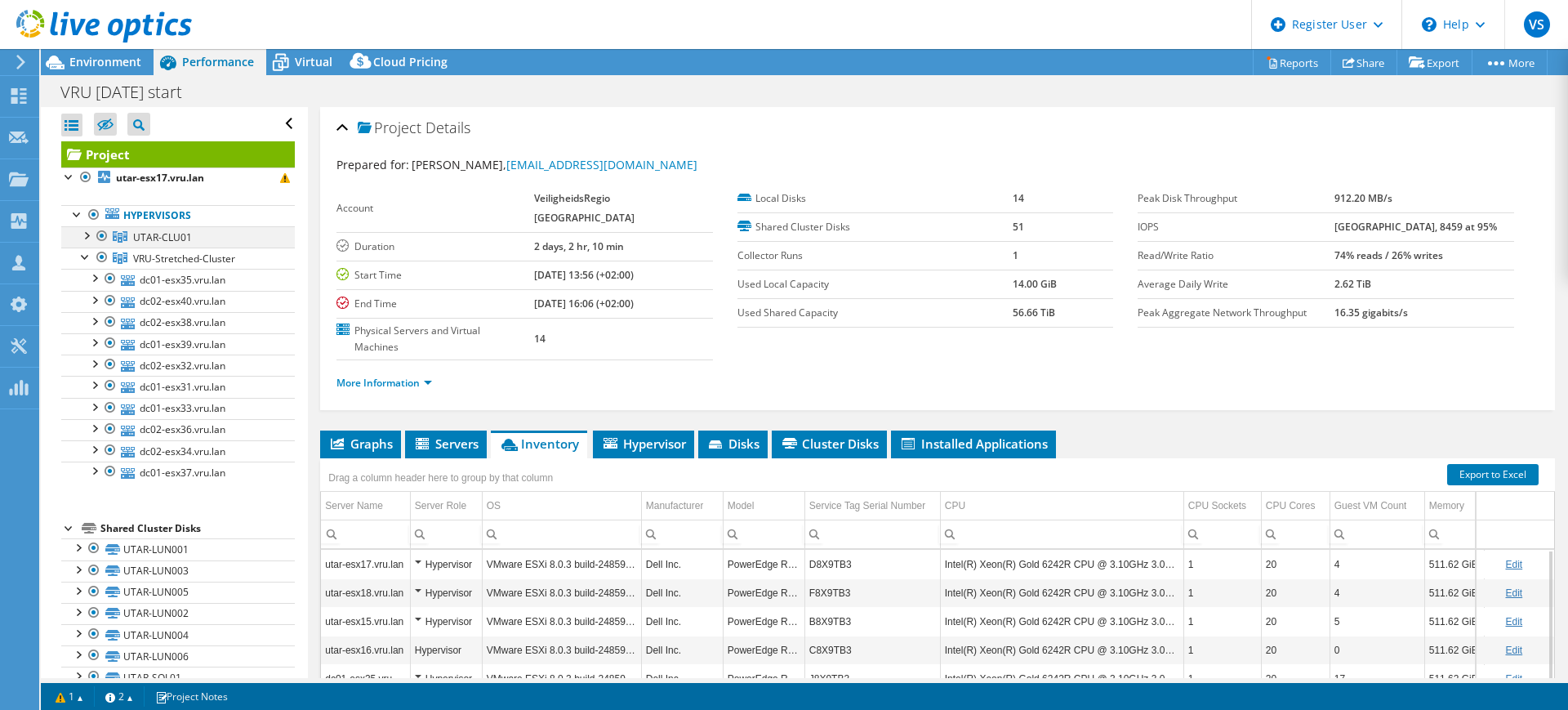
click at [99, 235] on div at bounding box center [102, 236] width 17 height 20
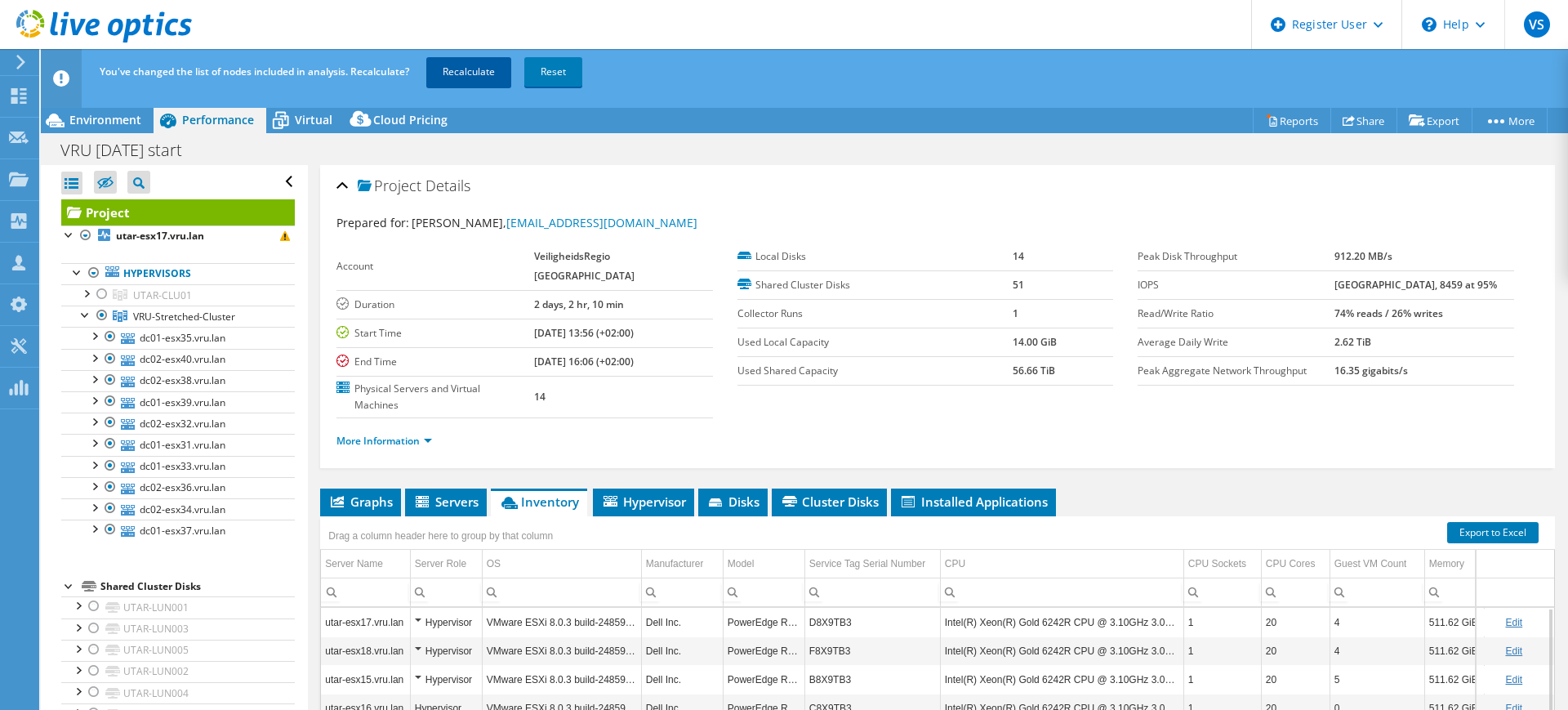
click at [471, 71] on link "Recalculate" at bounding box center [468, 72] width 85 height 30
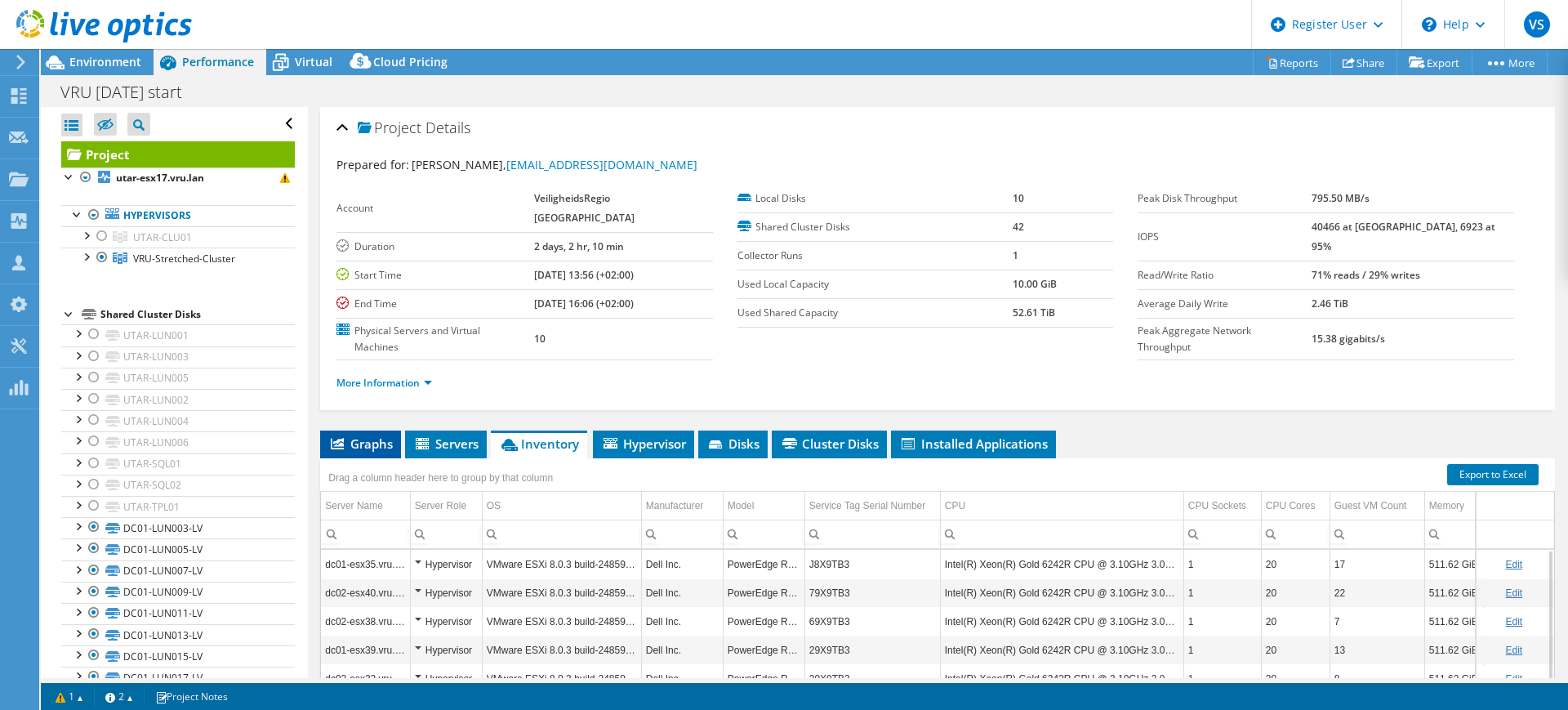
click at [364, 436] on span "Graphs" at bounding box center [360, 444] width 64 height 17
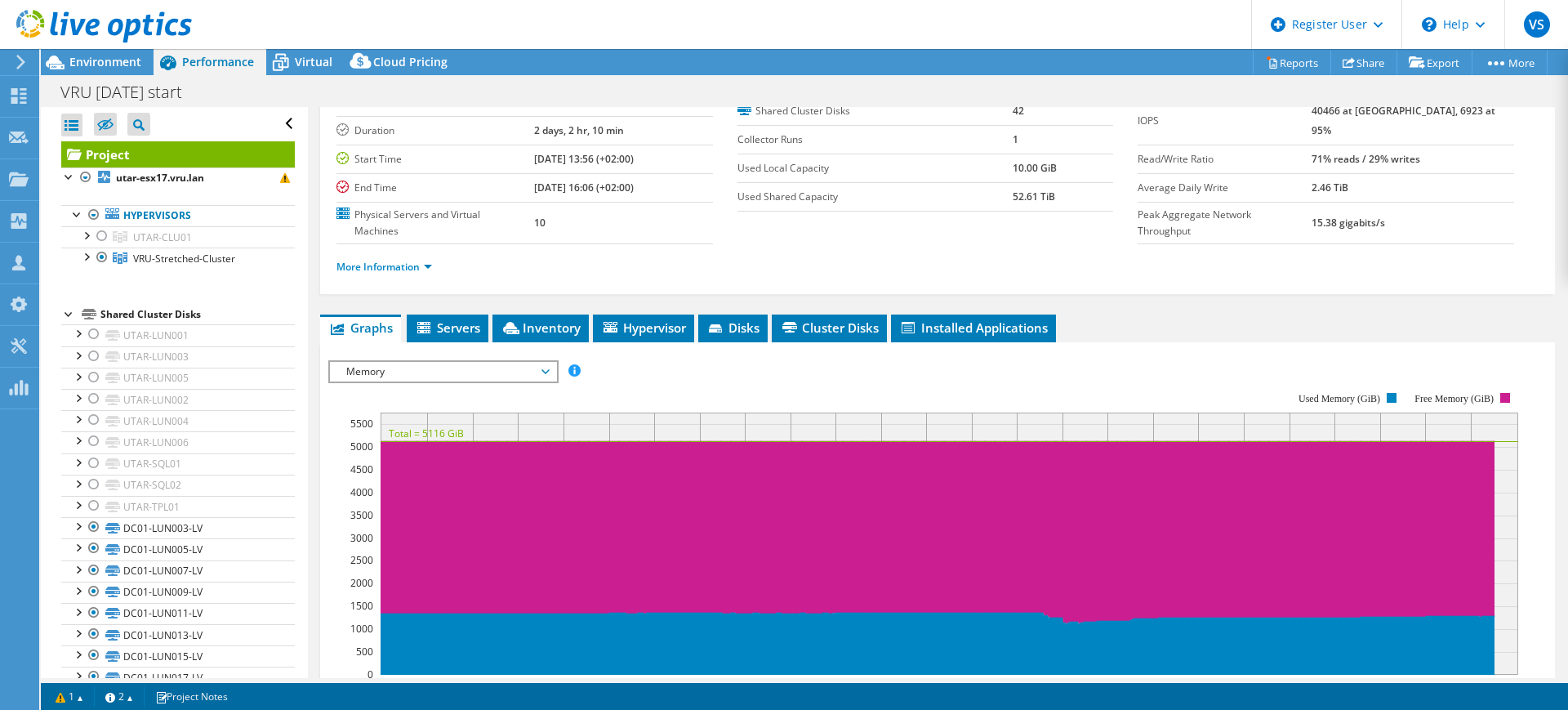
scroll to position [204, 0]
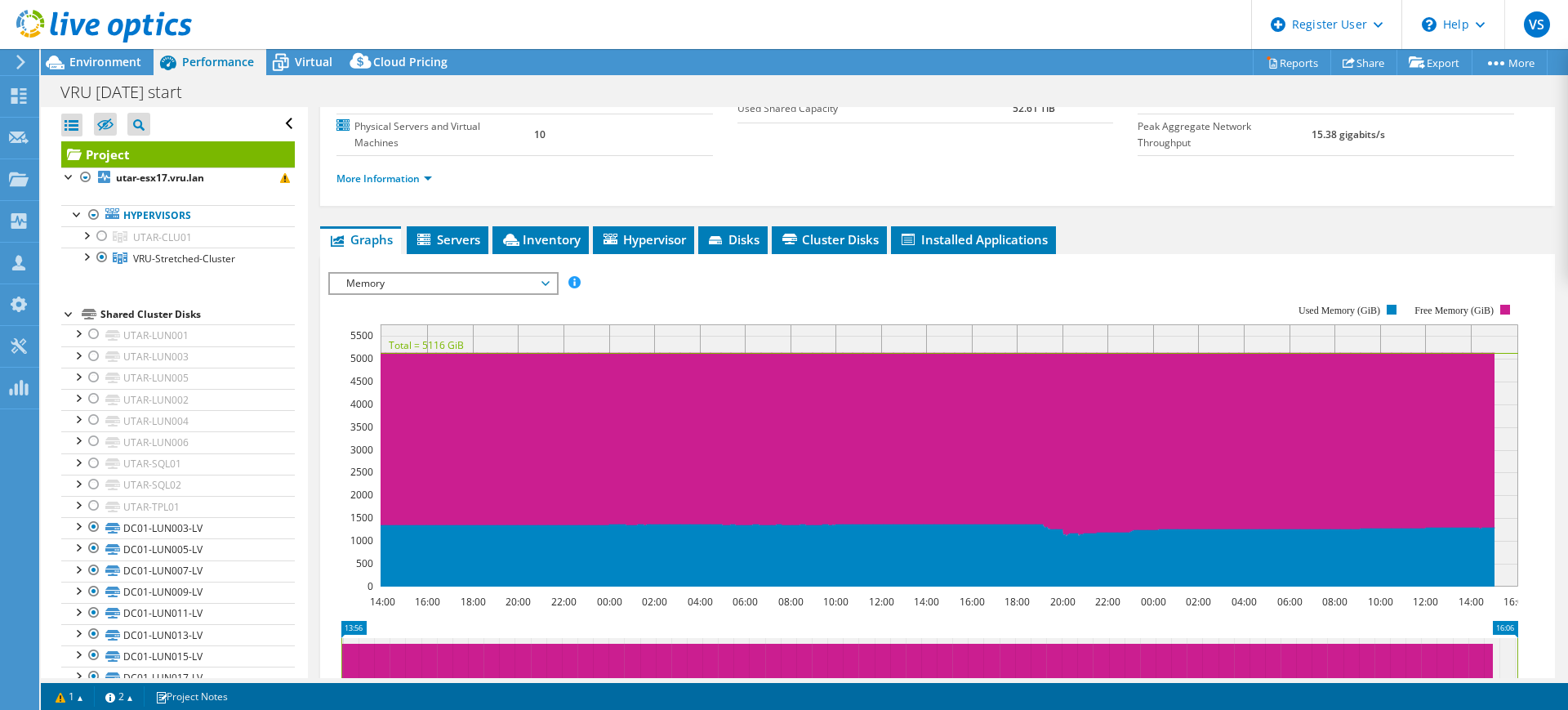
click at [439, 274] on span "Memory" at bounding box center [442, 283] width 210 height 20
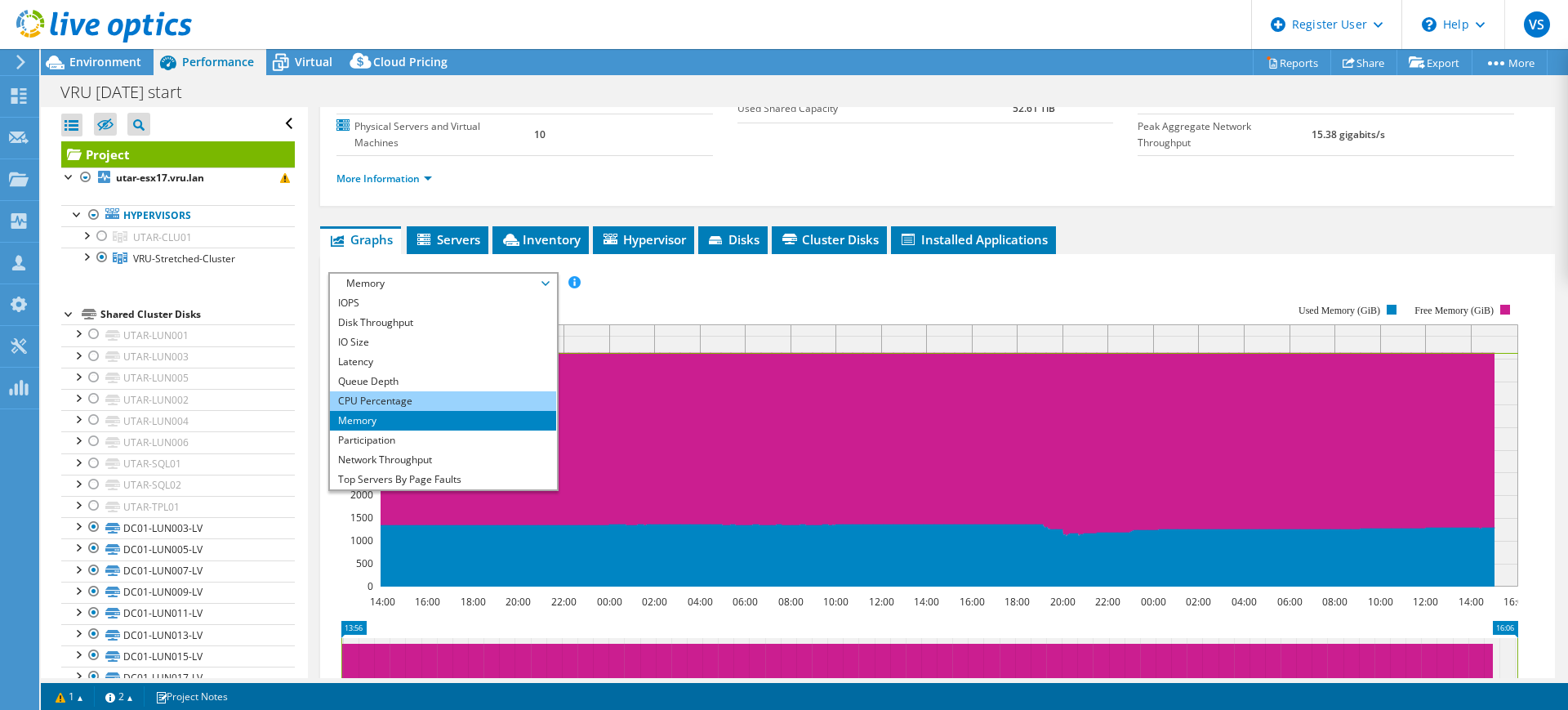
click at [373, 391] on li "CPU Percentage" at bounding box center [442, 401] width 226 height 20
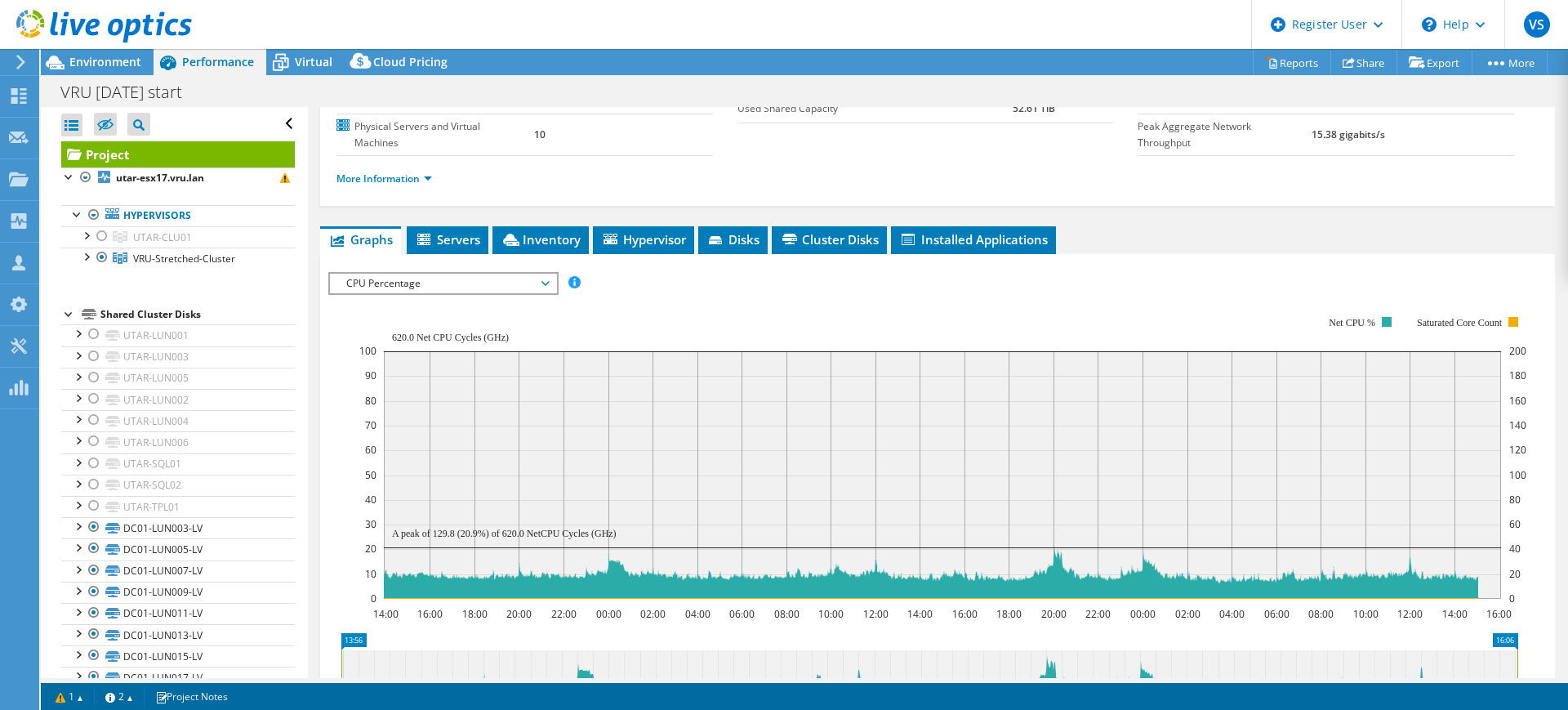
click at [446, 274] on span "CPU Percentage" at bounding box center [442, 283] width 210 height 20
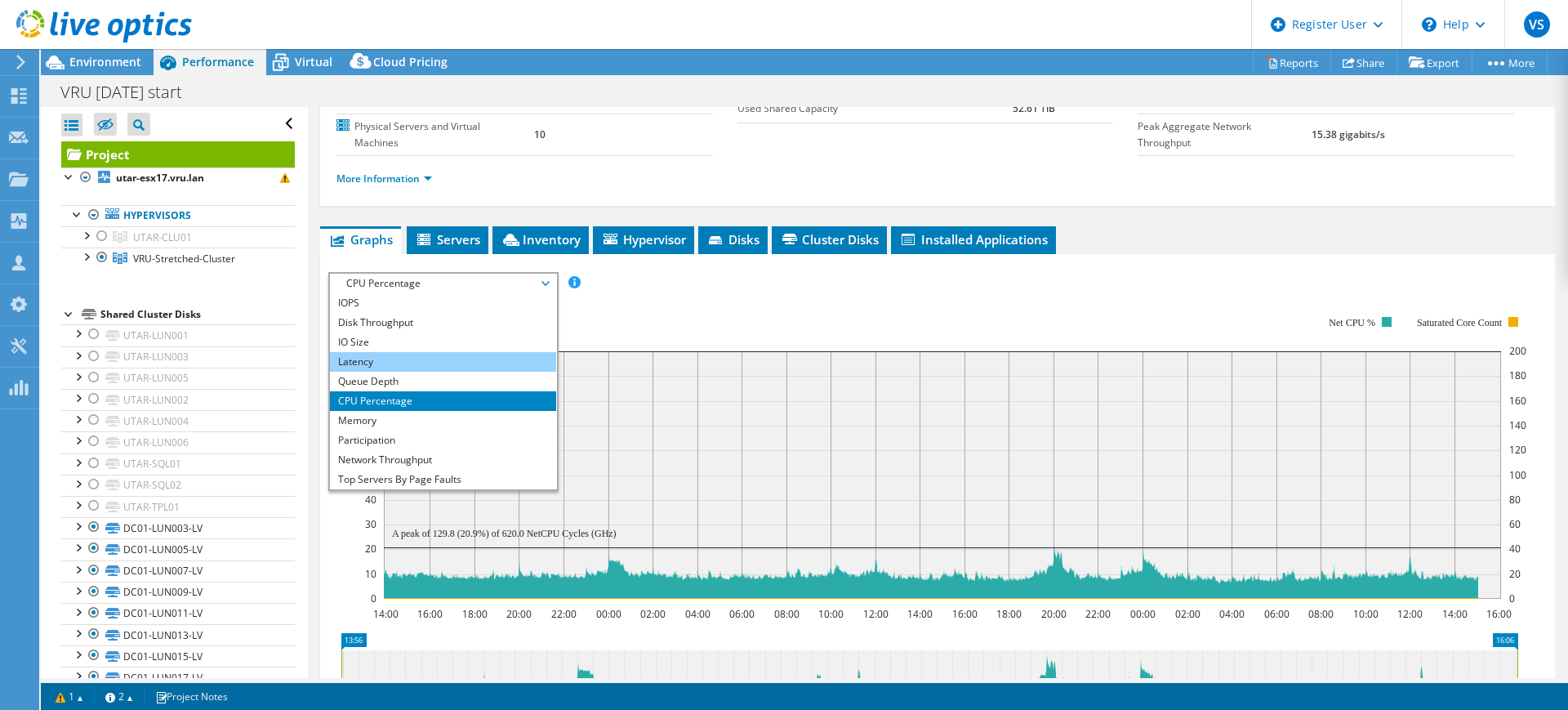
click at [372, 352] on li "Latency" at bounding box center [442, 362] width 226 height 20
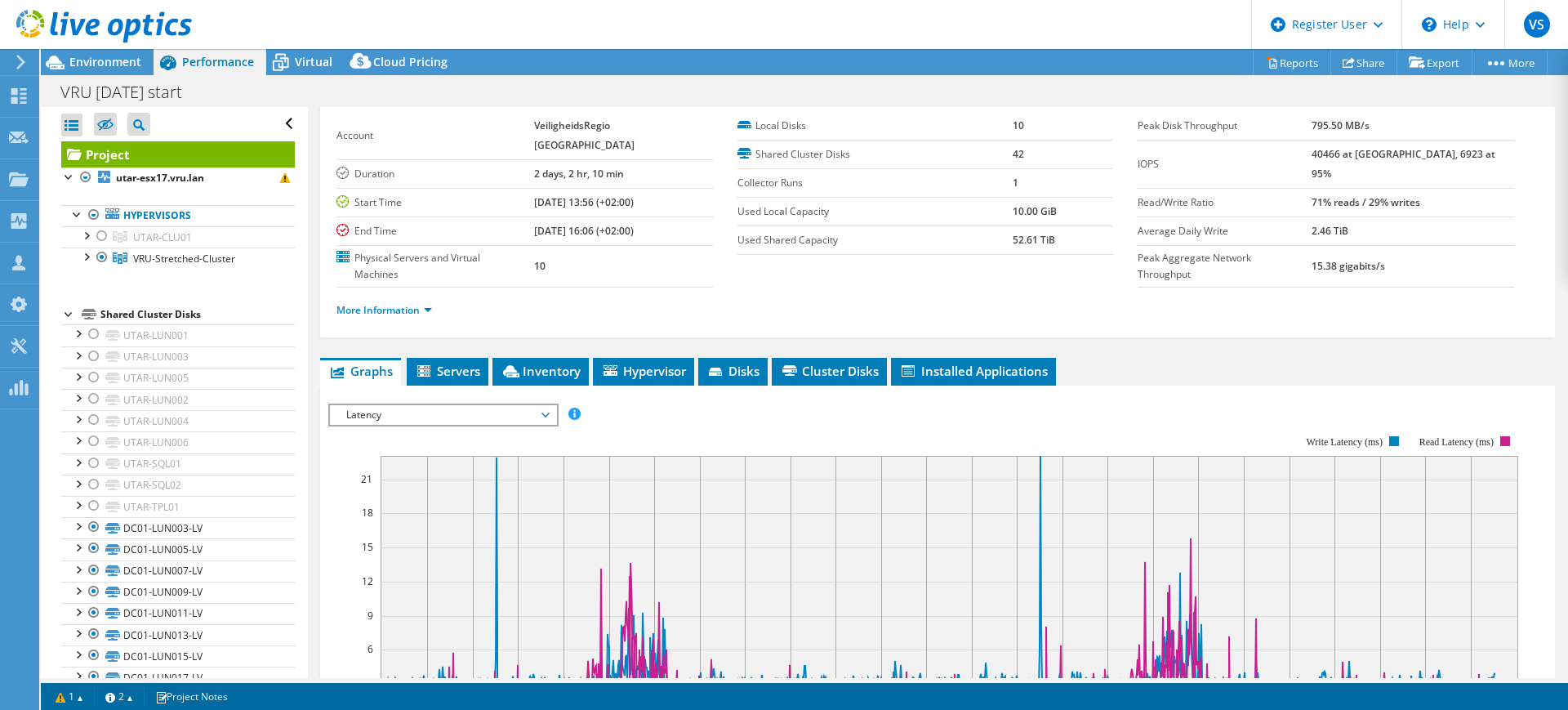
scroll to position [0, 0]
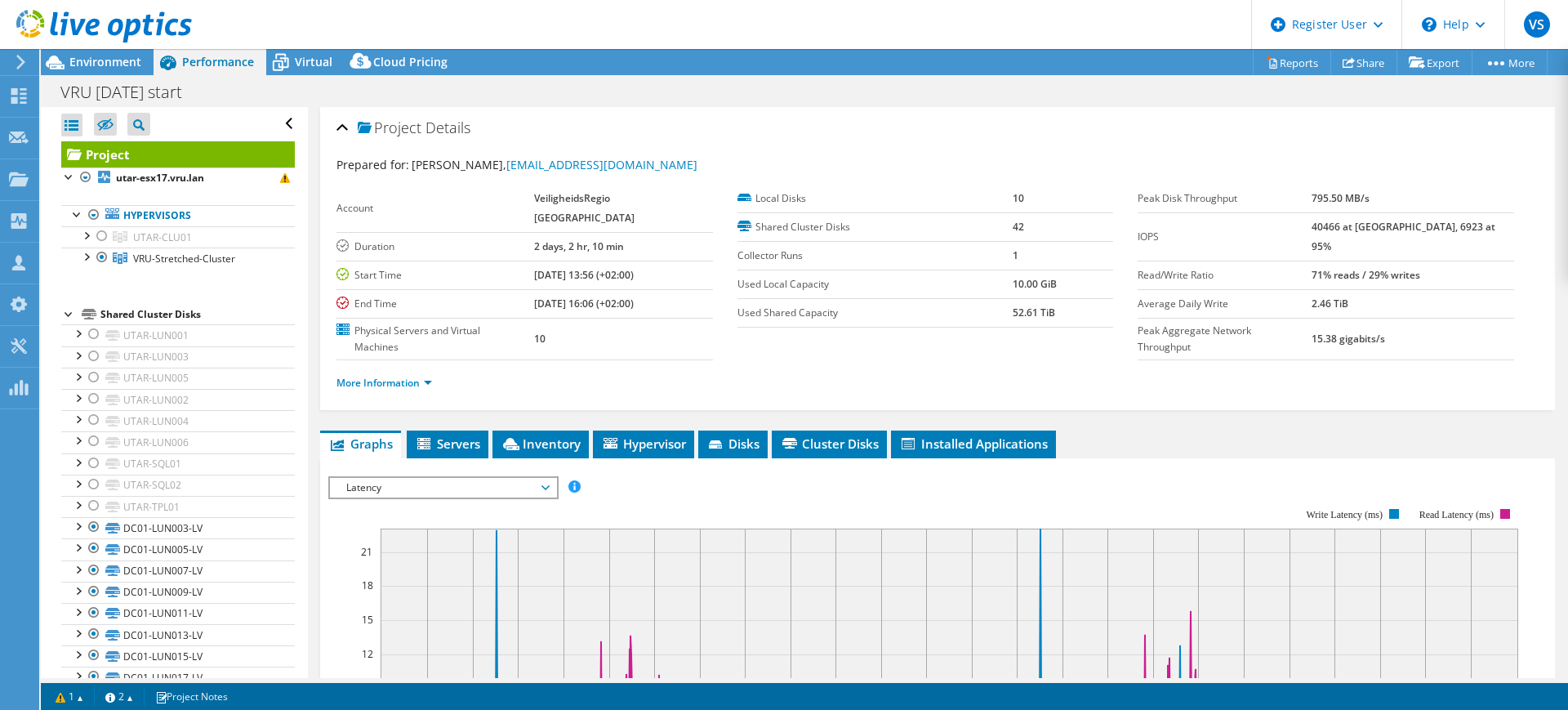
click at [344, 125] on div "Project Details" at bounding box center [937, 129] width 1202 height 35
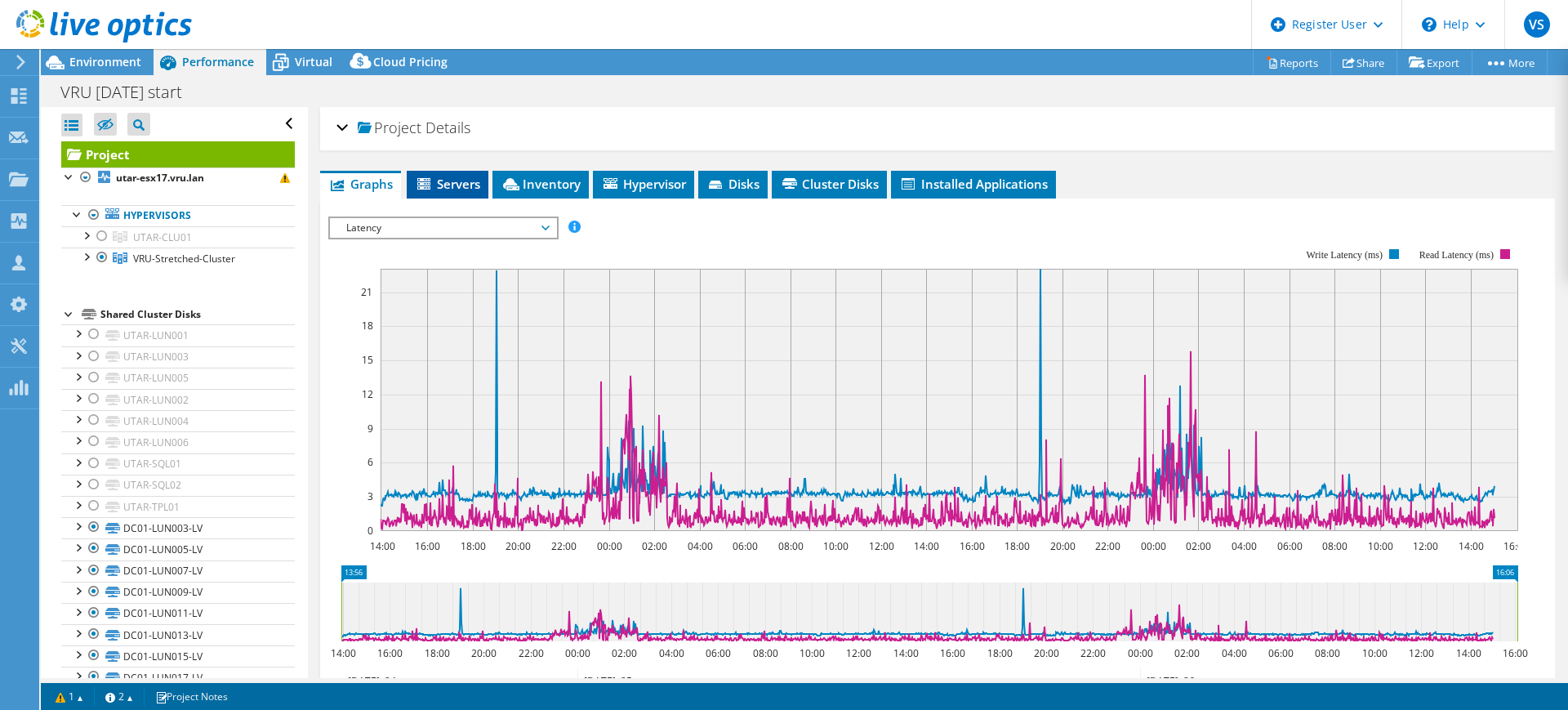
click at [451, 190] on span "Servers" at bounding box center [448, 184] width 65 height 17
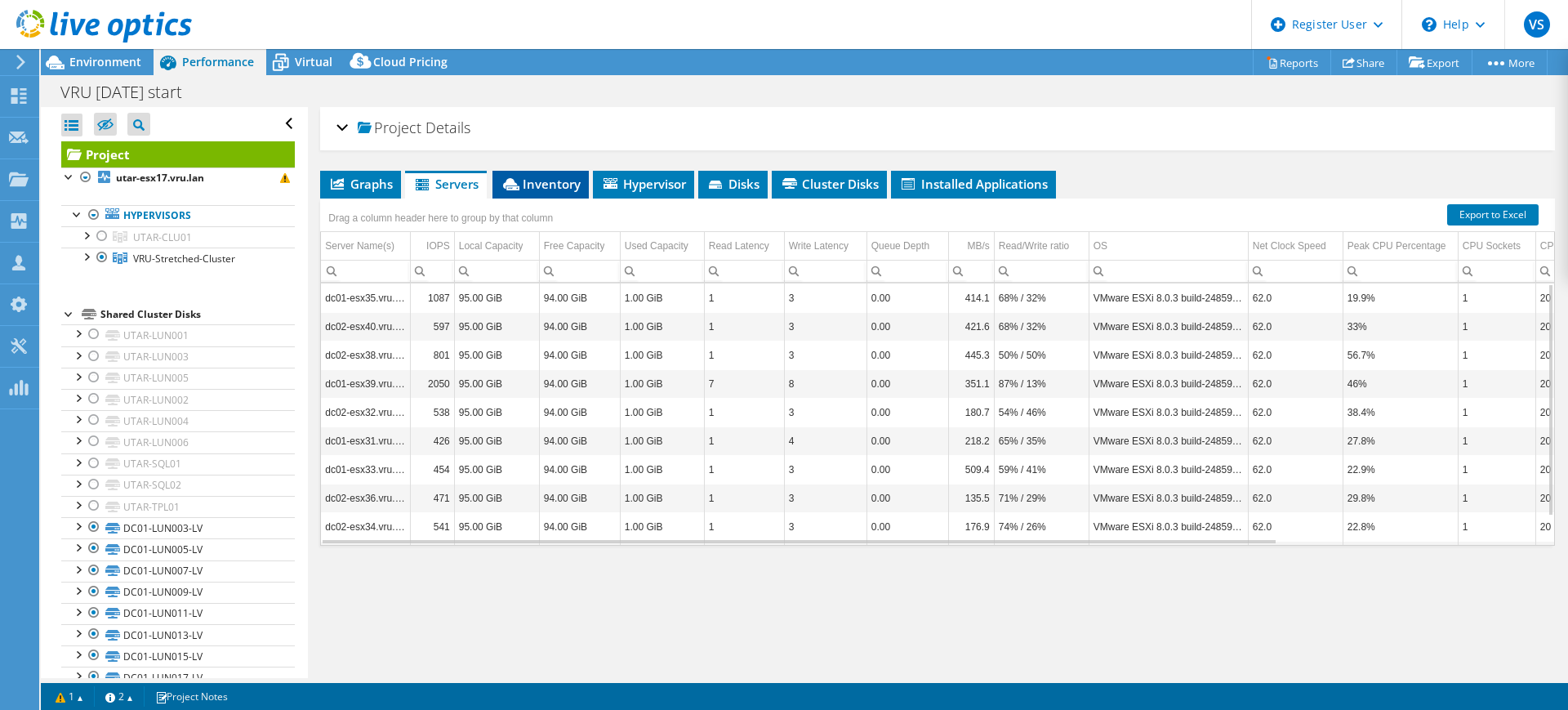
click at [544, 185] on span "Inventory" at bounding box center [541, 184] width 80 height 17
